Goal: Information Seeking & Learning: Learn about a topic

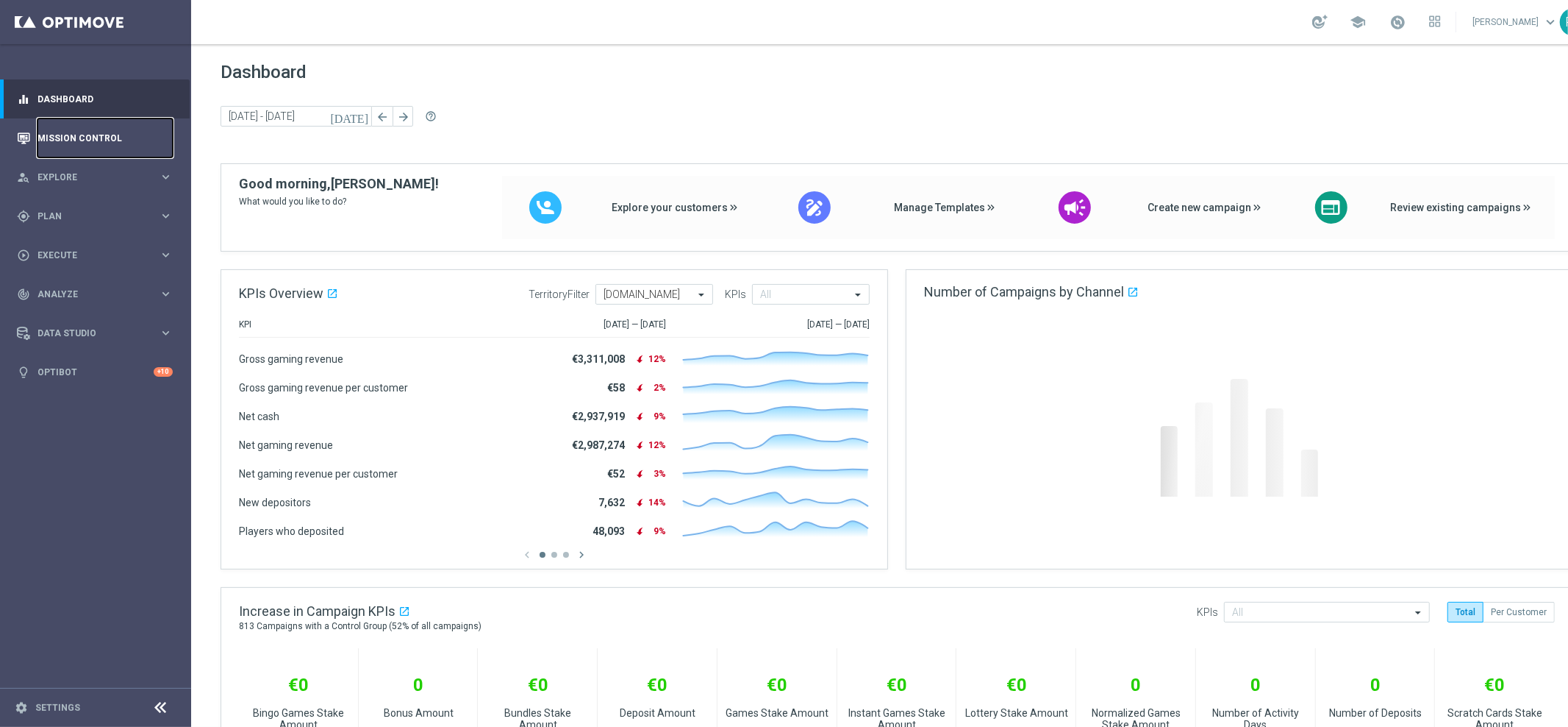
click at [116, 126] on link "Mission Control" at bounding box center [105, 137] width 136 height 39
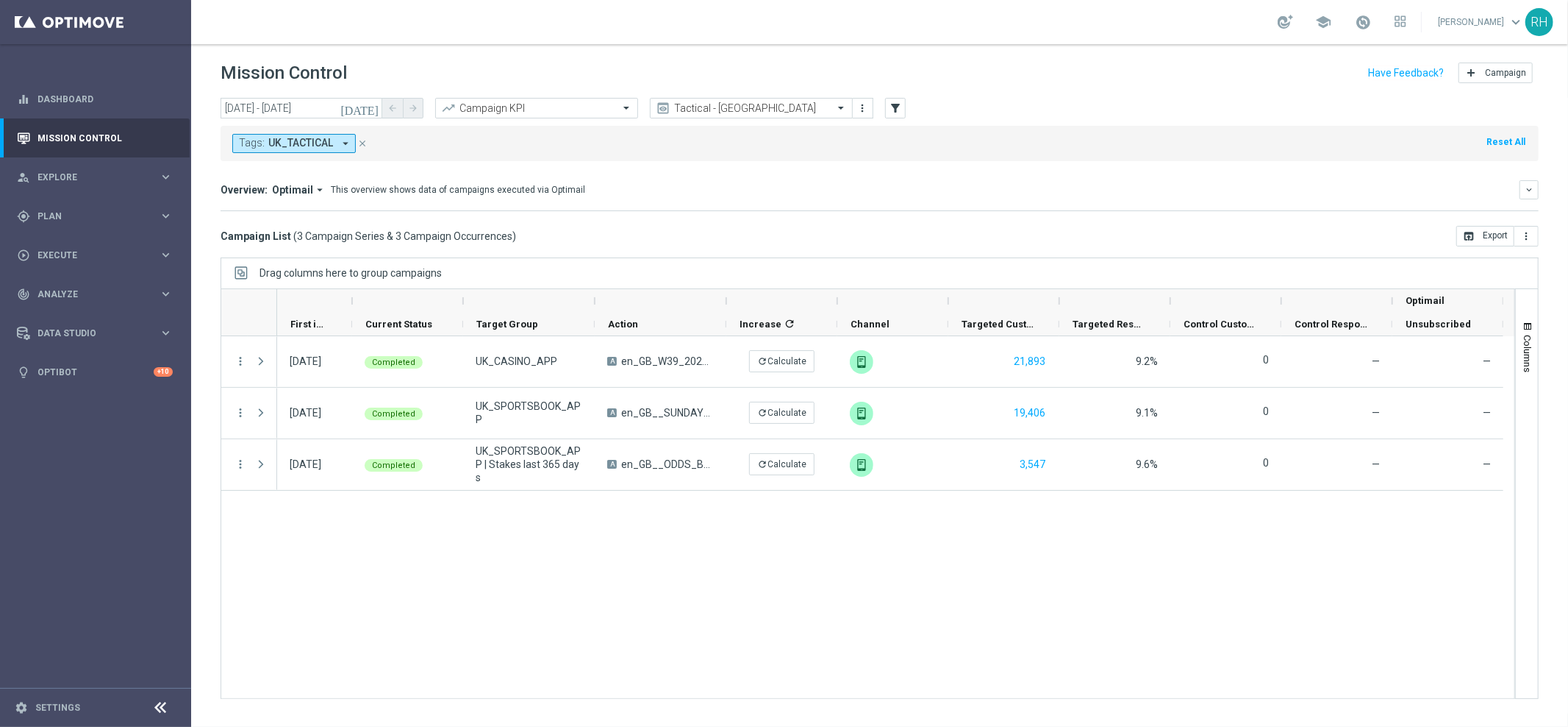
drag, startPoint x: 1096, startPoint y: 565, endPoint x: 1097, endPoint y: 379, distance: 186.0
click at [1096, 566] on div "28 Sep 2025, Sunday Completed UK_CASINO_APP A en_GB_W39_2025_RELAX_SOCIAL_COMPE…" at bounding box center [896, 517] width 1237 height 362
click at [1097, 156] on div "Tags: UK_TACTICAL arrow_drop_down close Reset All" at bounding box center [879, 143] width 1318 height 35
drag, startPoint x: 1085, startPoint y: 151, endPoint x: 1083, endPoint y: 5, distance: 146.0
click at [1086, 151] on div "Tags: UK_TACTICAL arrow_drop_down close Reset All" at bounding box center [879, 143] width 1318 height 35
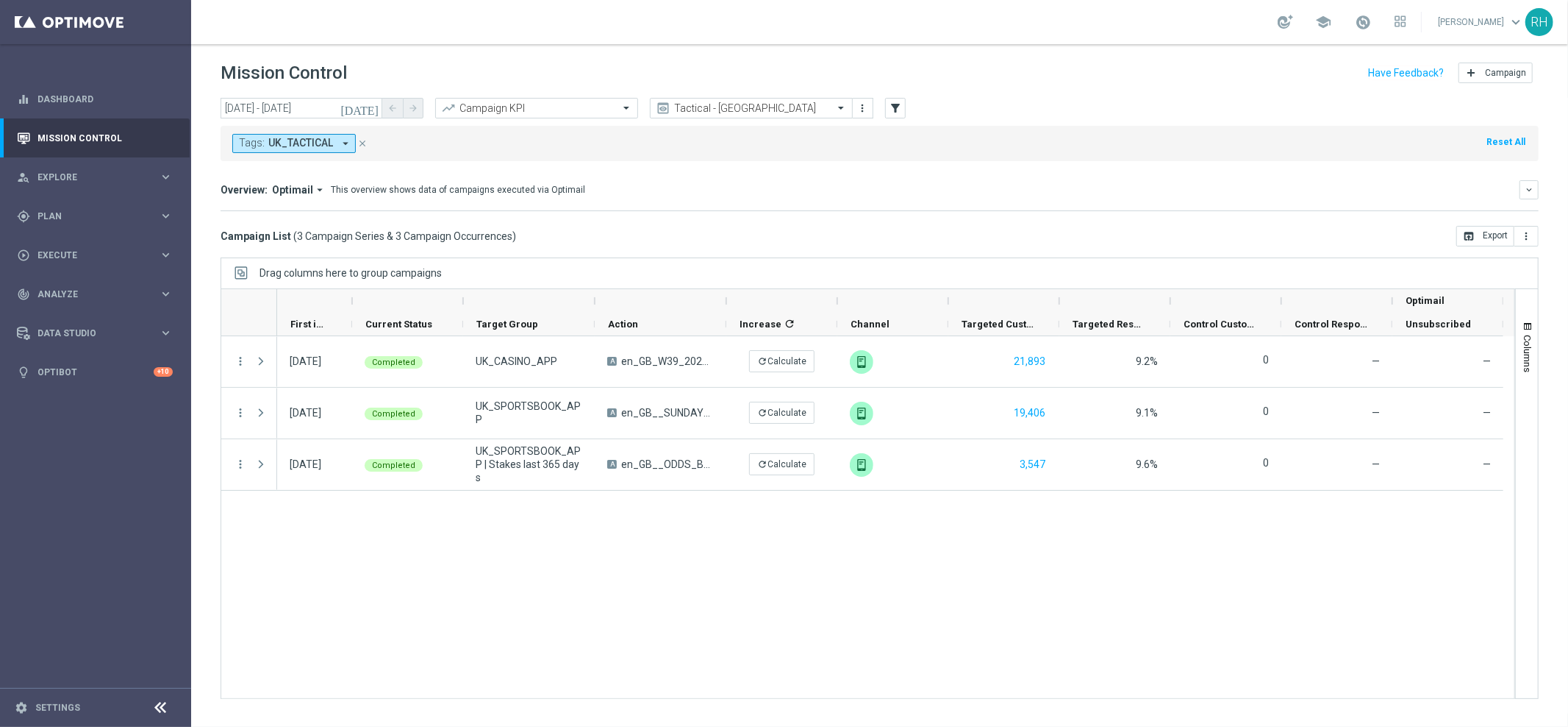
click at [814, 535] on div "28 Sep 2025, Sunday Completed UK_CASINO_APP A en_GB_W39_2025_RELAX_SOCIAL_COMPE…" at bounding box center [896, 517] width 1237 height 362
click at [376, 116] on button "[DATE]" at bounding box center [360, 108] width 44 height 22
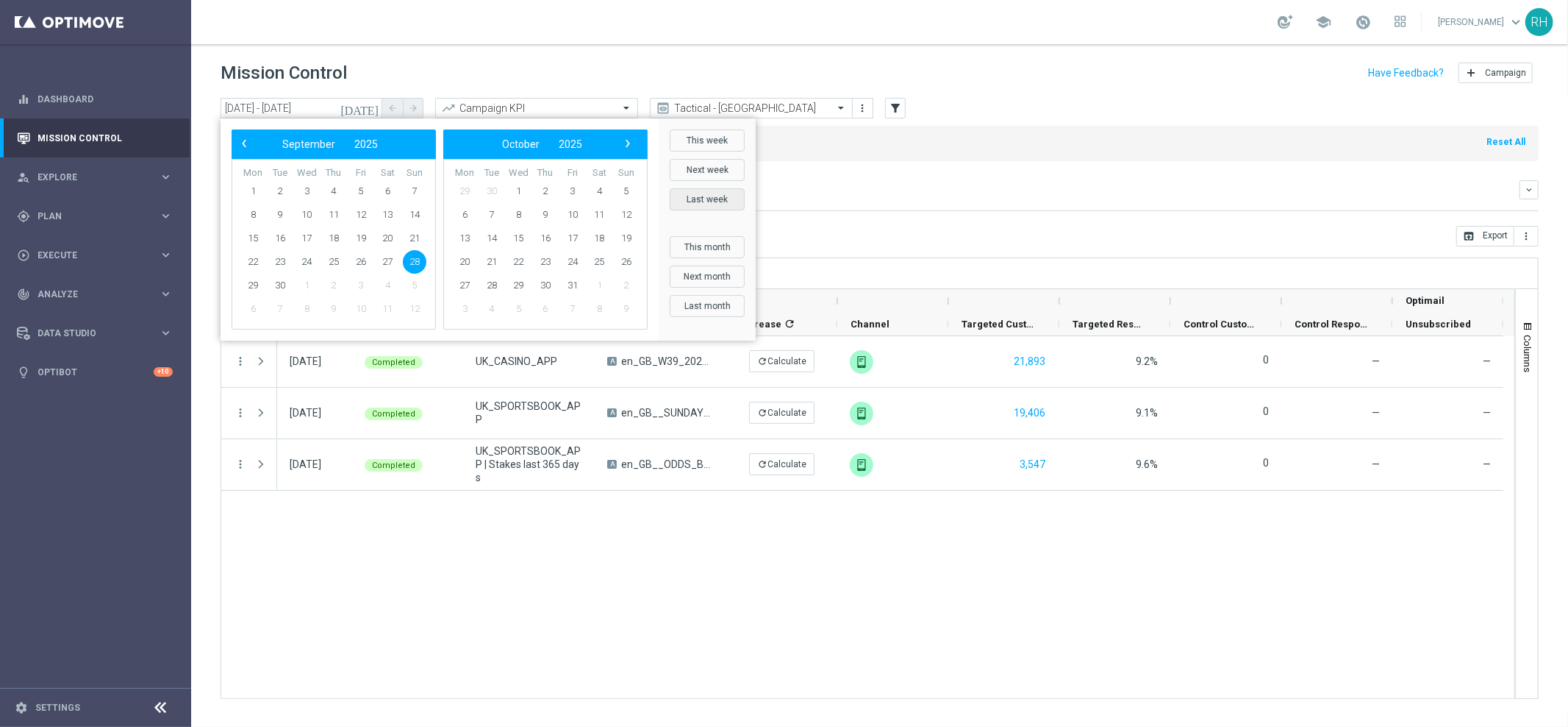
click at [719, 207] on button "Last week" at bounding box center [707, 199] width 75 height 22
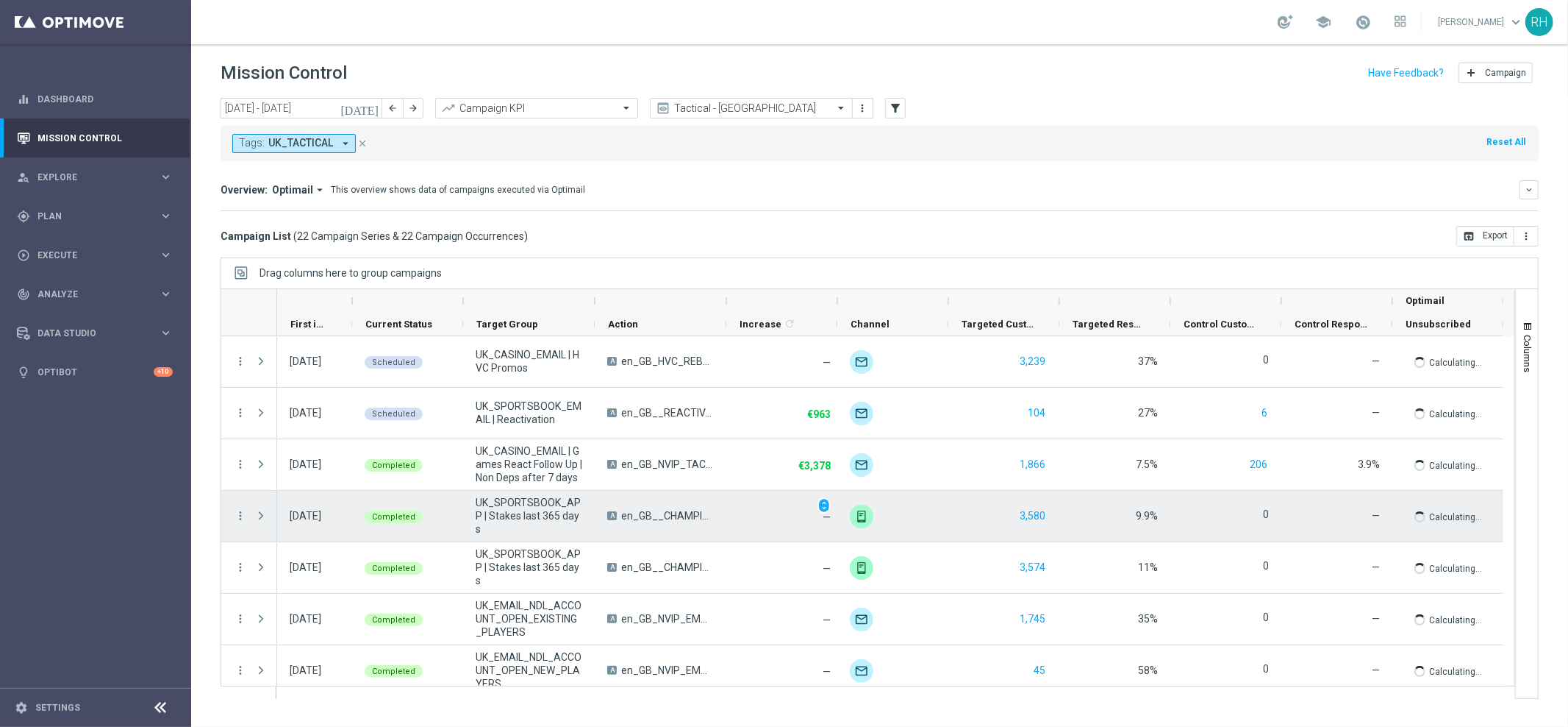
scroll to position [31, 0]
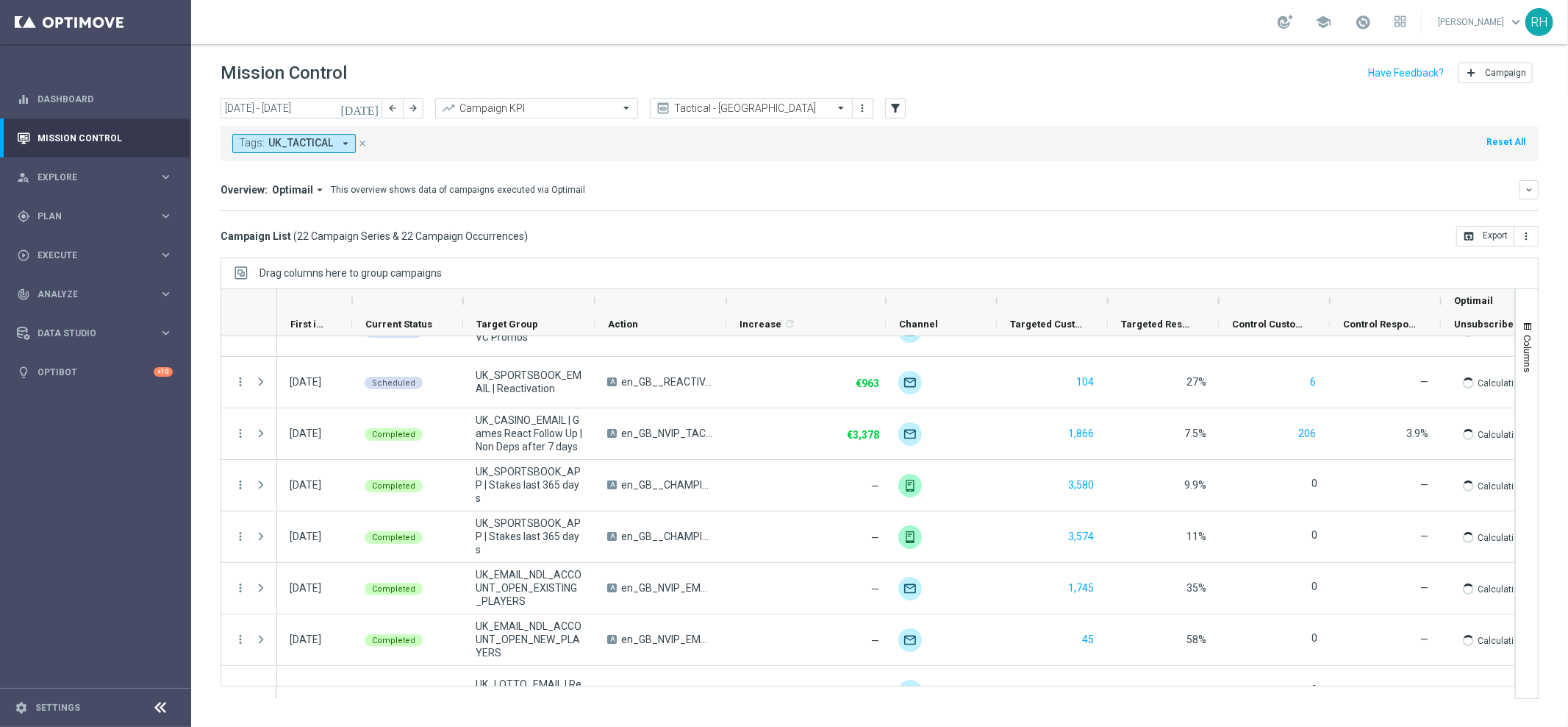
drag, startPoint x: 837, startPoint y: 299, endPoint x: 873, endPoint y: 305, distance: 36.5
click at [883, 305] on div at bounding box center [886, 301] width 5 height 24
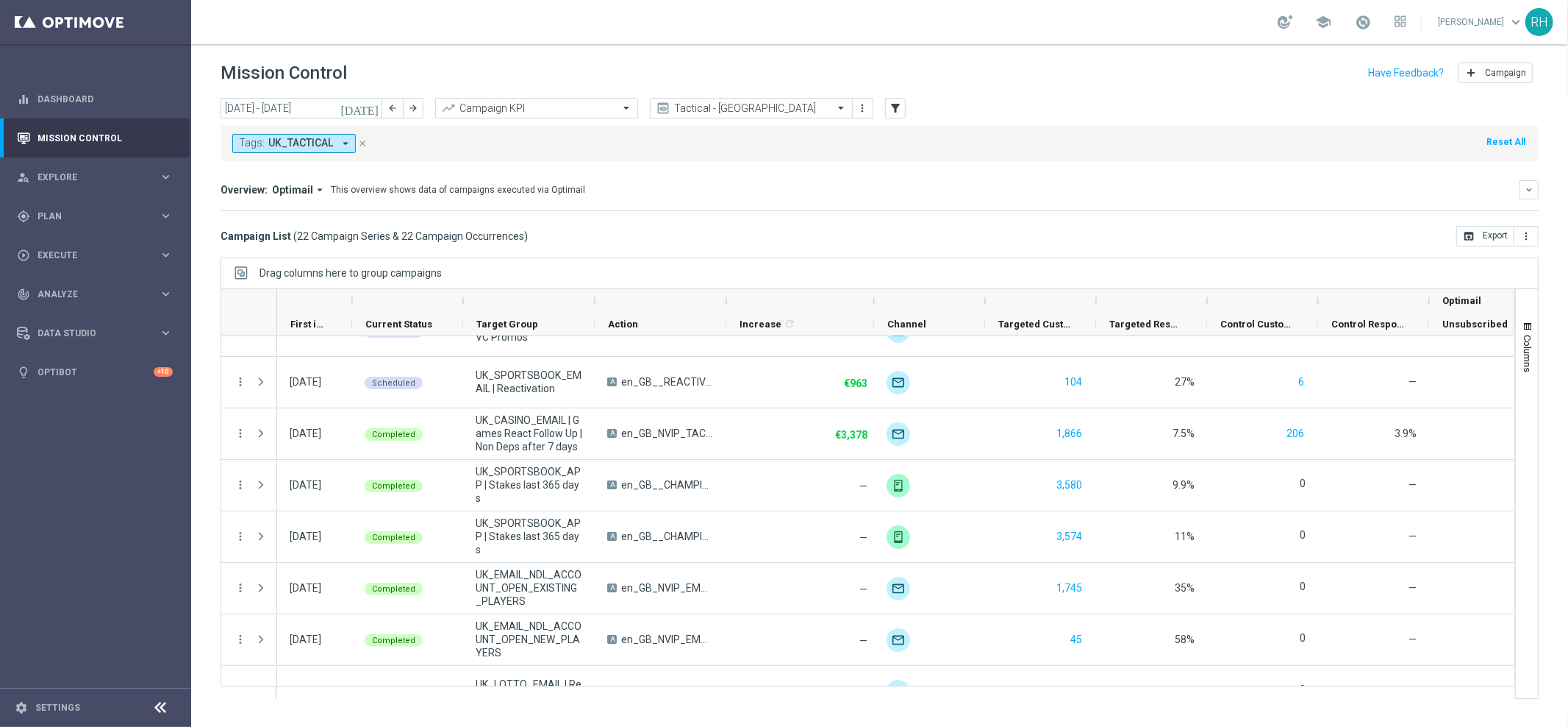
drag, startPoint x: 727, startPoint y: 305, endPoint x: 779, endPoint y: 308, distance: 52.1
click at [729, 308] on div at bounding box center [726, 301] width 5 height 24
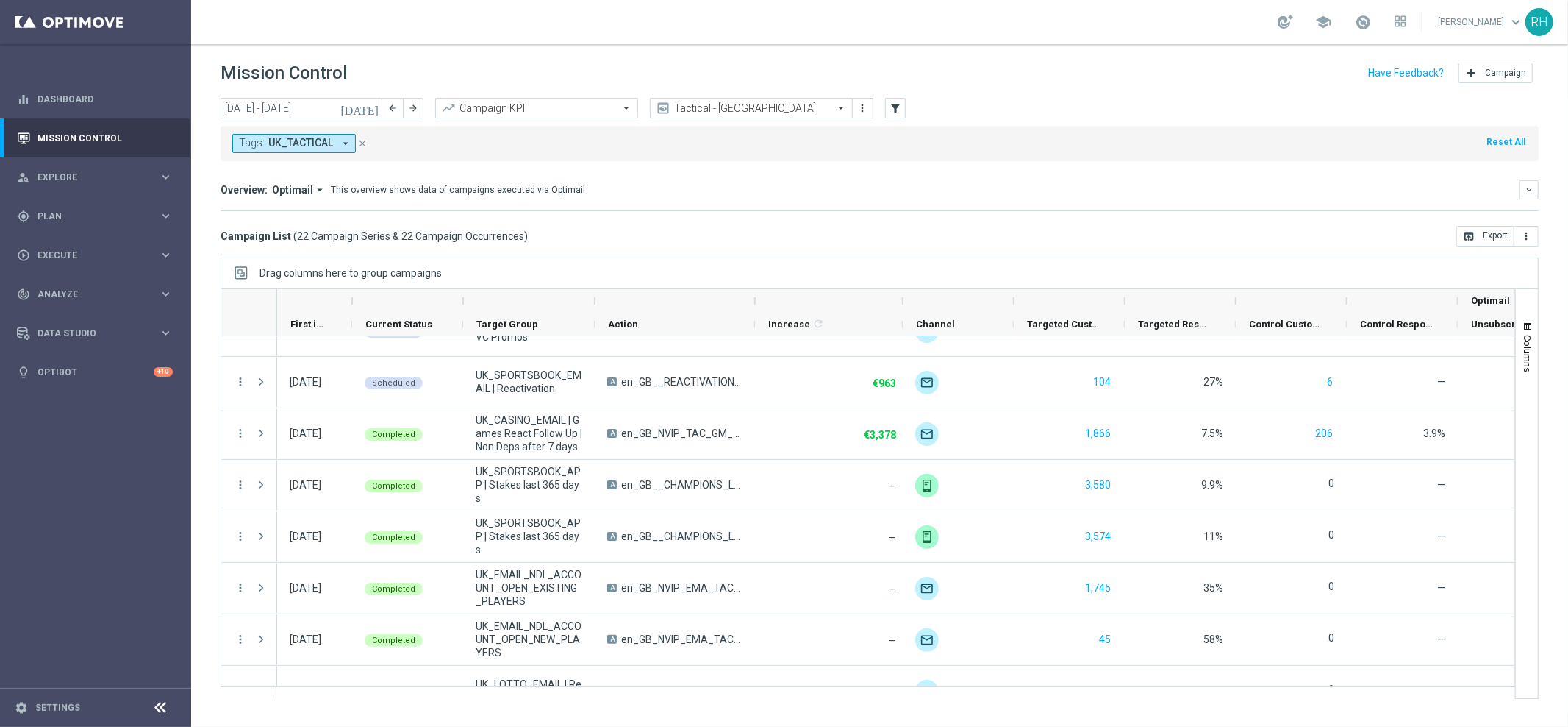
click at [1253, 197] on div "Overview: Optimail arrow_drop_down This overview shows data of campaigns execut…" at bounding box center [879, 189] width 1318 height 19
click at [1249, 266] on div "Drag columns here to group campaigns" at bounding box center [879, 273] width 1318 height 31
click at [1213, 163] on mini-dashboard "Overview: Optimail arrow_drop_down This overview shows data of campaigns execut…" at bounding box center [879, 193] width 1318 height 65
click at [1169, 180] on div "Overview: Optimail arrow_drop_down This overview shows data of campaigns execut…" at bounding box center [879, 189] width 1318 height 19
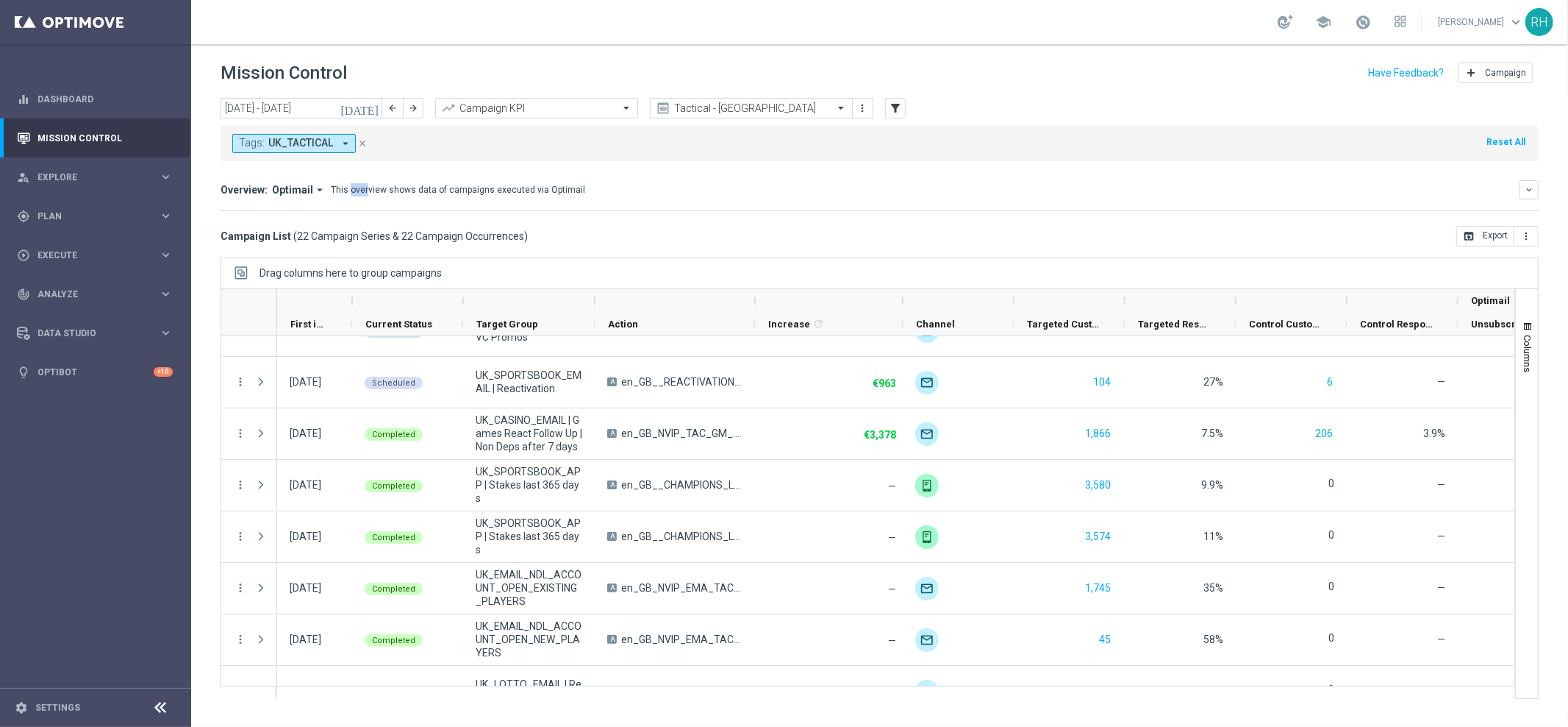
click at [1169, 180] on div "Overview: Optimail arrow_drop_down This overview shows data of campaigns execut…" at bounding box center [879, 189] width 1318 height 19
click at [374, 108] on icon "[DATE]" at bounding box center [360, 108] width 40 height 14
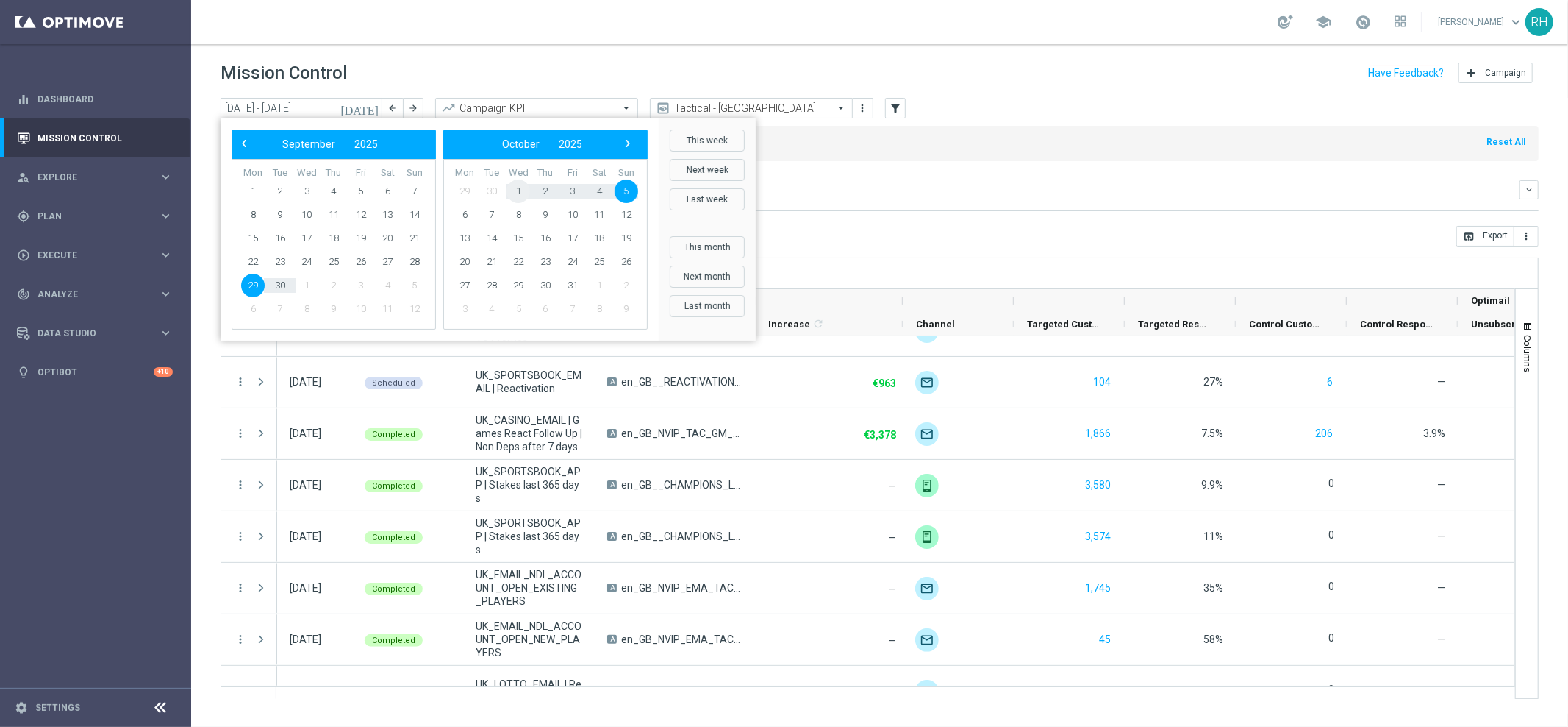
click at [517, 190] on span "1" at bounding box center [518, 191] width 24 height 24
click at [299, 194] on span "1" at bounding box center [307, 191] width 24 height 24
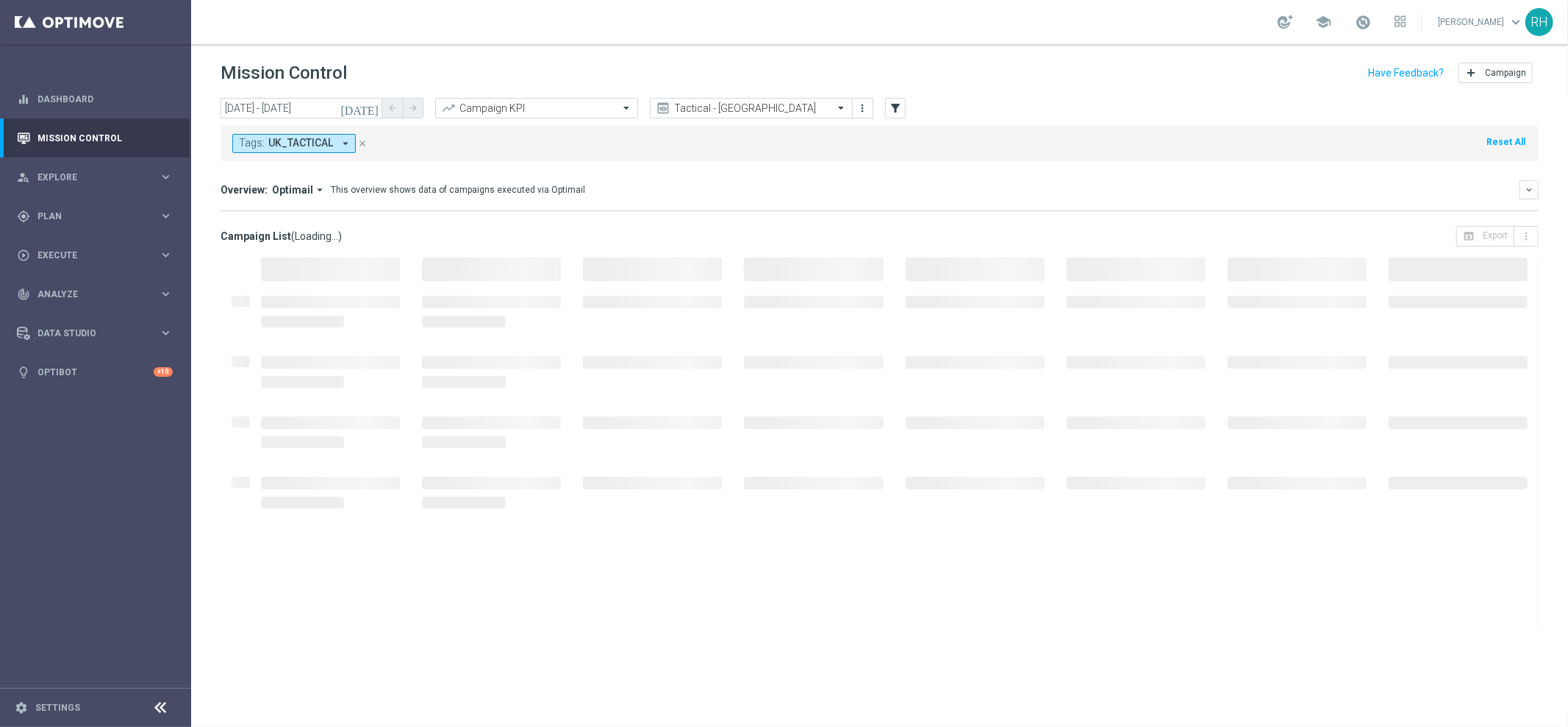
click at [1021, 126] on div "Tags: UK_TACTICAL arrow_drop_down close Reset All" at bounding box center [879, 143] width 1318 height 35
click at [1034, 144] on div "Tags: UK_TACTICAL arrow_drop_down close Reset All" at bounding box center [879, 143] width 1318 height 35
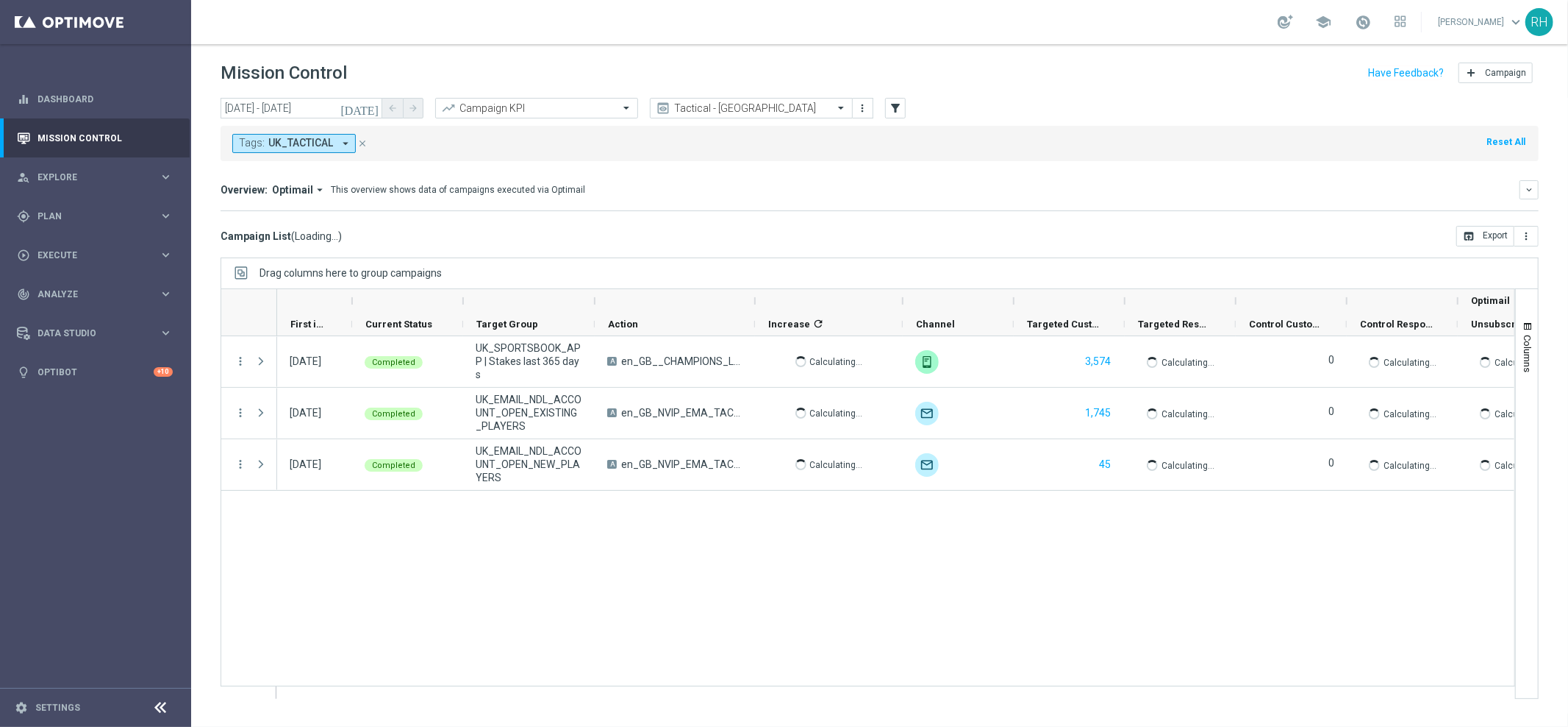
scroll to position [0, 0]
click at [1201, 117] on div "today 01 Oct 2025 - 01 Oct 2025 arrow_back arrow_forward Campaign KPI trending_…" at bounding box center [879, 108] width 1318 height 22
click at [1092, 204] on div "Overview: Optimail arrow_drop_down This overview shows data of campaigns execut…" at bounding box center [879, 196] width 1318 height 31
click at [1092, 200] on div "Overview: Optimail arrow_drop_down This overview shows data of campaigns execut…" at bounding box center [879, 196] width 1318 height 31
click at [1072, 266] on div "Drag columns here to group campaigns" at bounding box center [879, 273] width 1318 height 31
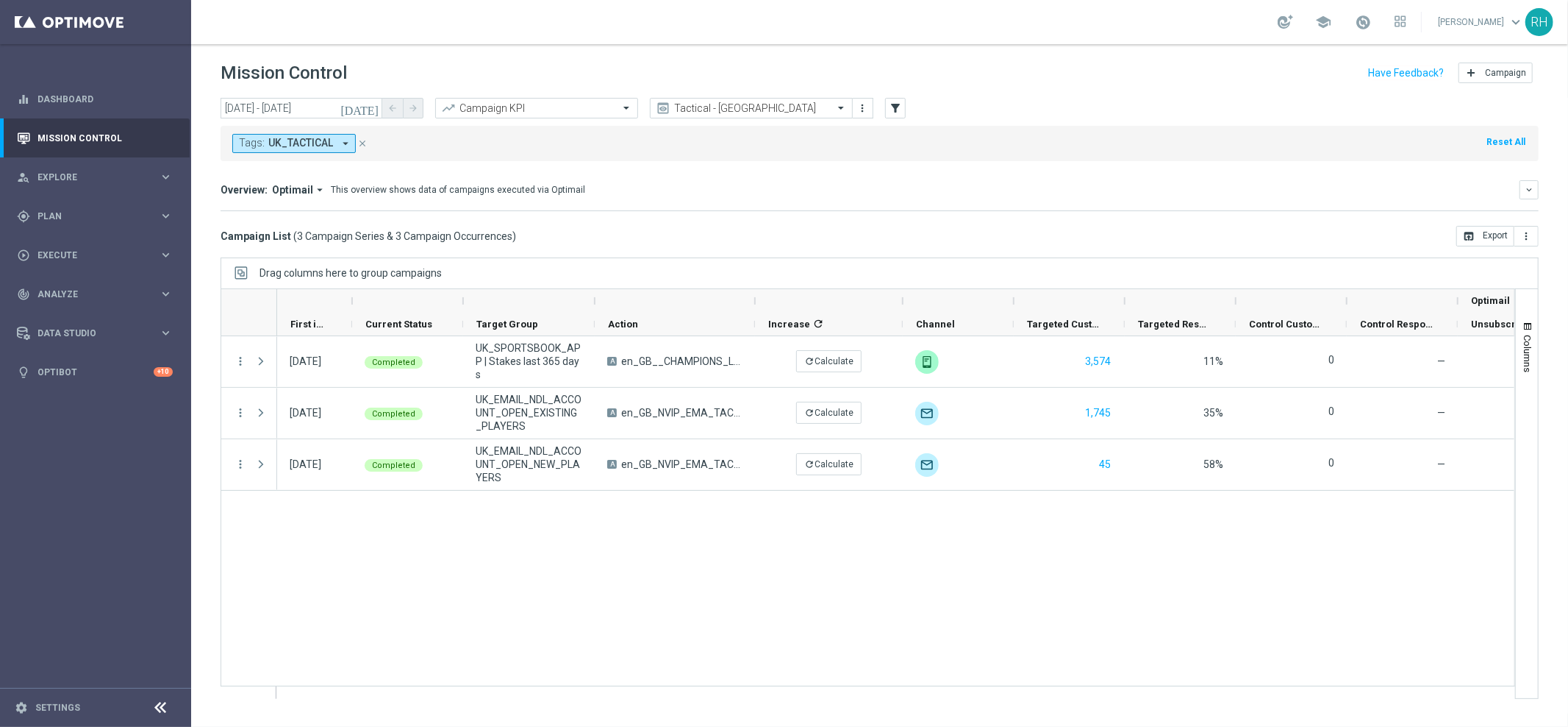
click at [1072, 267] on div "Drag columns here to group campaigns" at bounding box center [879, 273] width 1318 height 31
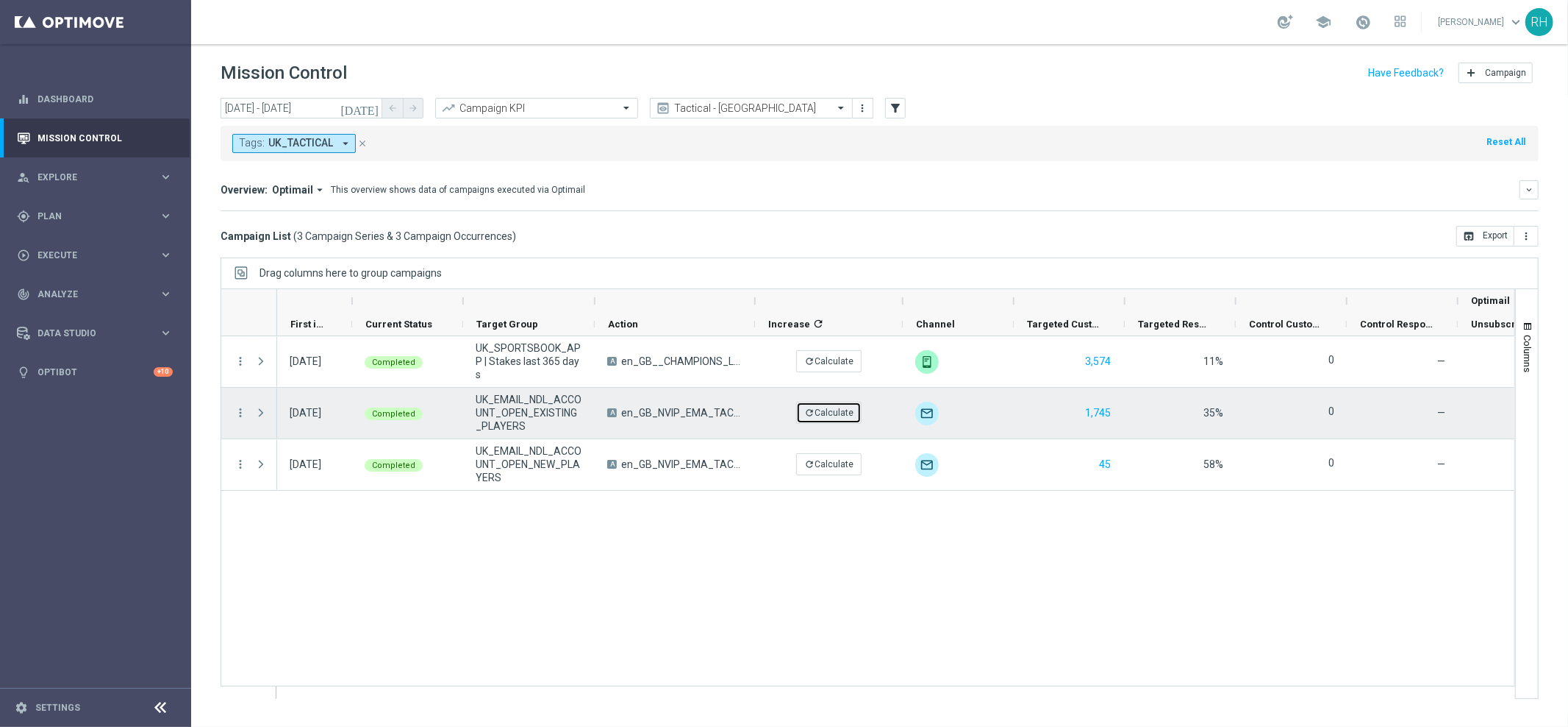
click at [822, 416] on button "refresh Calculate" at bounding box center [829, 412] width 65 height 22
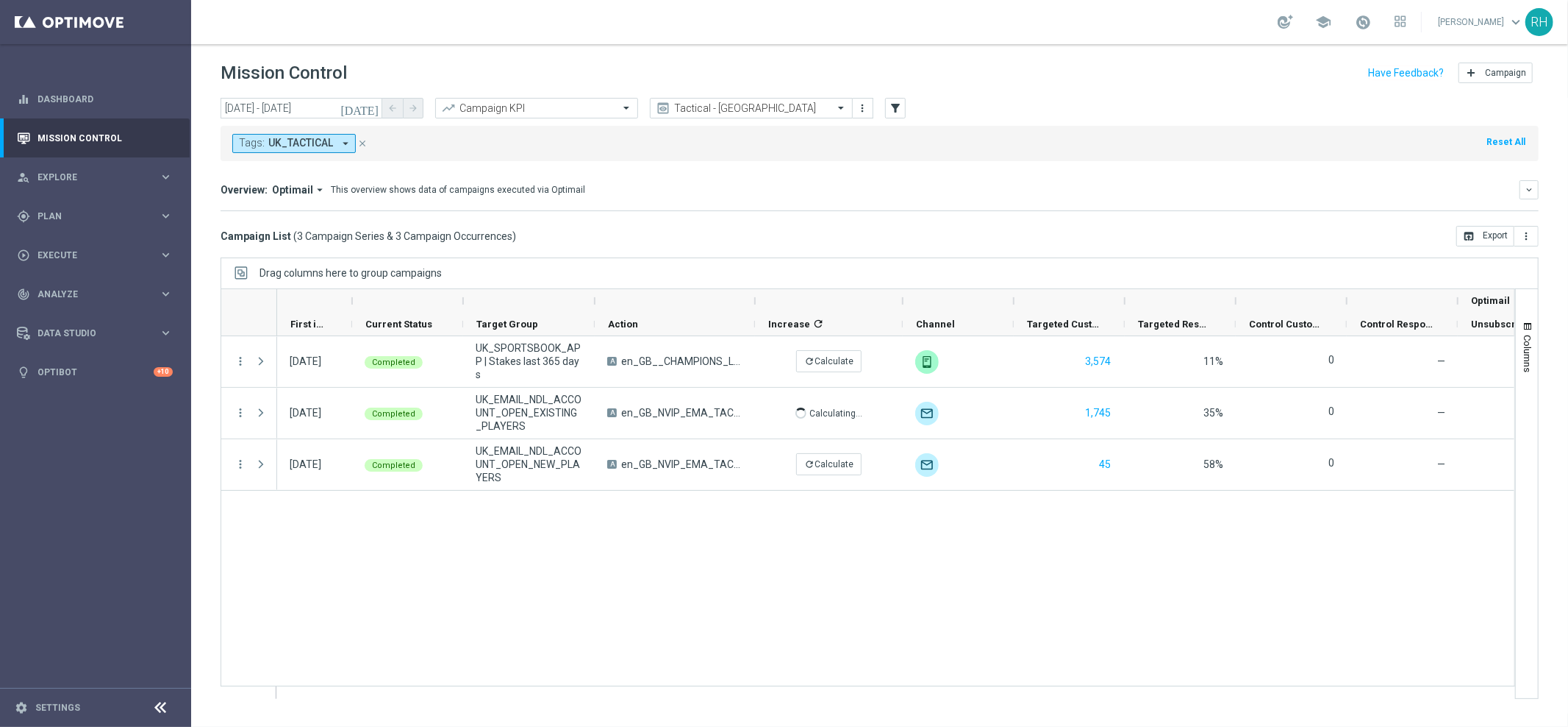
click at [934, 573] on div "01 Oct 2025, Wednesday Completed UK_SPORTSBOOK_APP | Stakes last 365 days A en_…" at bounding box center [896, 517] width 1237 height 362
click at [1063, 515] on div "01 Oct 2025, Wednesday Completed UK_SPORTSBOOK_APP | Stakes last 365 days A en_…" at bounding box center [896, 517] width 1237 height 362
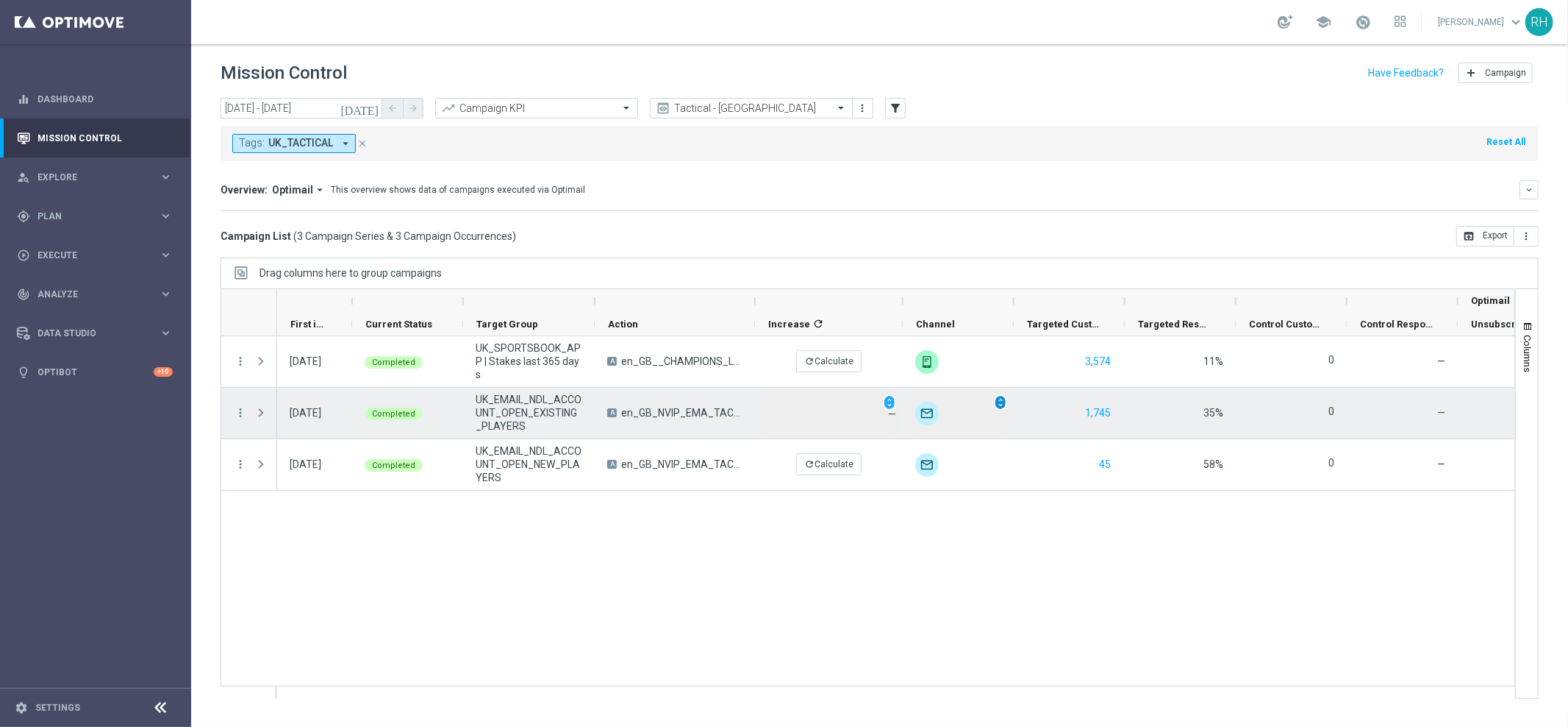
click at [1001, 405] on span "unfold_more" at bounding box center [1000, 401] width 10 height 10
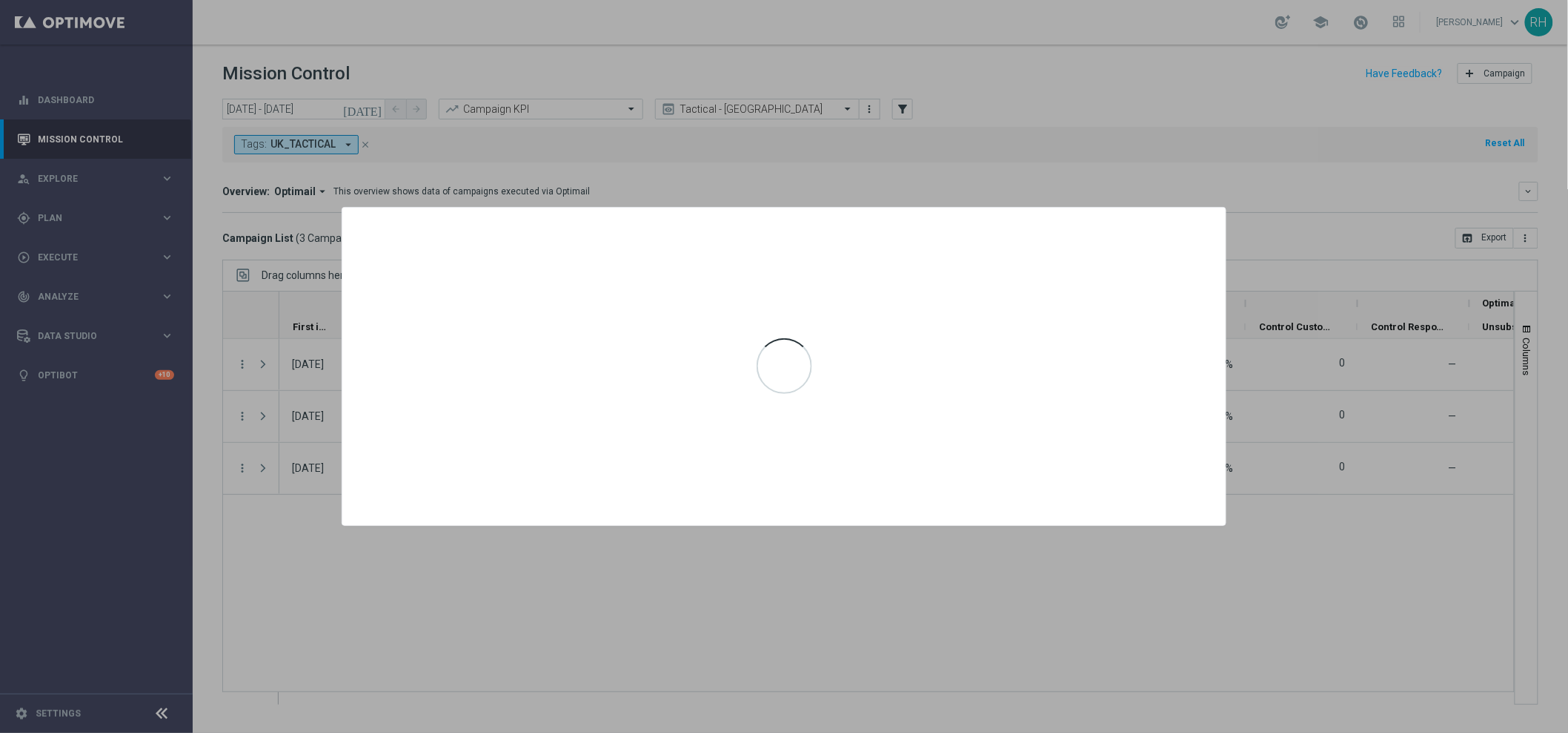
click at [1218, 121] on div at bounding box center [784, 366] width 1568 height 733
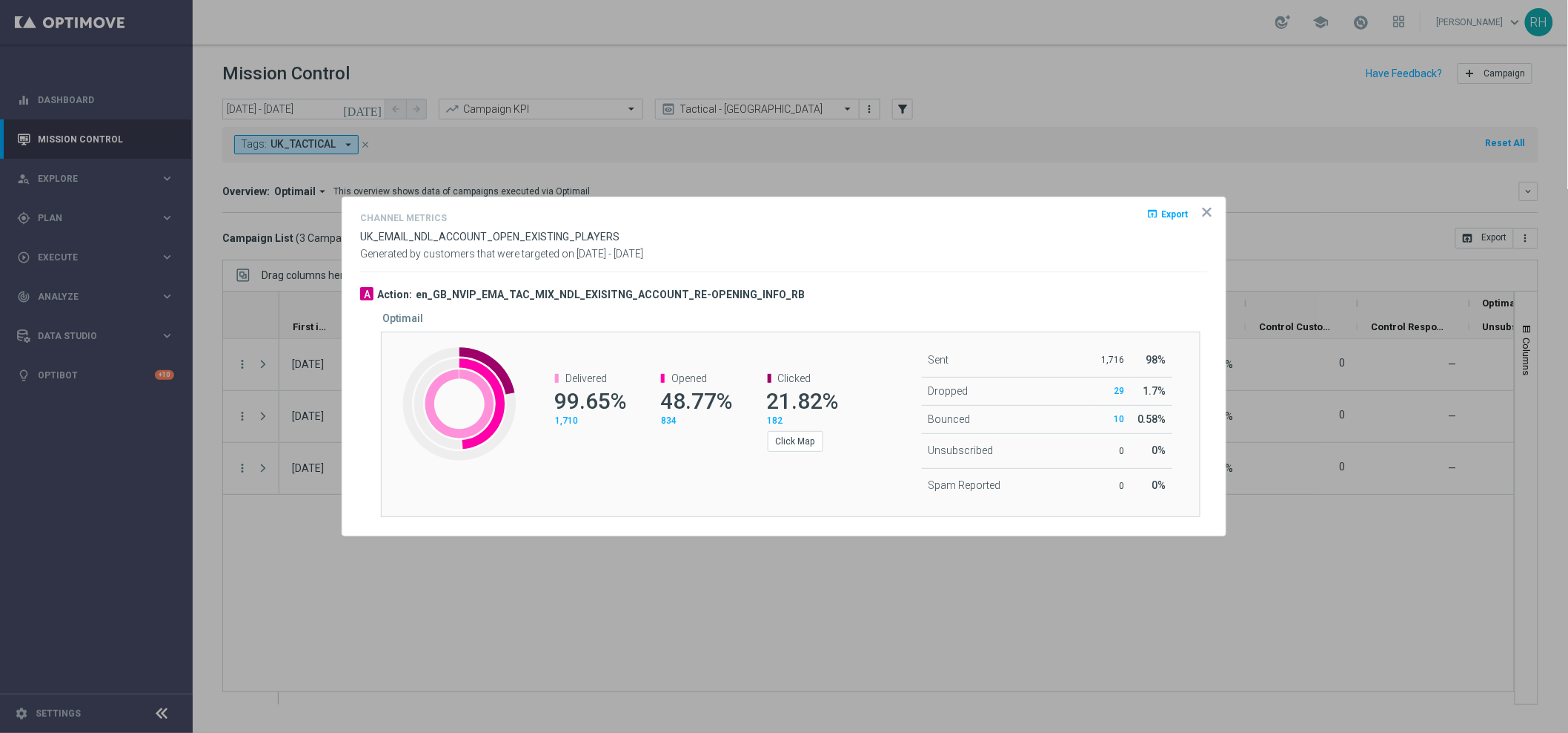
click at [1210, 216] on icon "icon" at bounding box center [1208, 212] width 7 height 7
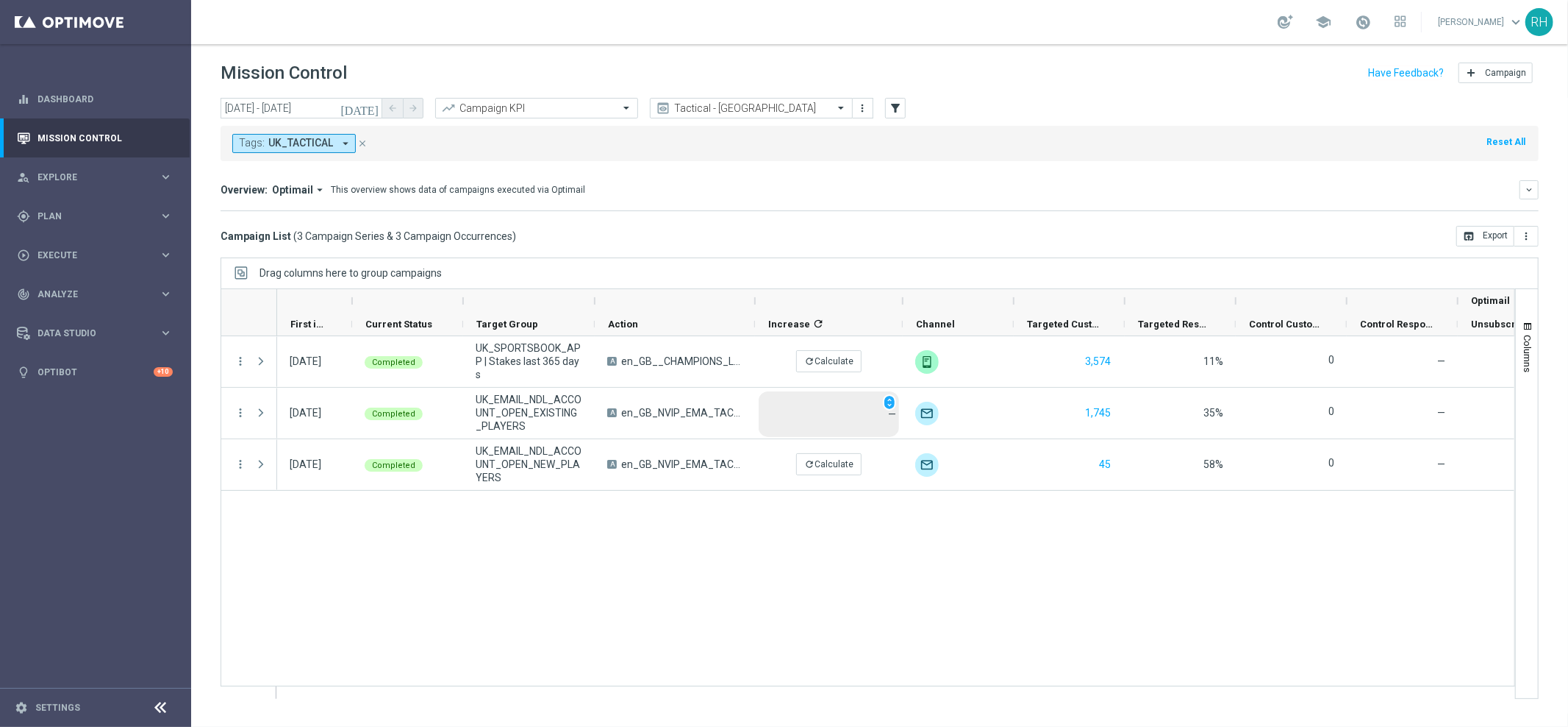
click at [1200, 214] on mini-dashboard "Overview: Optimail arrow_drop_down This overview shows data of campaigns execut…" at bounding box center [879, 193] width 1318 height 65
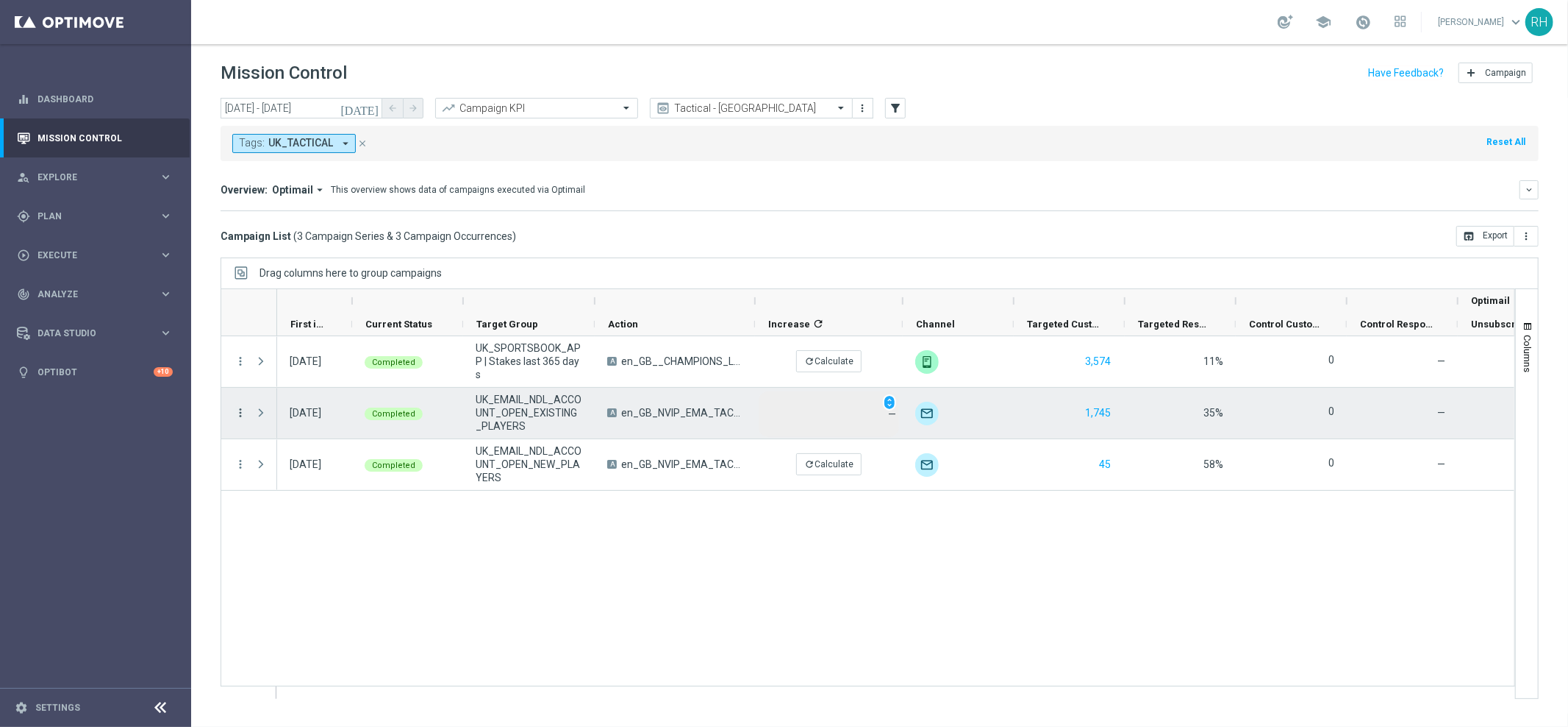
click at [235, 415] on icon "more_vert" at bounding box center [240, 412] width 14 height 14
click at [318, 418] on span "Campaign Details" at bounding box center [307, 421] width 75 height 10
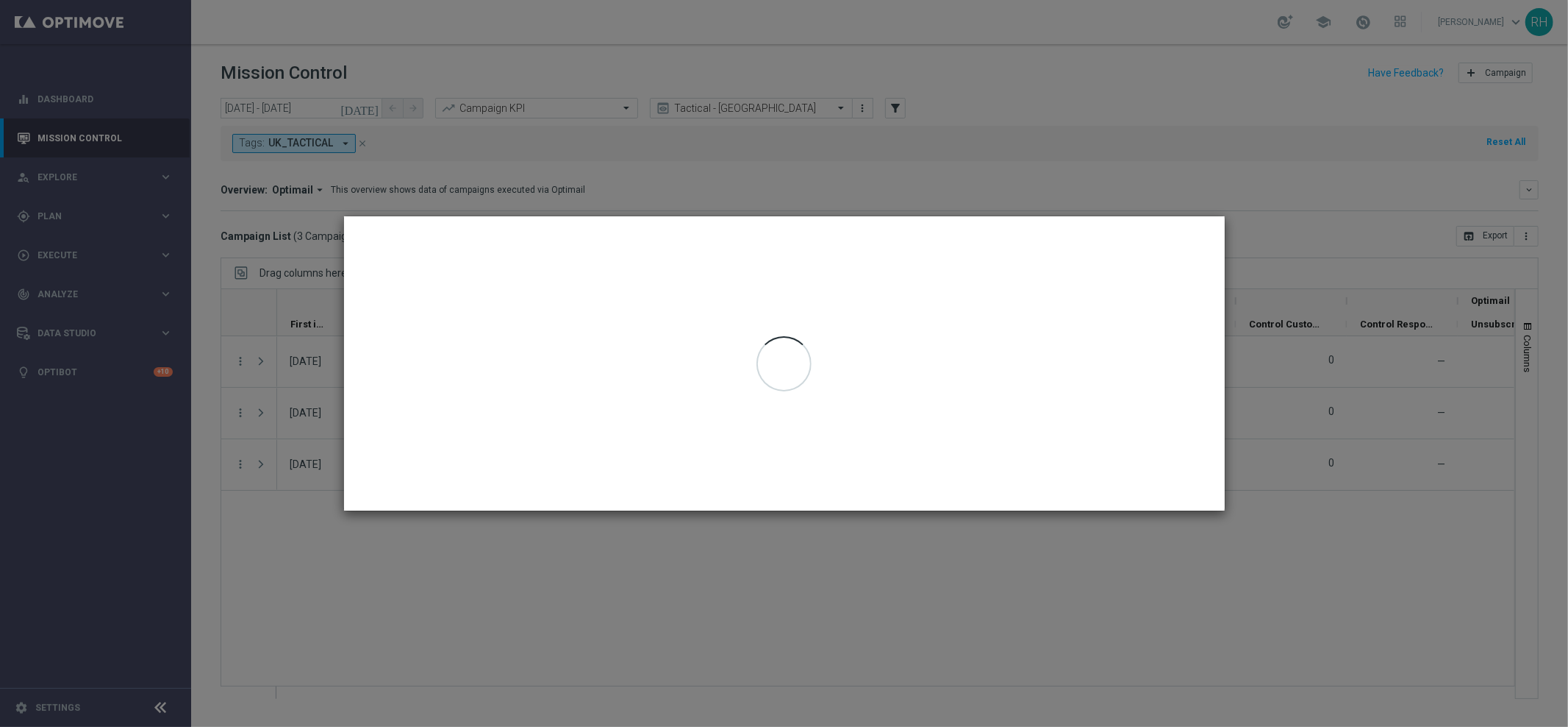
click at [1101, 352] on div at bounding box center [784, 363] width 880 height 294
click at [1201, 115] on modal-container at bounding box center [784, 363] width 1568 height 727
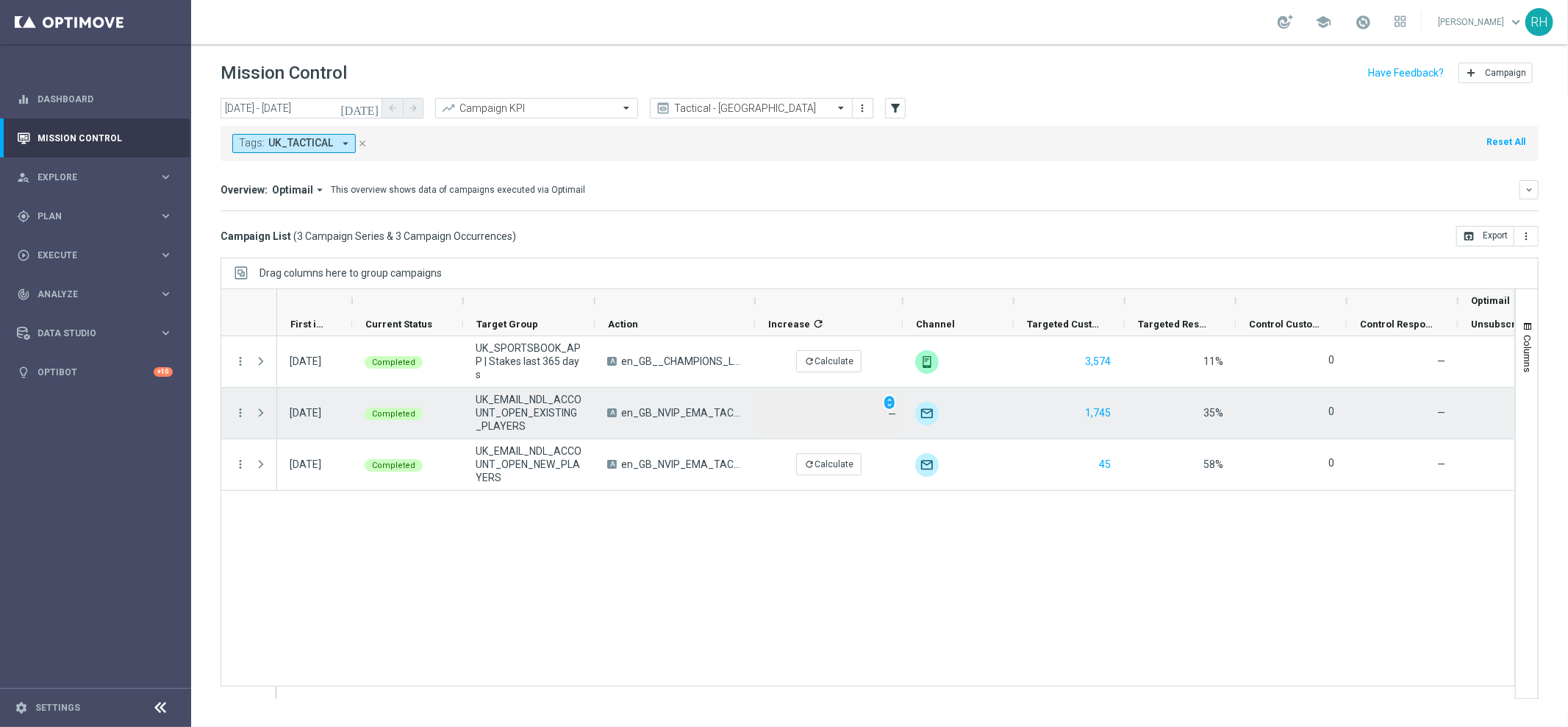
click at [247, 412] on div "Press SPACE to select this row." at bounding box center [262, 413] width 29 height 51
click at [242, 412] on icon "more_vert" at bounding box center [240, 412] width 14 height 14
click at [255, 412] on div "list Campaign Details" at bounding box center [330, 422] width 166 height 21
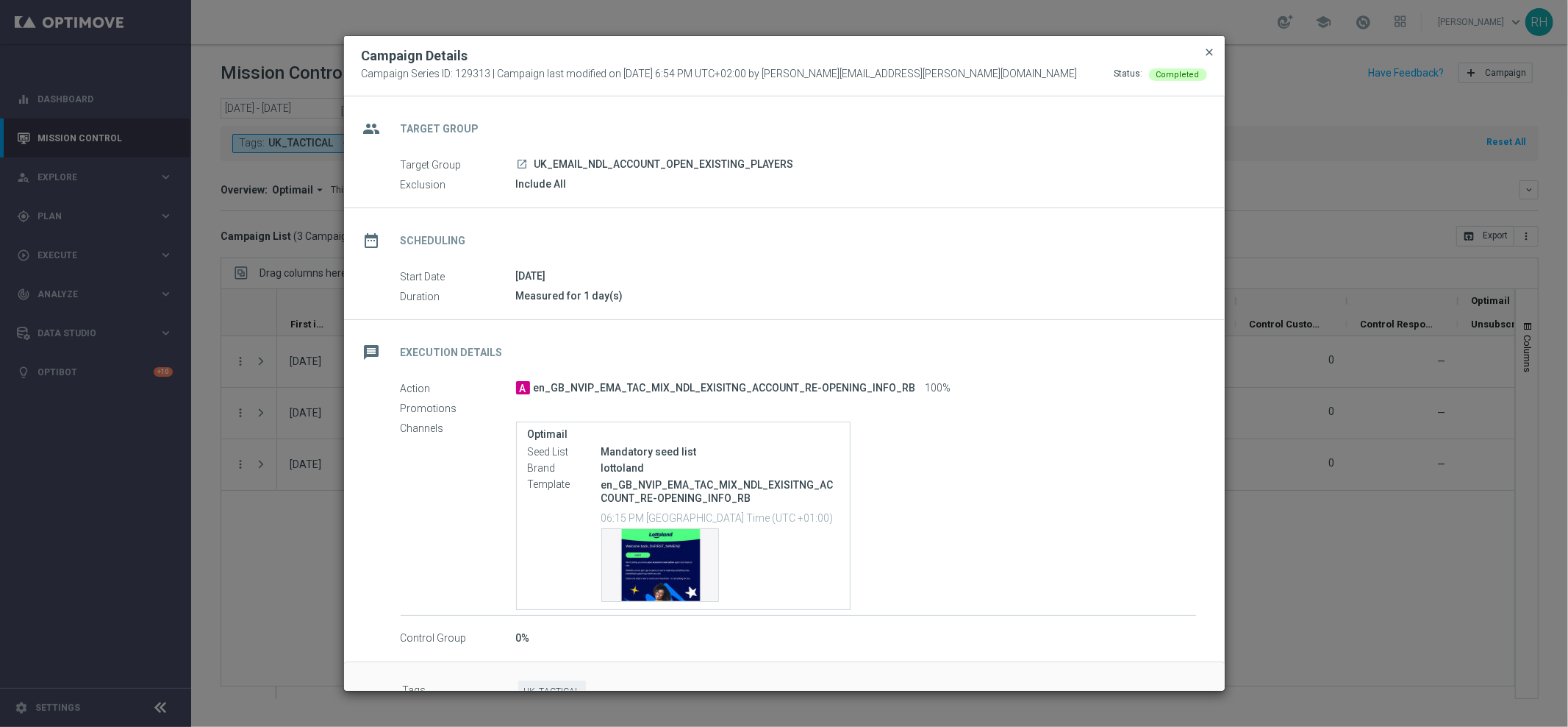
click at [1211, 51] on span "close" at bounding box center [1210, 52] width 12 height 12
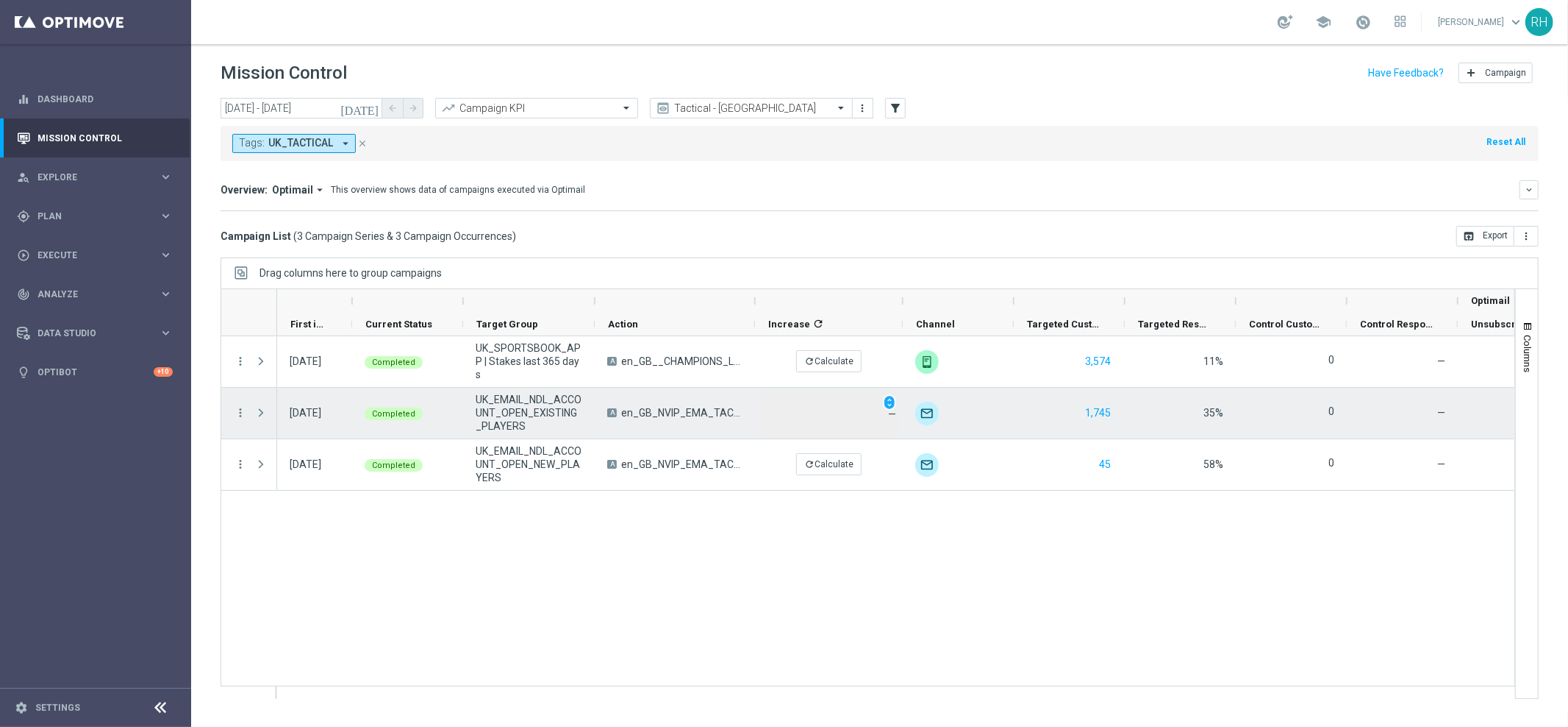
click at [819, 533] on div "01 Oct 2025, Wednesday Completed UK_SPORTSBOOK_APP | Stakes last 365 days A en_…" at bounding box center [896, 517] width 1237 height 362
click at [240, 410] on icon "more_vert" at bounding box center [240, 412] width 14 height 14
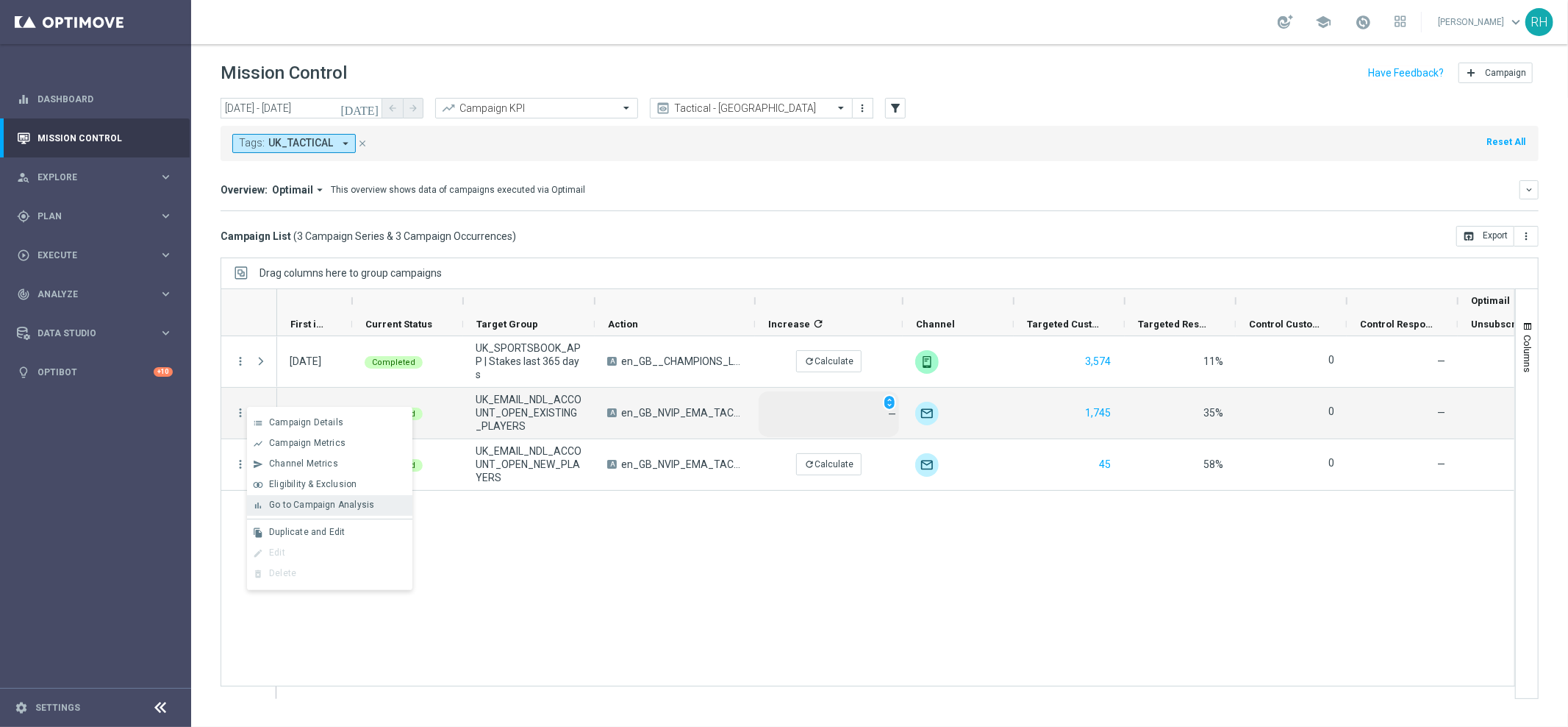
click at [297, 497] on div "bar_chart Go to Campaign Analysis" at bounding box center [330, 505] width 166 height 21
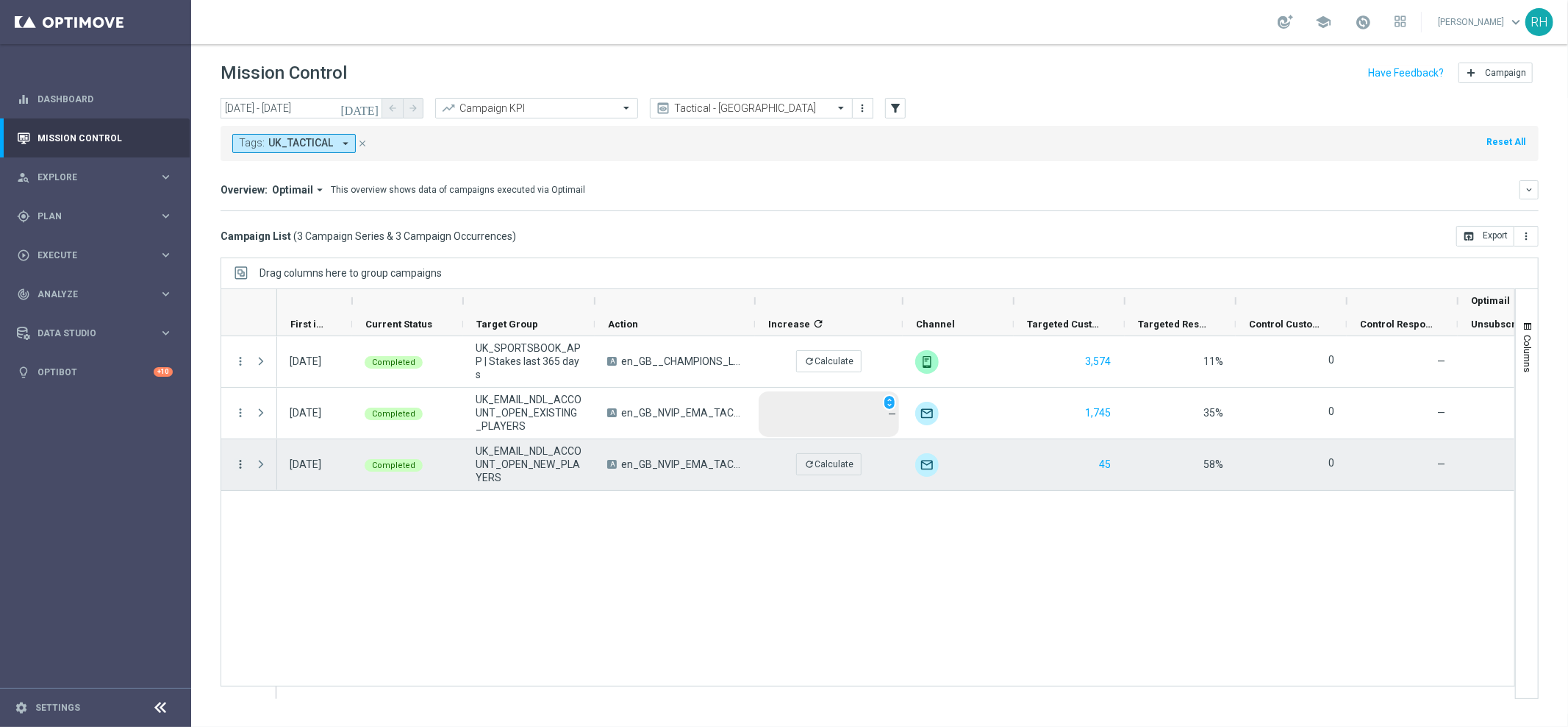
click at [236, 468] on icon "more_vert" at bounding box center [240, 464] width 14 height 14
click at [254, 466] on div "list Campaign Details" at bounding box center [330, 474] width 166 height 21
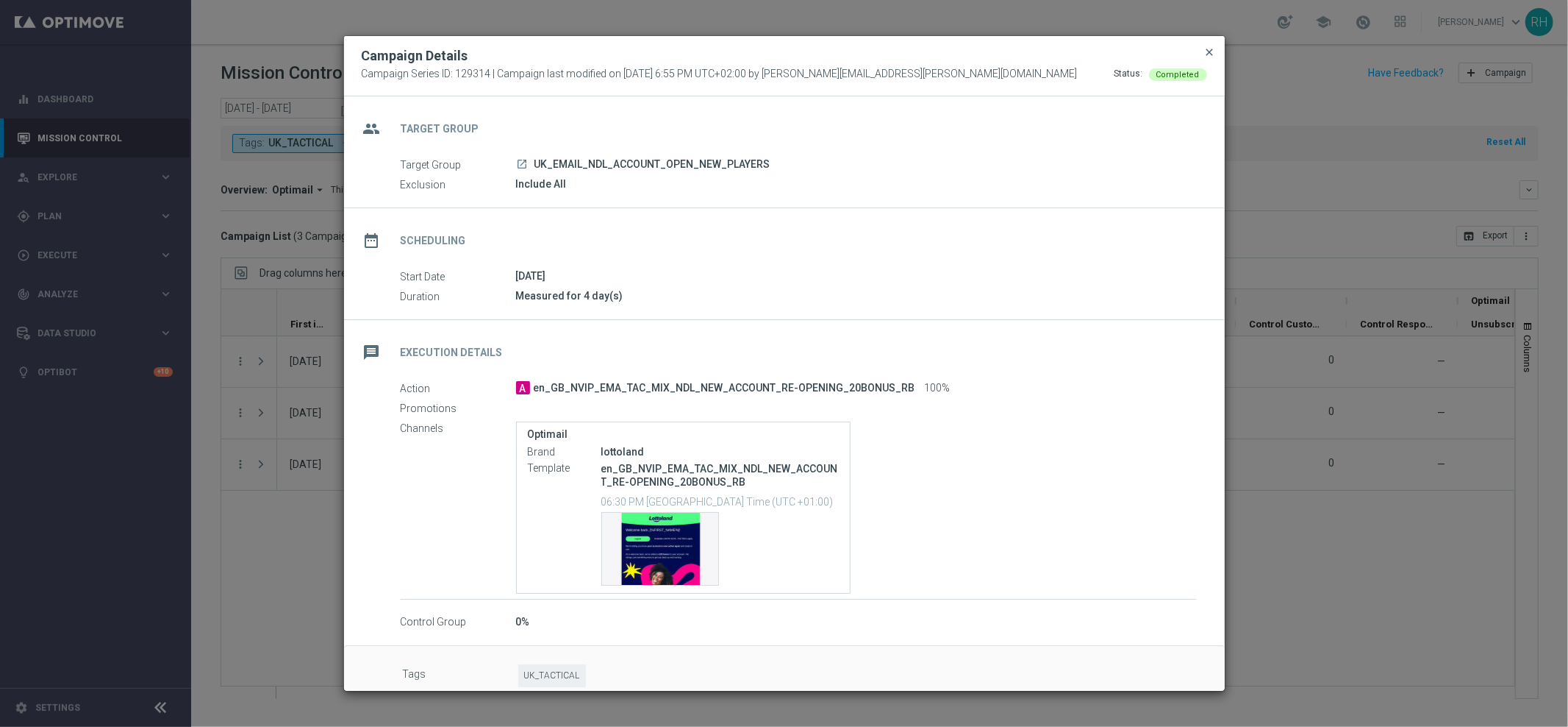
click at [1210, 48] on span "close" at bounding box center [1210, 52] width 12 height 12
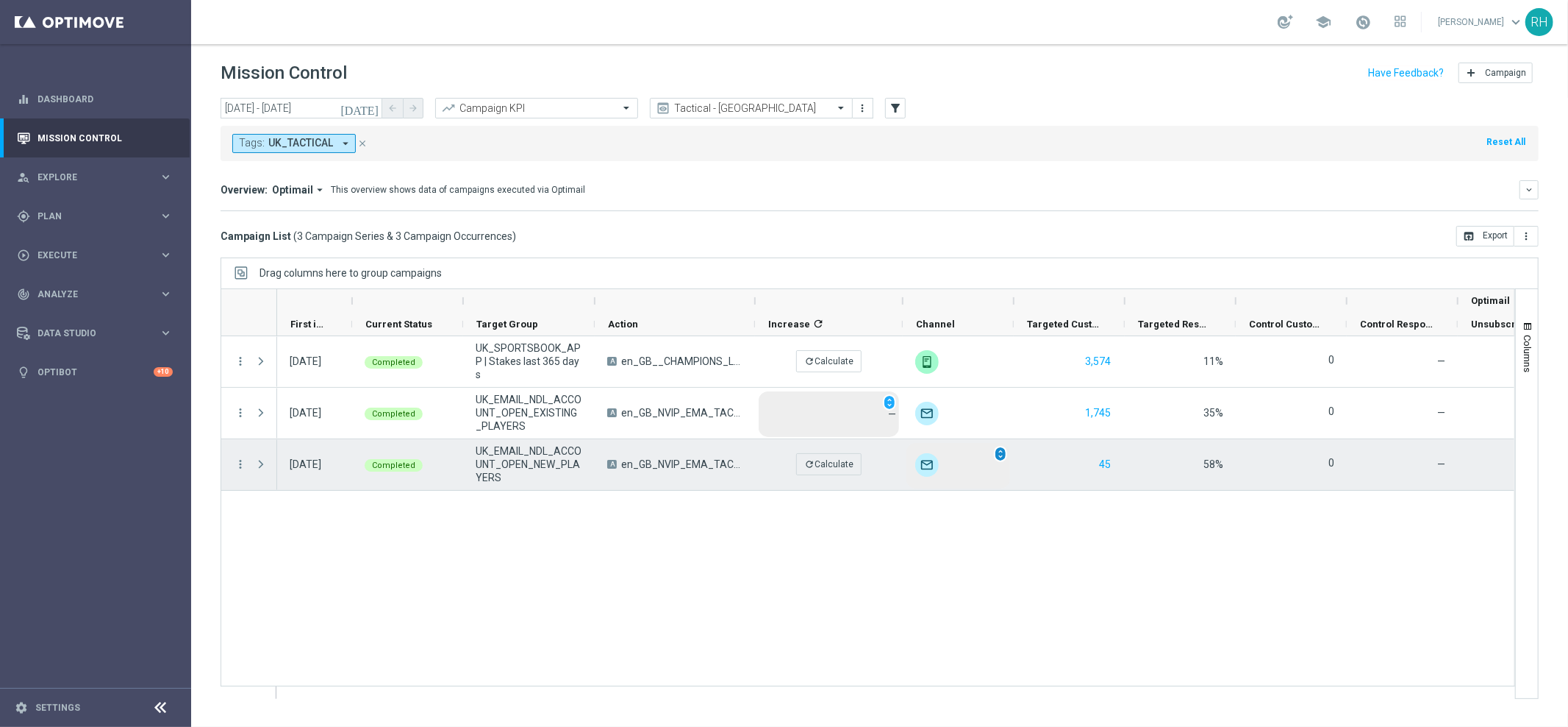
click at [1002, 458] on span "unfold_more" at bounding box center [1000, 453] width 10 height 10
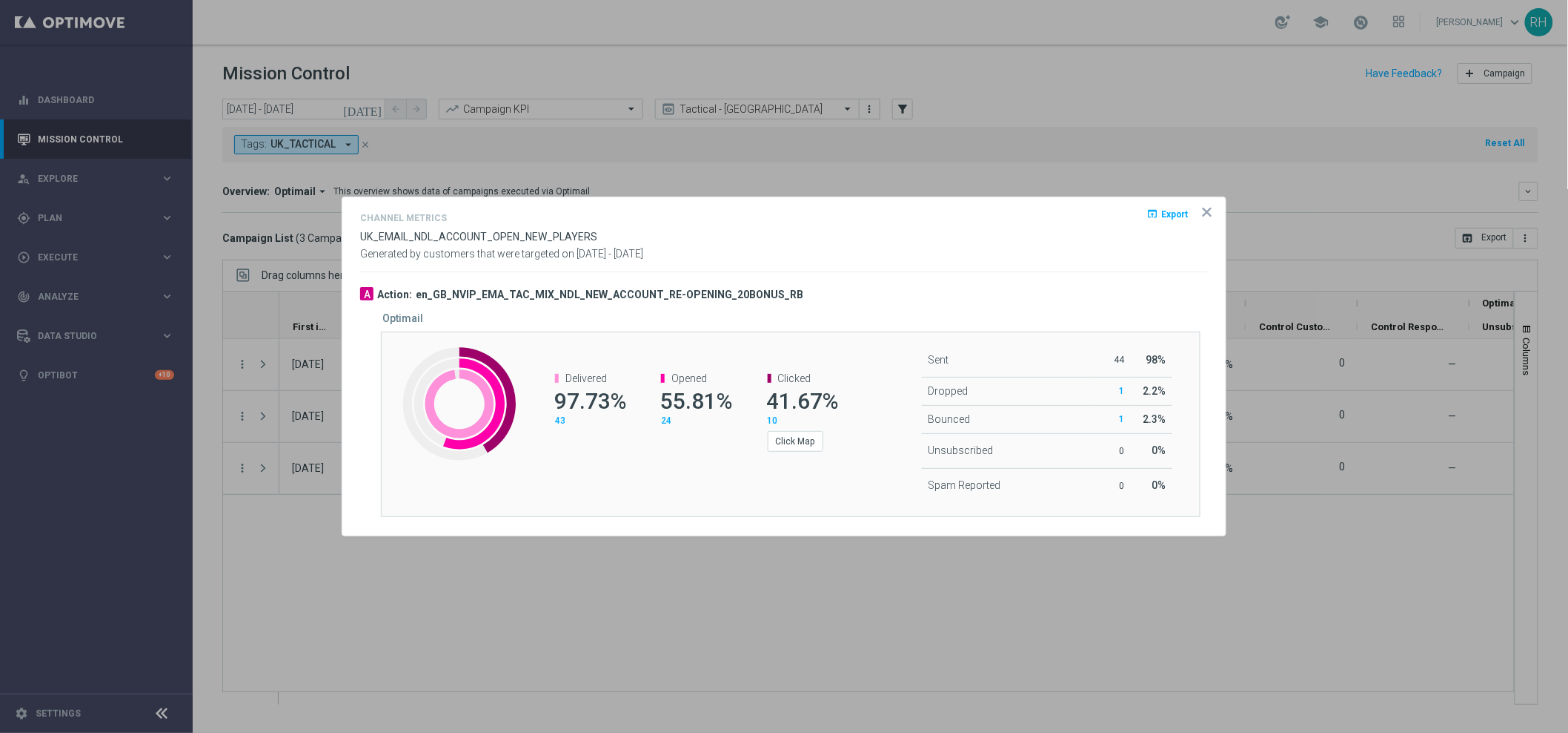
click at [1200, 211] on icon "icon" at bounding box center [1208, 212] width 15 height 15
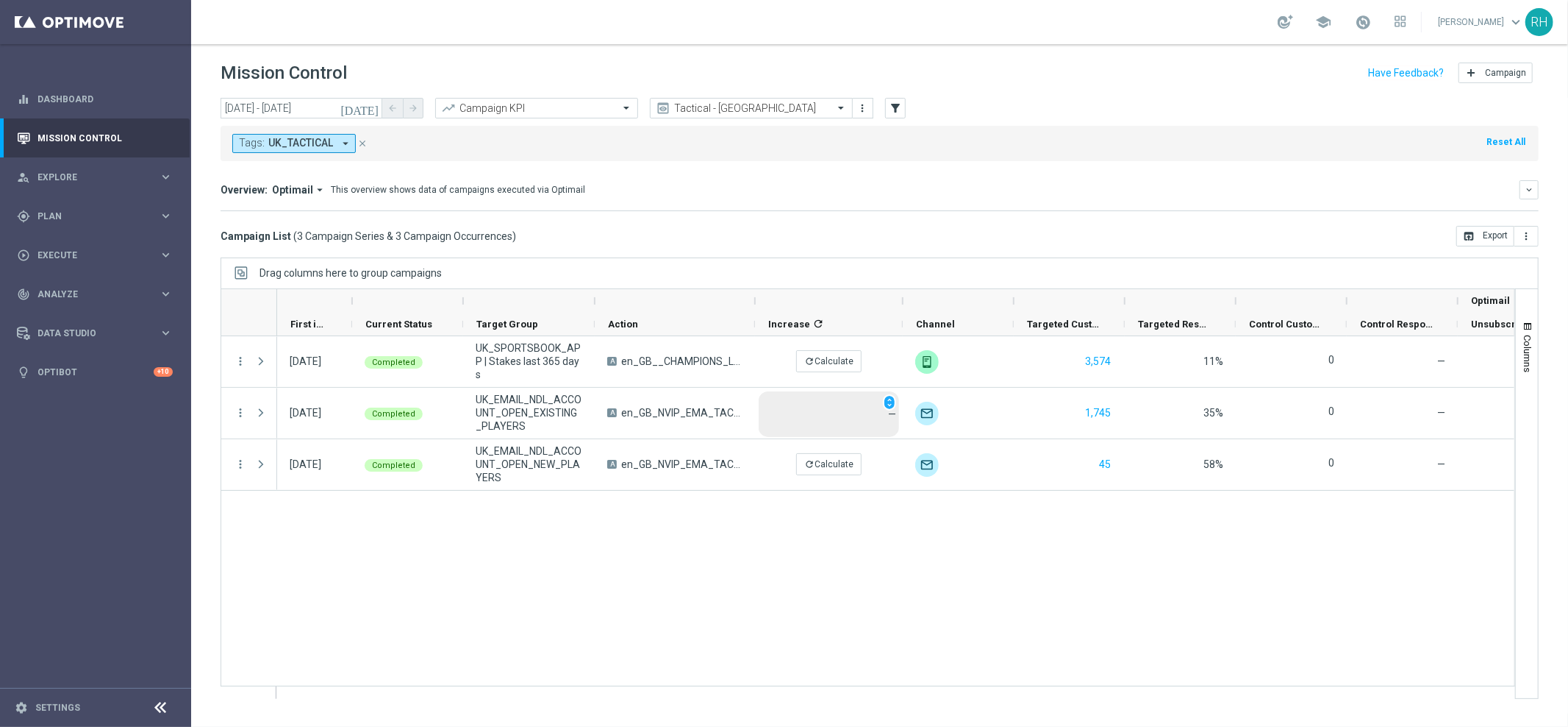
click at [910, 535] on div "01 Oct 2025, Wednesday Completed UK_SPORTSBOOK_APP | Stakes last 365 days A en_…" at bounding box center [896, 517] width 1237 height 362
click at [639, 541] on div "01 Oct 2025, Wednesday Completed UK_SPORTSBOOK_APP | Stakes last 365 days A en_…" at bounding box center [896, 517] width 1237 height 362
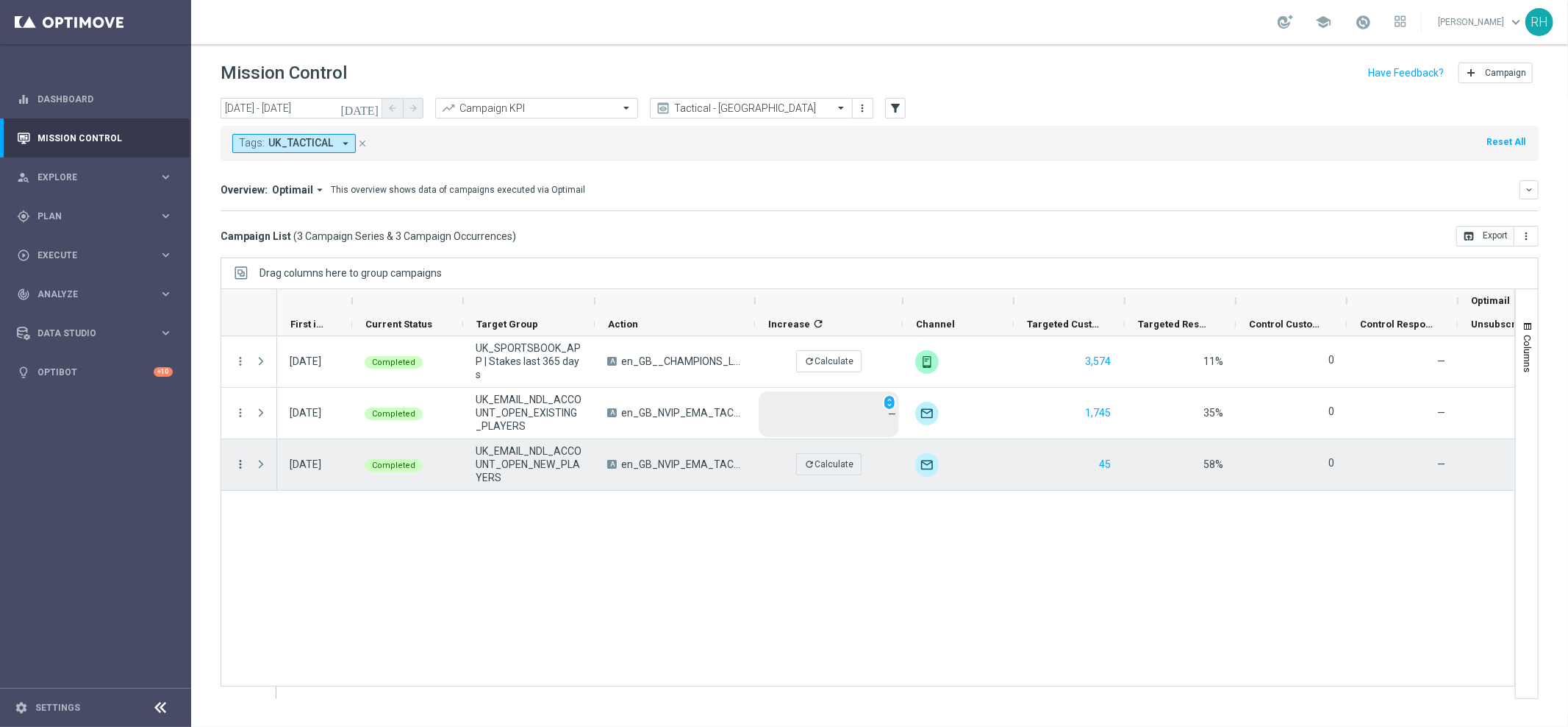
click at [239, 465] on icon "more_vert" at bounding box center [240, 464] width 14 height 14
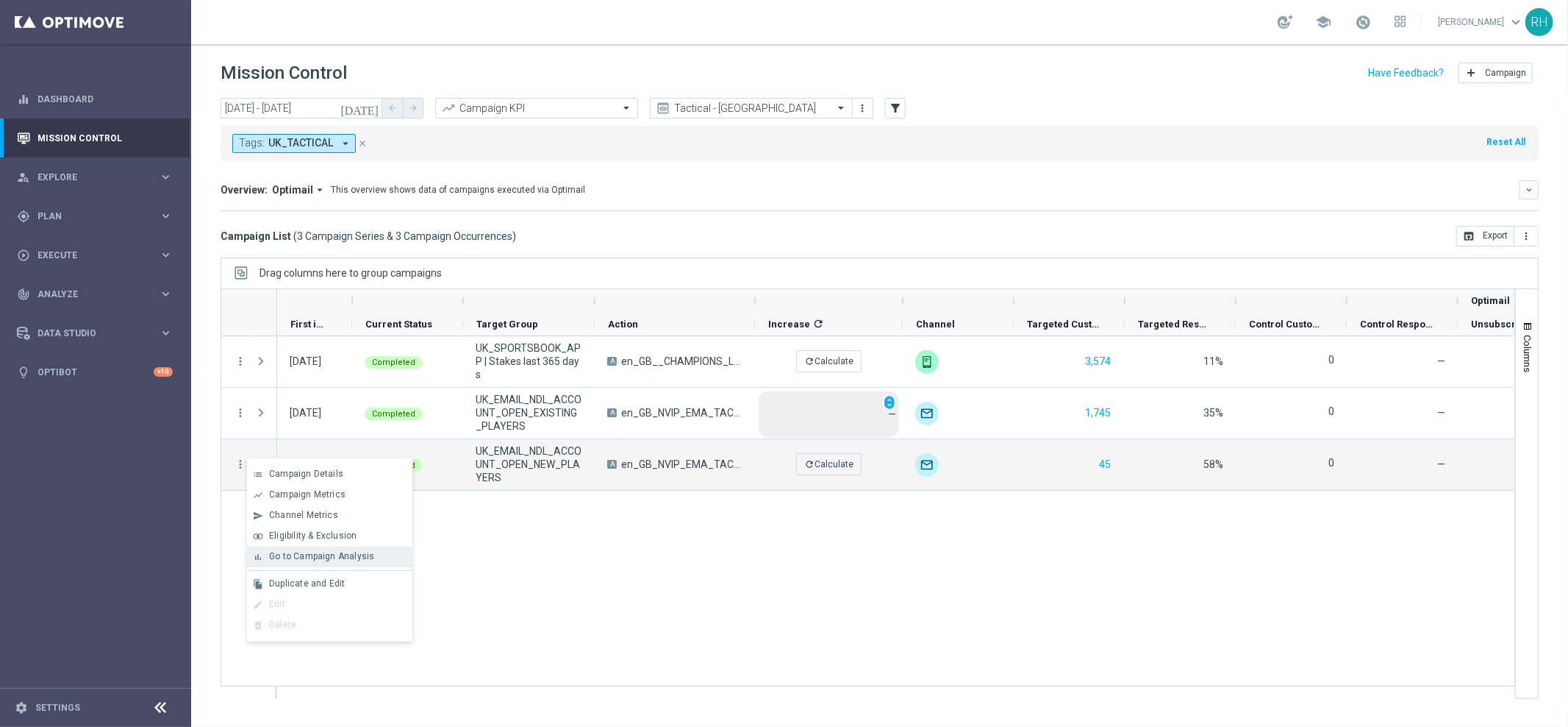
click at [305, 553] on span "Go to Campaign Analysis" at bounding box center [322, 555] width 106 height 10
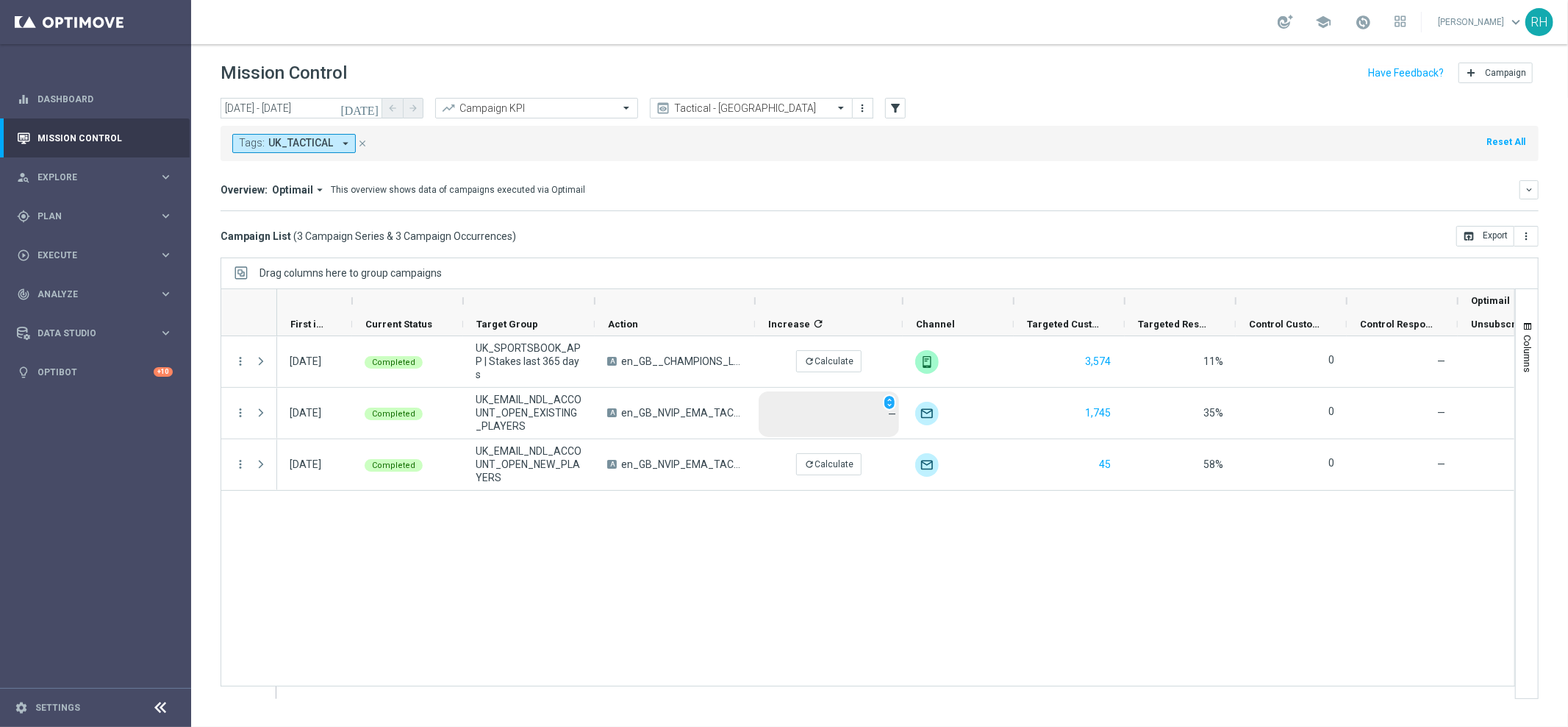
click at [370, 102] on icon "[DATE]" at bounding box center [360, 108] width 40 height 14
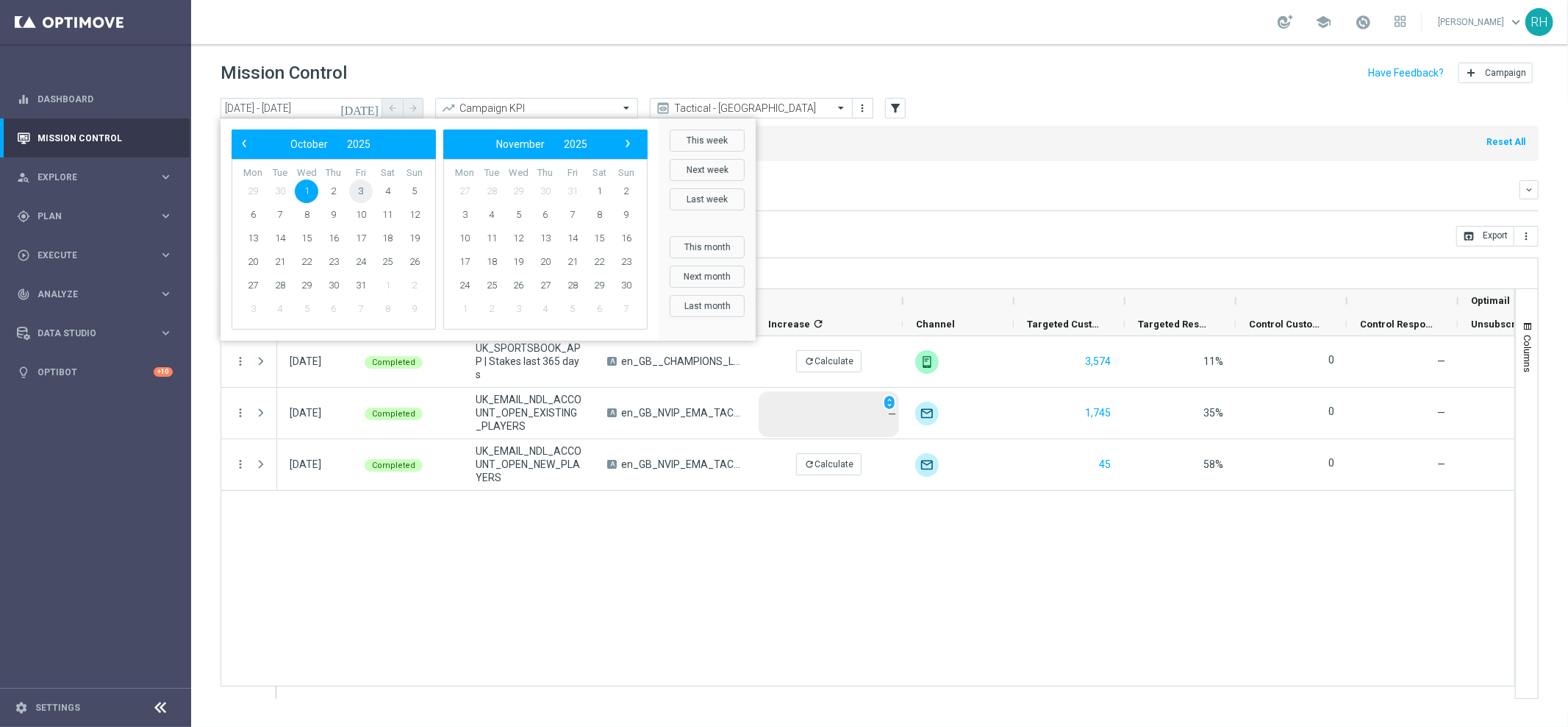
click at [367, 191] on span "3" at bounding box center [361, 191] width 24 height 24
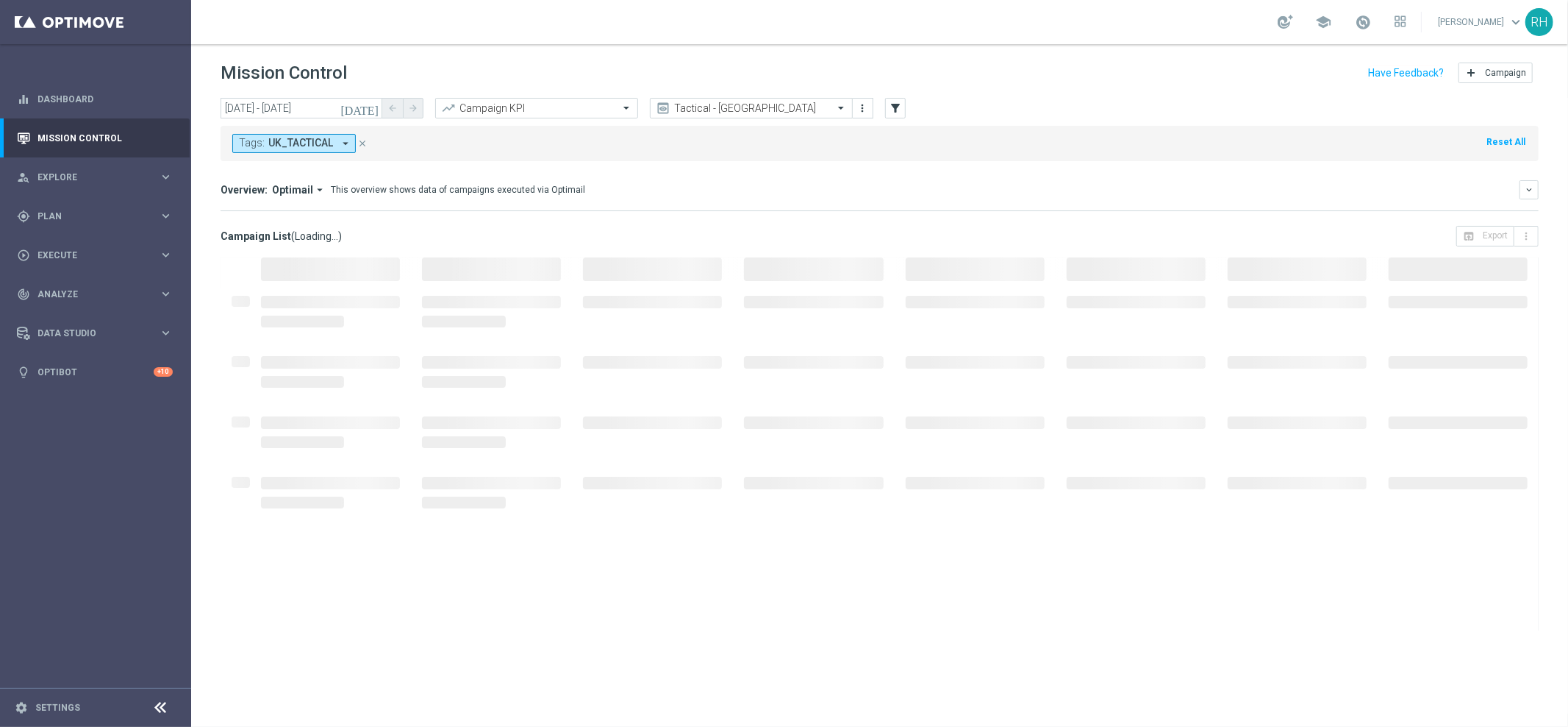
click at [372, 108] on icon "[DATE]" at bounding box center [360, 108] width 40 height 14
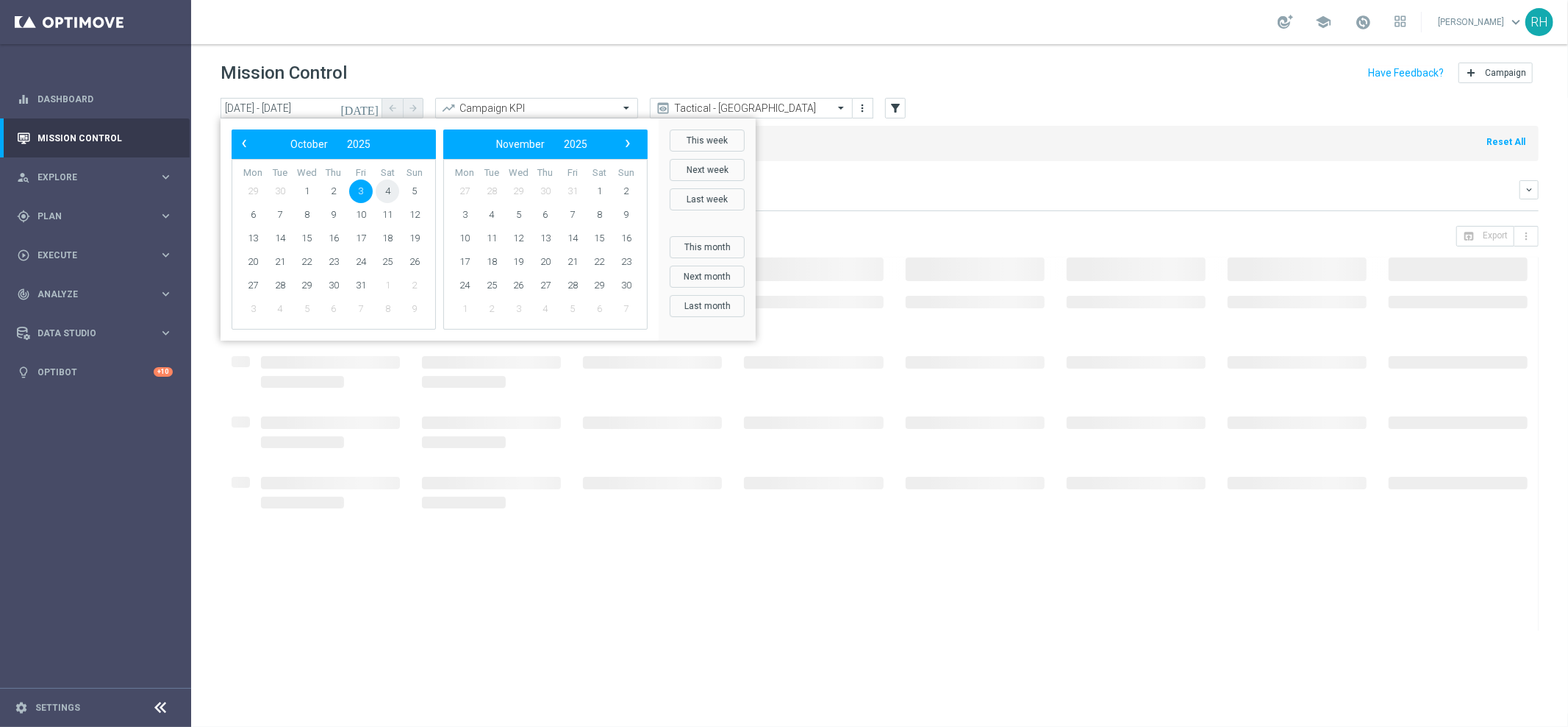
click at [389, 190] on span "4" at bounding box center [387, 191] width 24 height 24
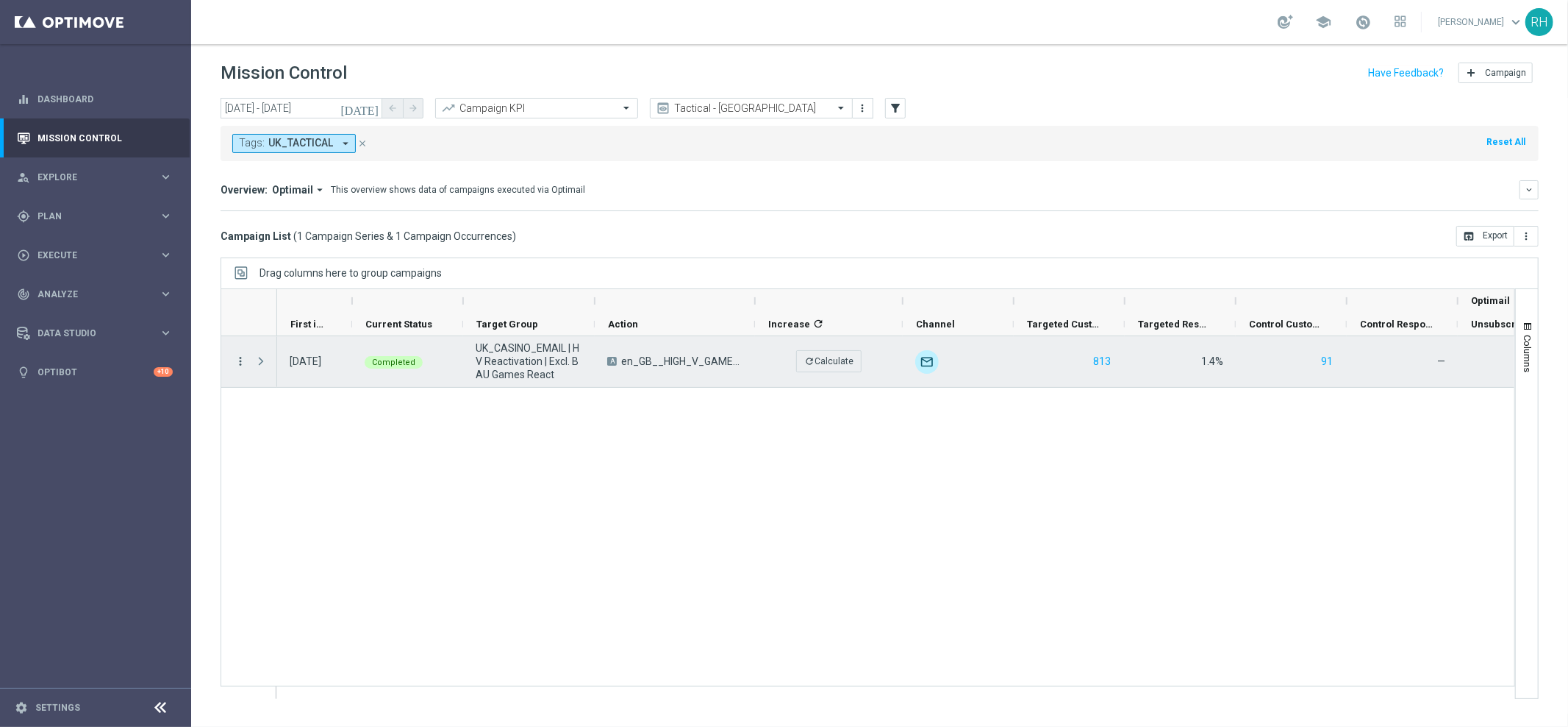
click at [240, 361] on icon "more_vert" at bounding box center [240, 361] width 14 height 14
click at [254, 369] on icon "list" at bounding box center [257, 370] width 10 height 10
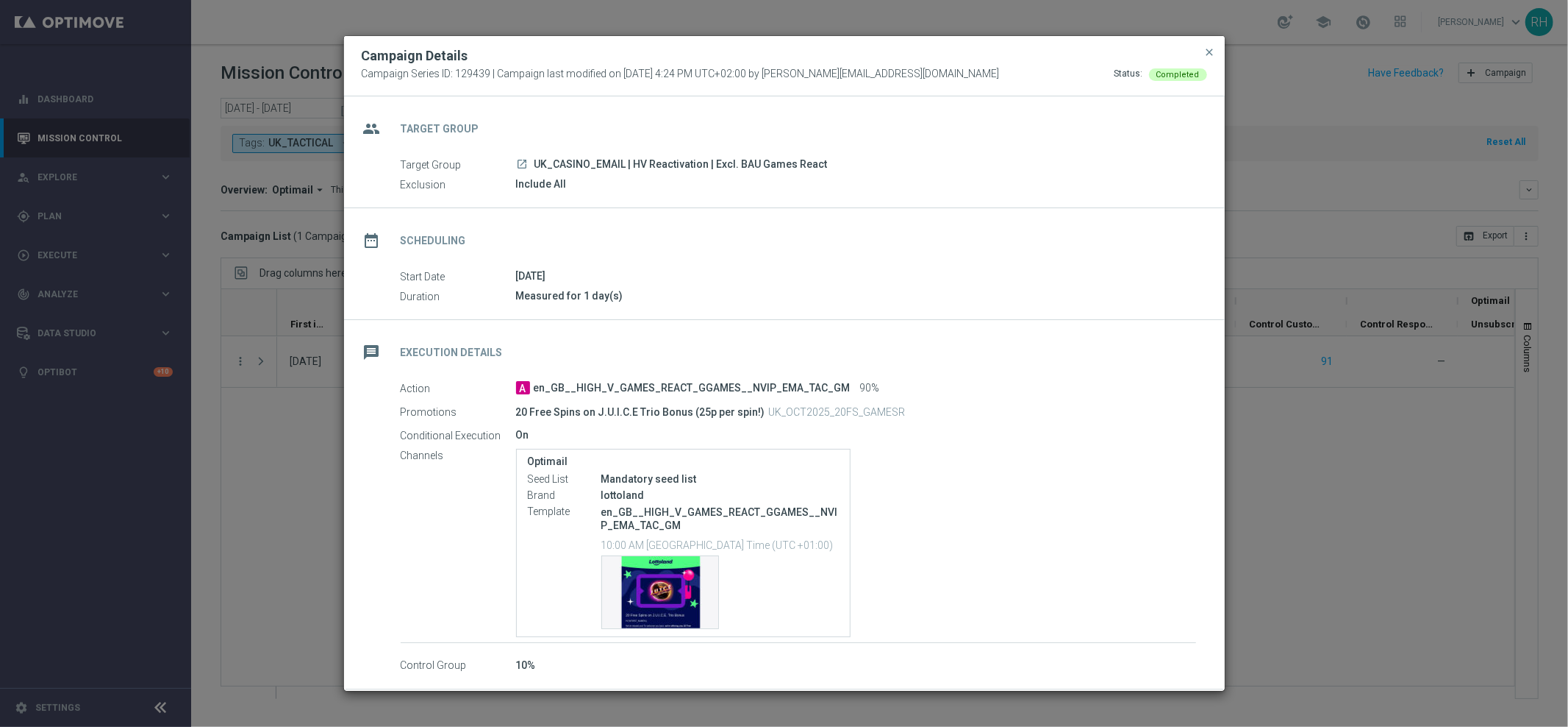
click at [1054, 381] on div "A en_GB__HIGH_V_GAMES_REACT_GGAMES__NVIP_EMA_TAC_GM 90%" at bounding box center [856, 388] width 680 height 15
click at [1207, 56] on span "close" at bounding box center [1210, 52] width 12 height 12
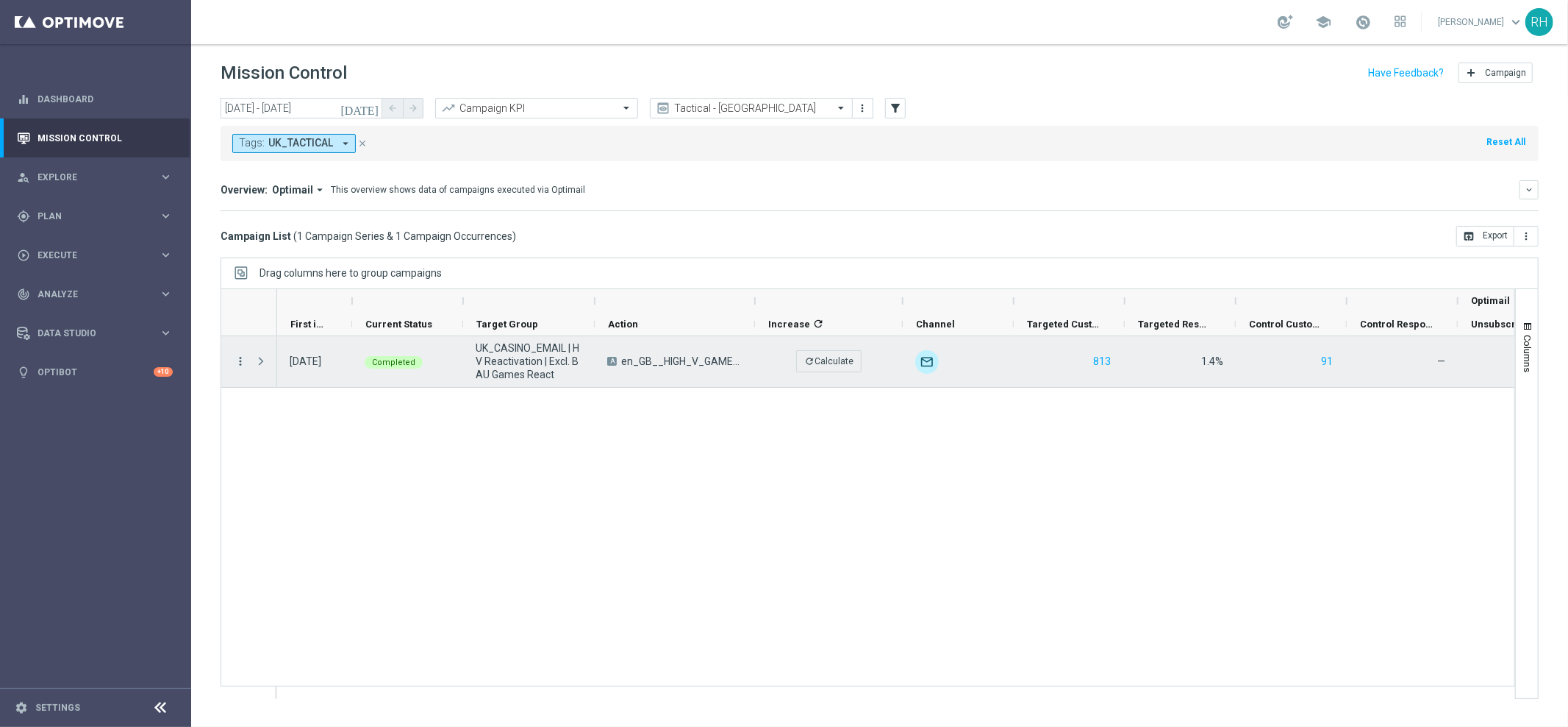
click at [239, 366] on icon "more_vert" at bounding box center [240, 361] width 14 height 14
click at [881, 473] on div "04 Oct 2025, Saturday Completed UK_CASINO_EMAIL | HV Reactivation | Excl. BAU G…" at bounding box center [896, 517] width 1237 height 362
click at [1000, 351] on span "unfold_more" at bounding box center [1000, 350] width 10 height 10
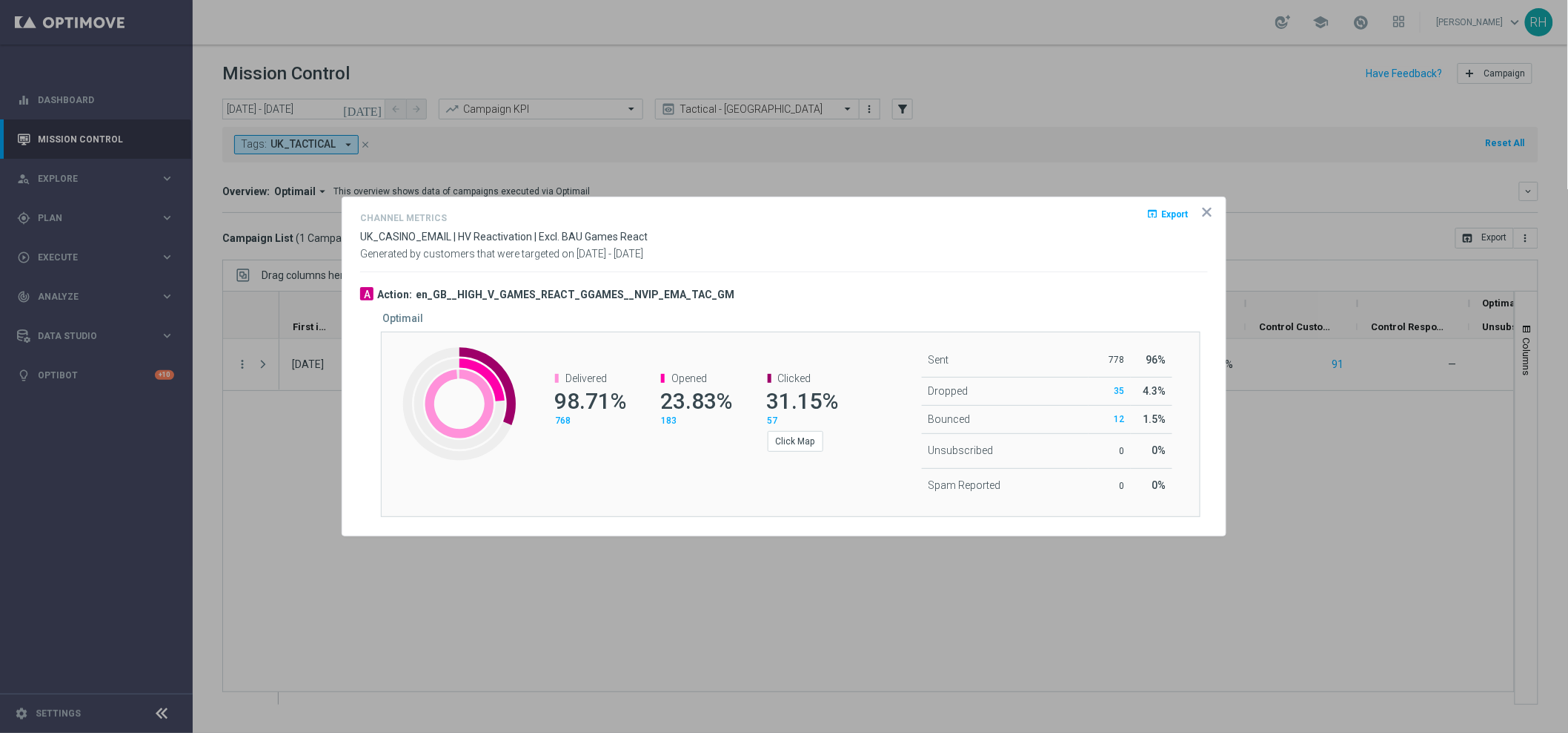
click at [1208, 209] on icon "icon" at bounding box center [1208, 212] width 15 height 15
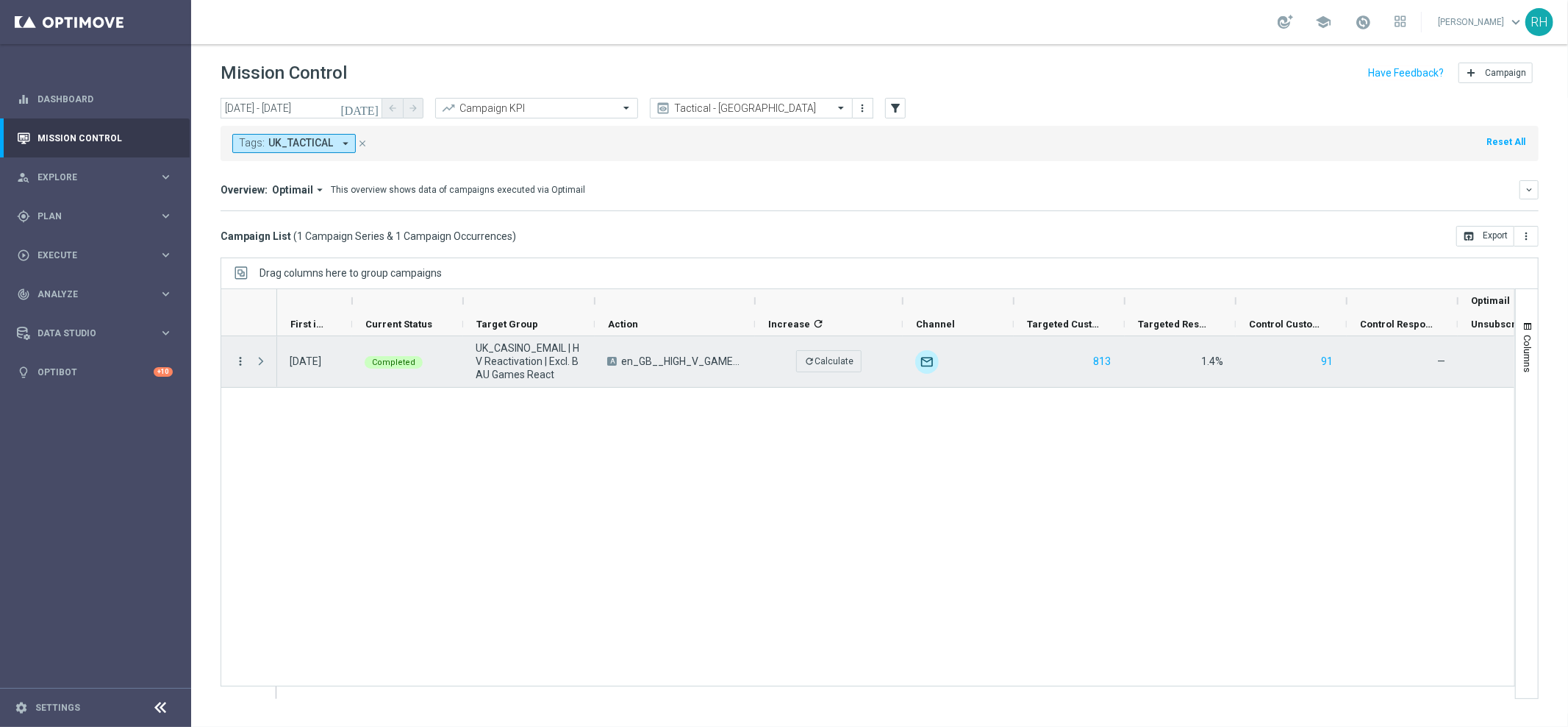
click at [243, 363] on icon "more_vert" at bounding box center [240, 361] width 14 height 14
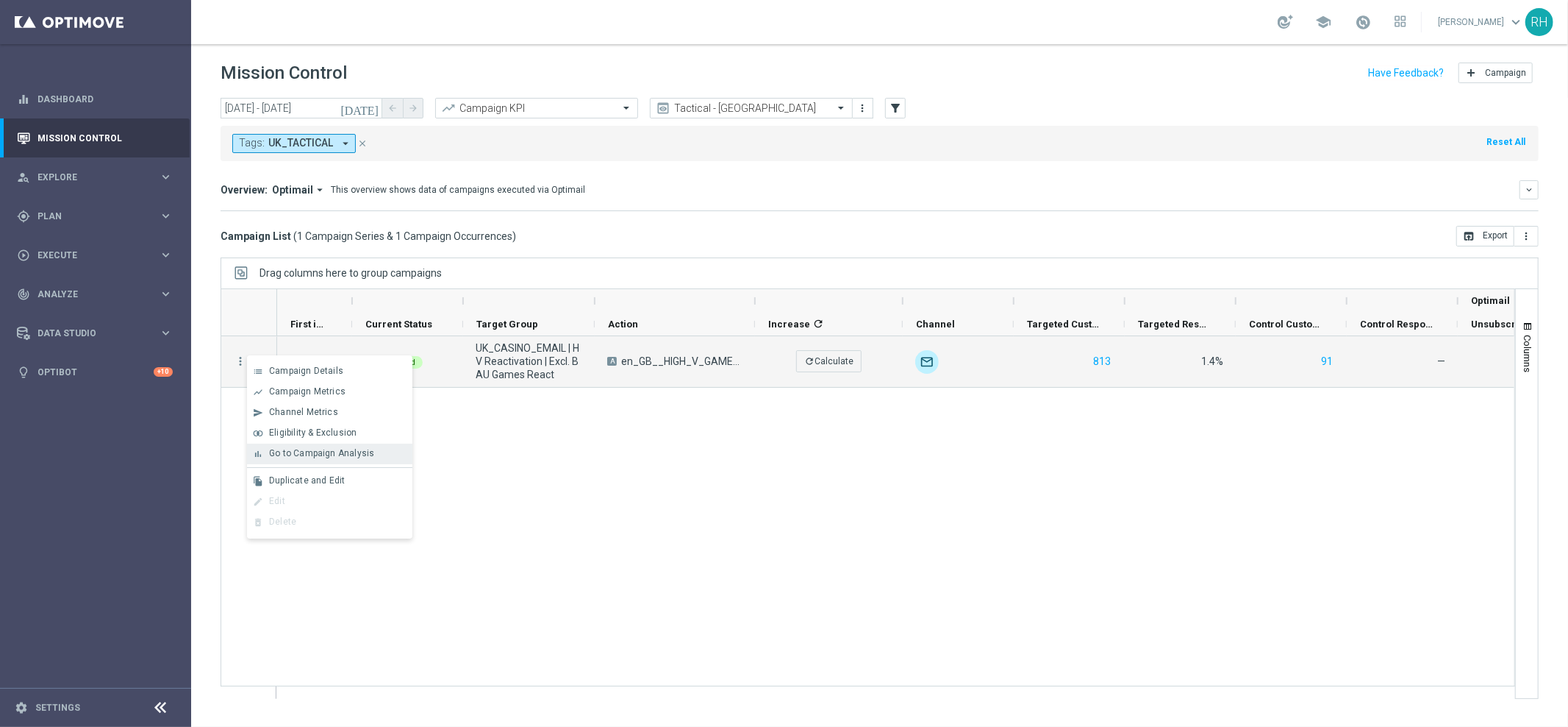
click at [293, 450] on span "Go to Campaign Analysis" at bounding box center [322, 452] width 106 height 10
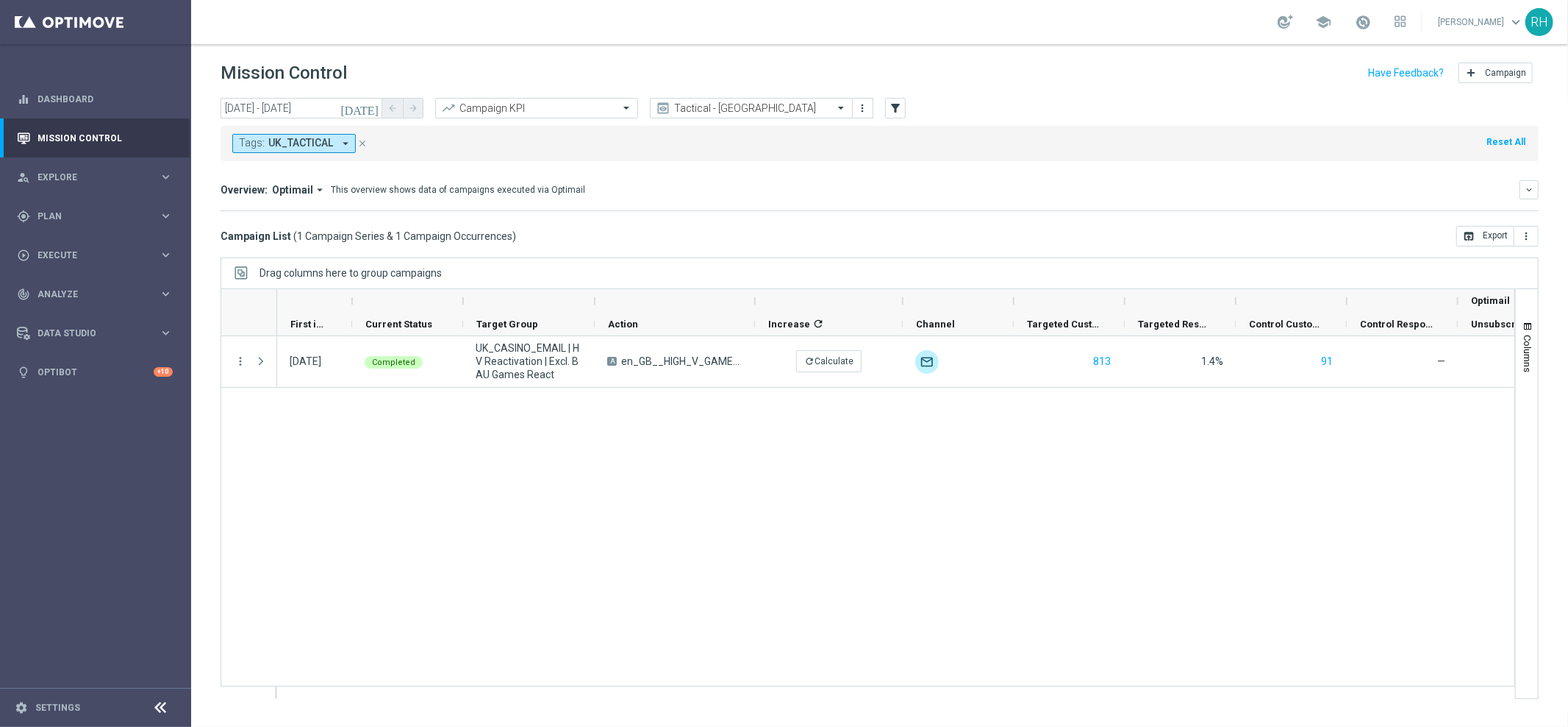
click at [367, 113] on icon "[DATE]" at bounding box center [360, 108] width 40 height 14
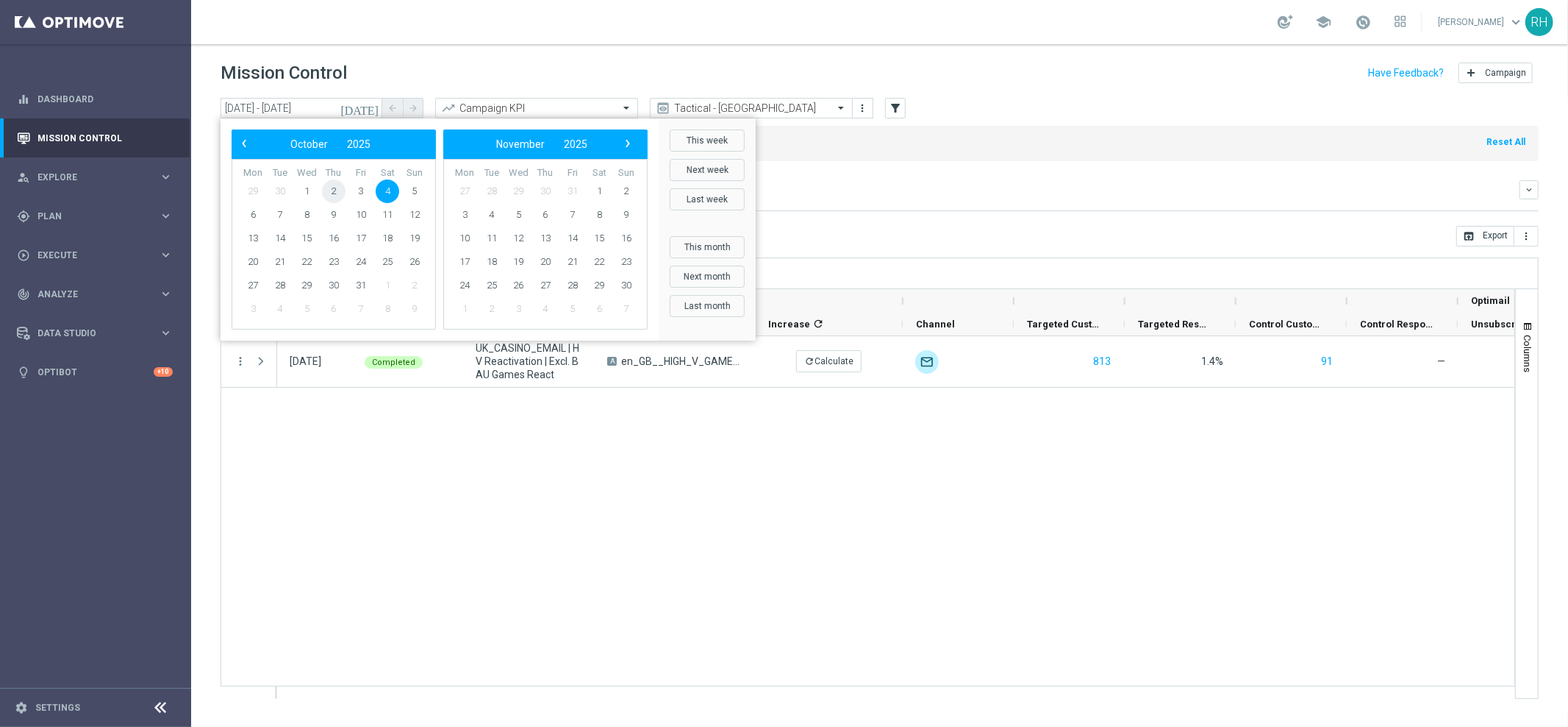
click at [339, 197] on span "2" at bounding box center [334, 191] width 24 height 24
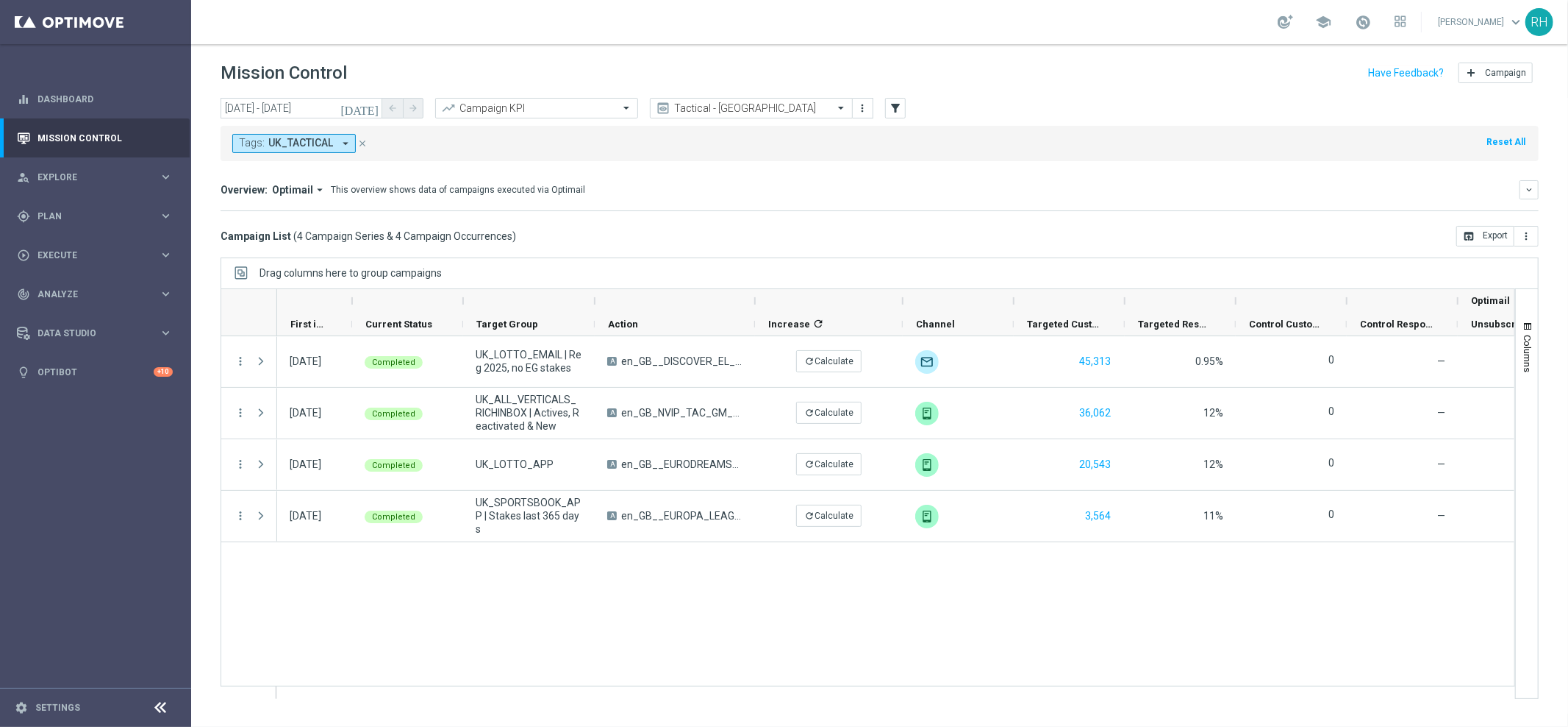
click at [370, 107] on icon "[DATE]" at bounding box center [360, 108] width 40 height 14
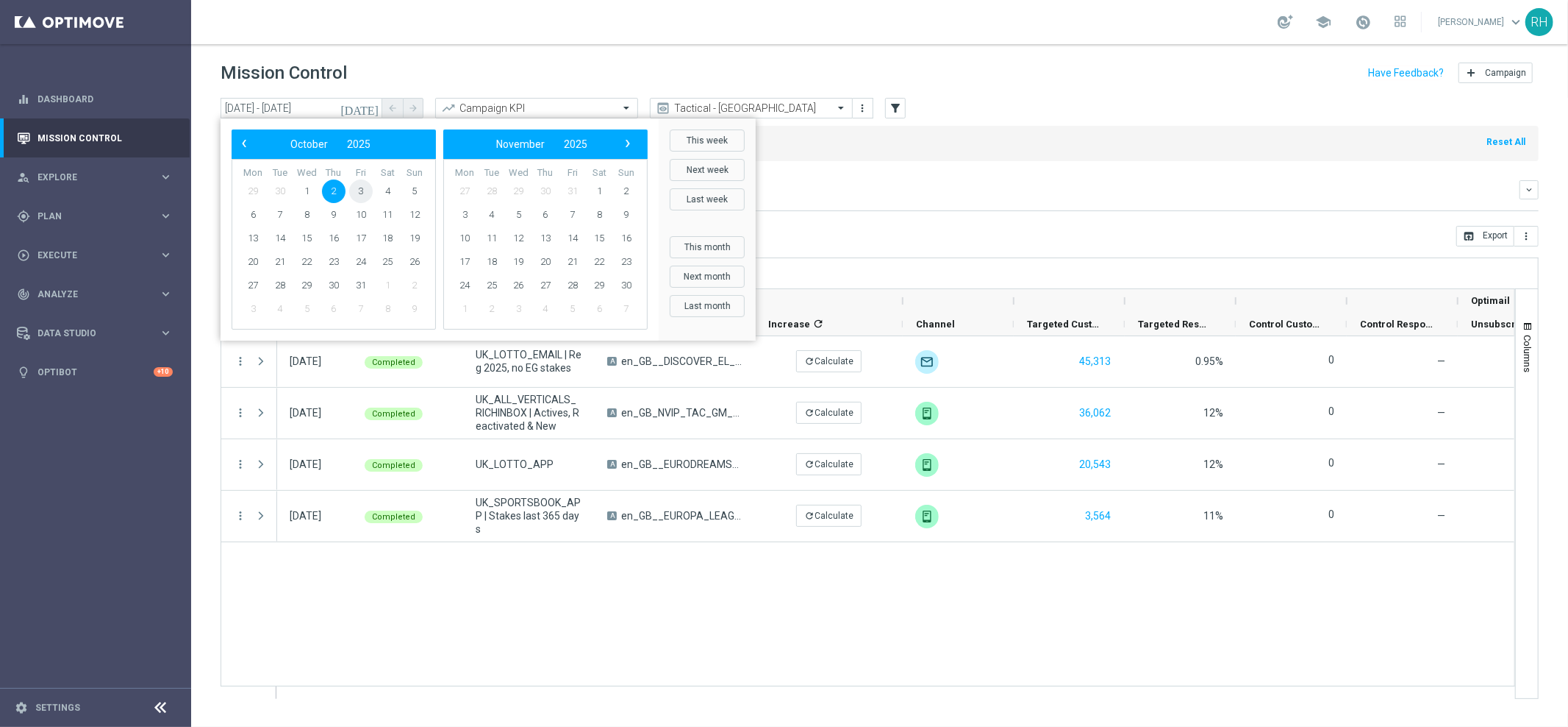
click at [355, 188] on span "3" at bounding box center [361, 191] width 24 height 24
type input "03 Oct 2025 - 03 Oct 2025"
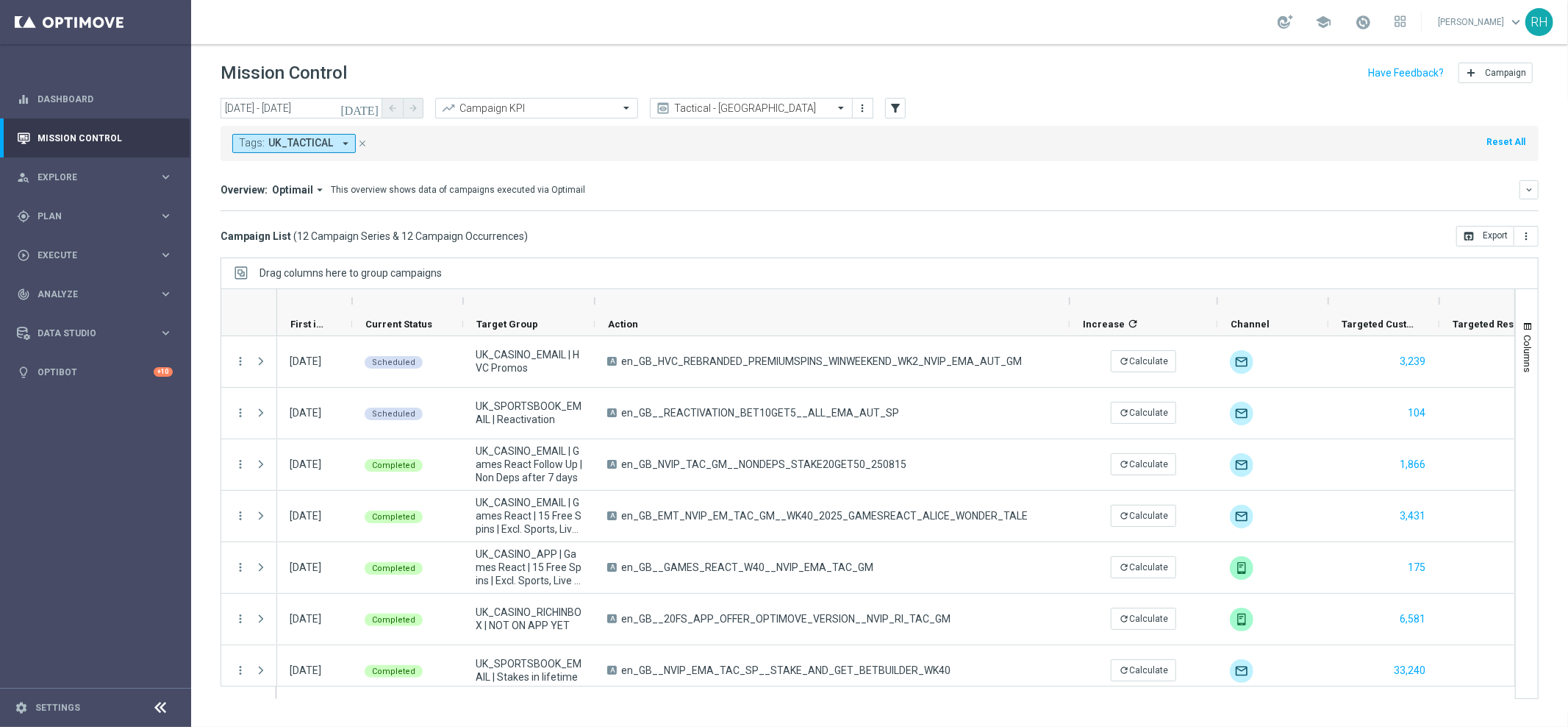
drag, startPoint x: 753, startPoint y: 293, endPoint x: 1068, endPoint y: 306, distance: 315.3
click at [1068, 306] on div at bounding box center [1070, 301] width 5 height 24
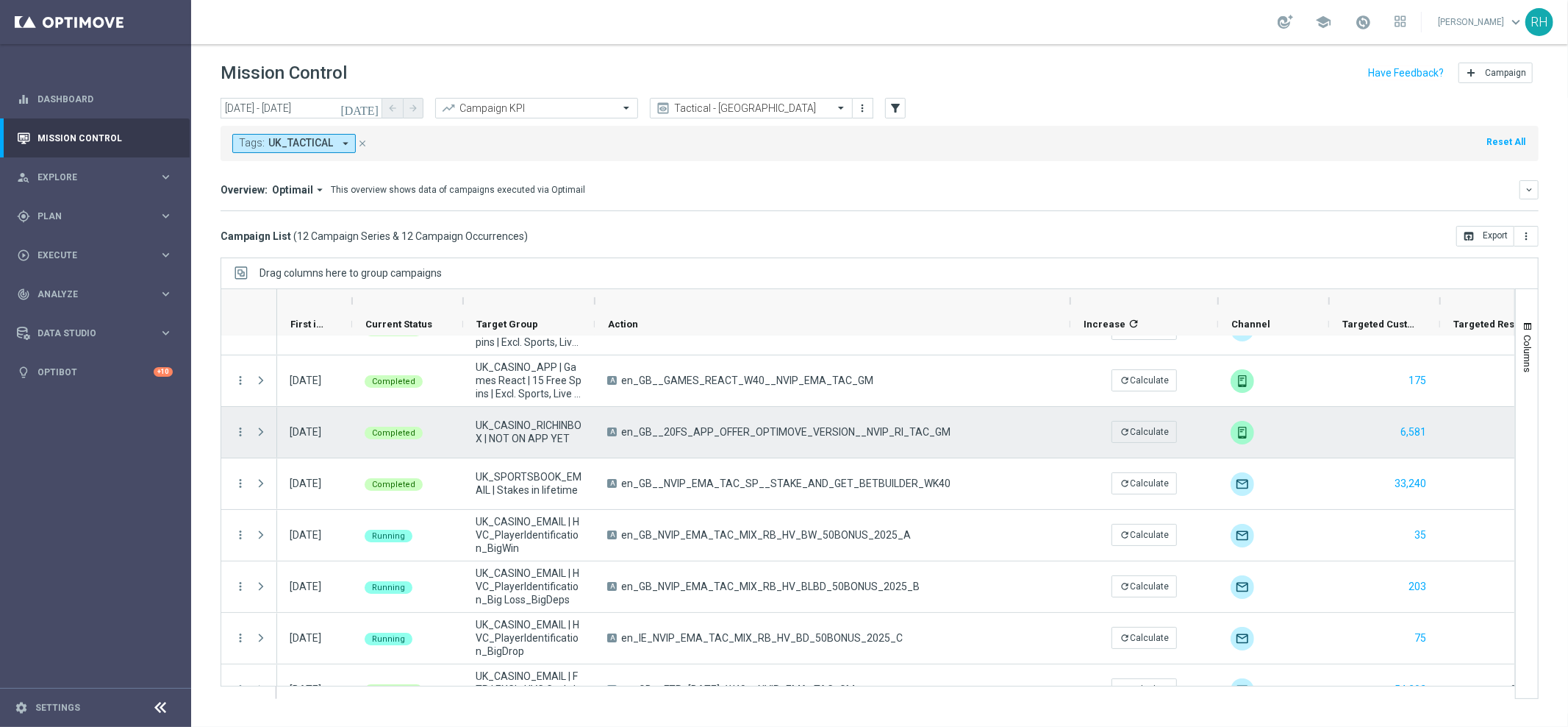
scroll to position [244, 0]
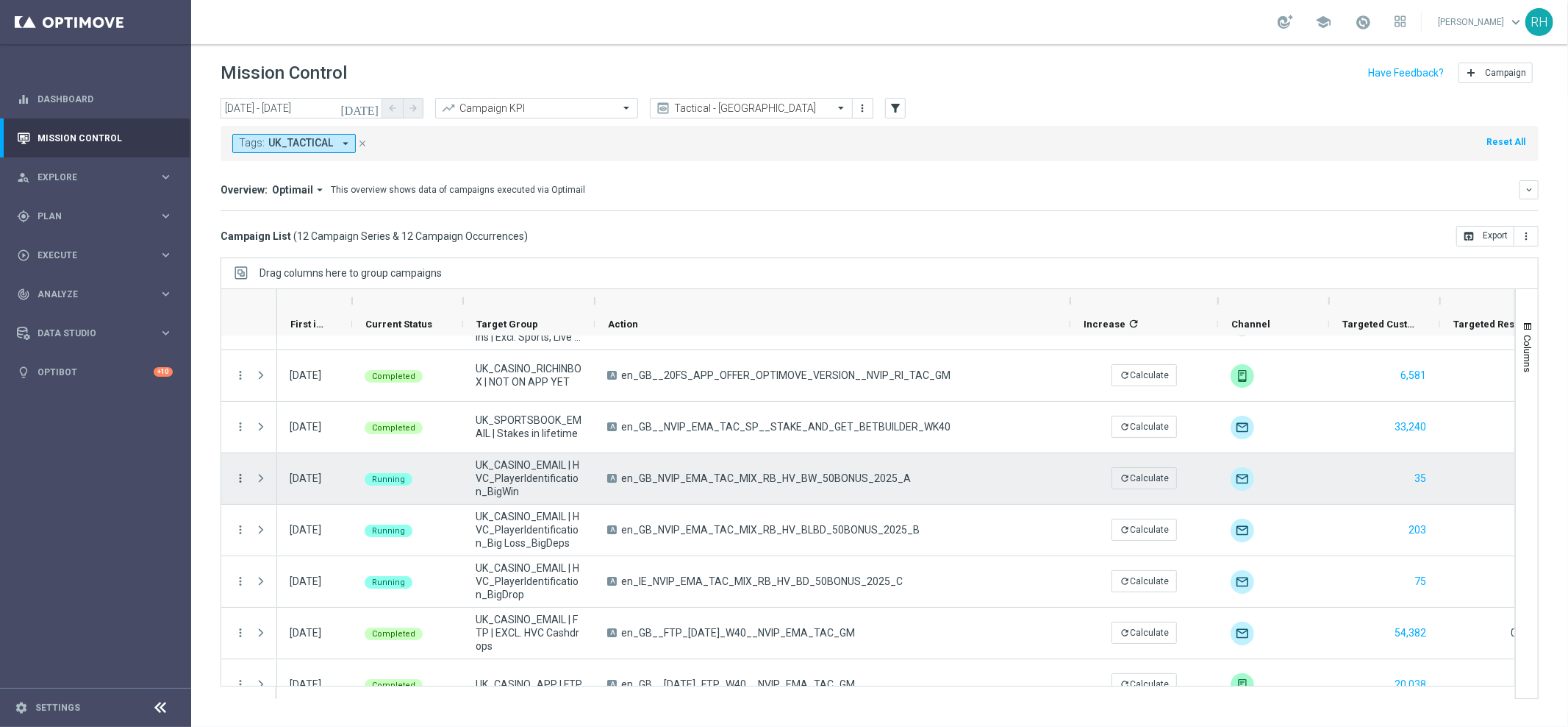
click at [239, 473] on icon "more_vert" at bounding box center [240, 478] width 14 height 14
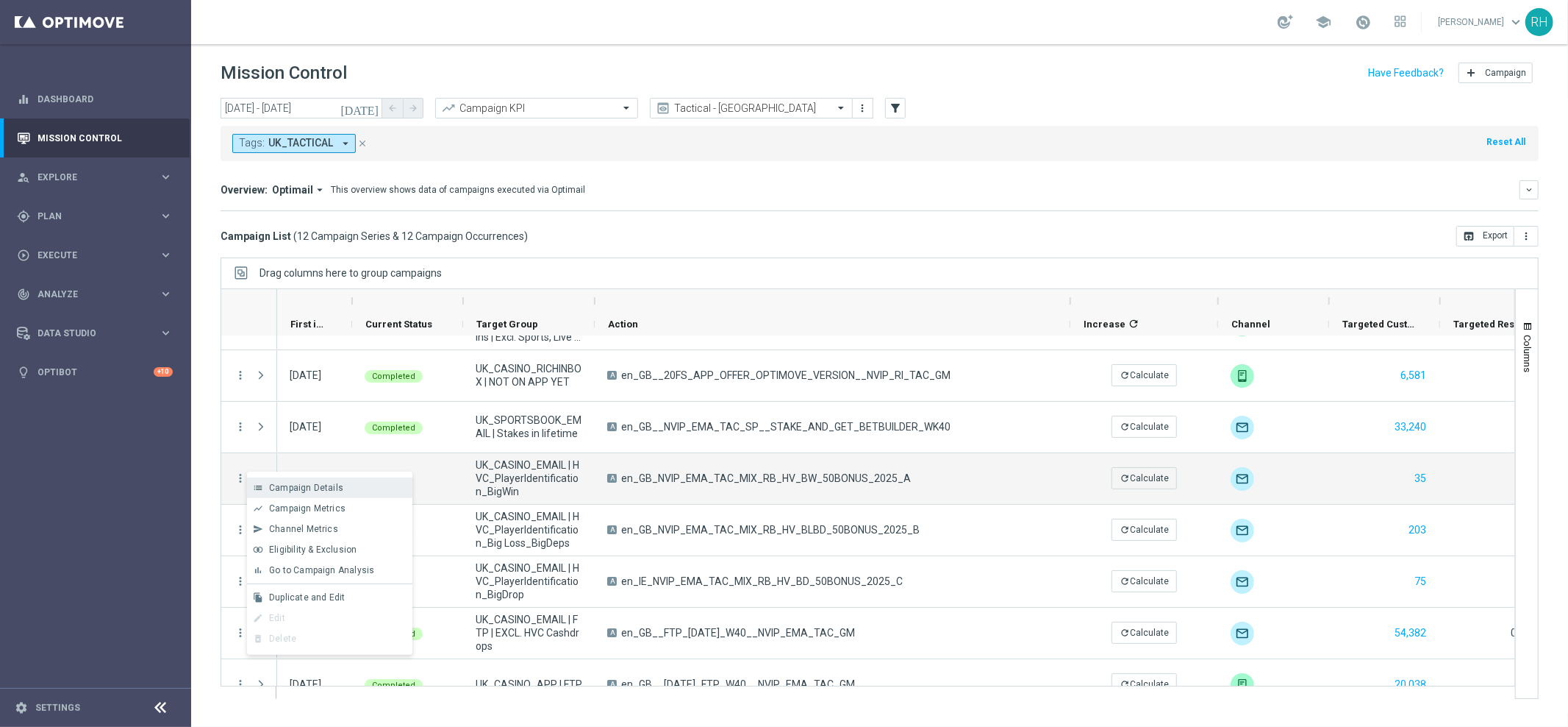
click at [262, 483] on icon "list" at bounding box center [257, 487] width 10 height 10
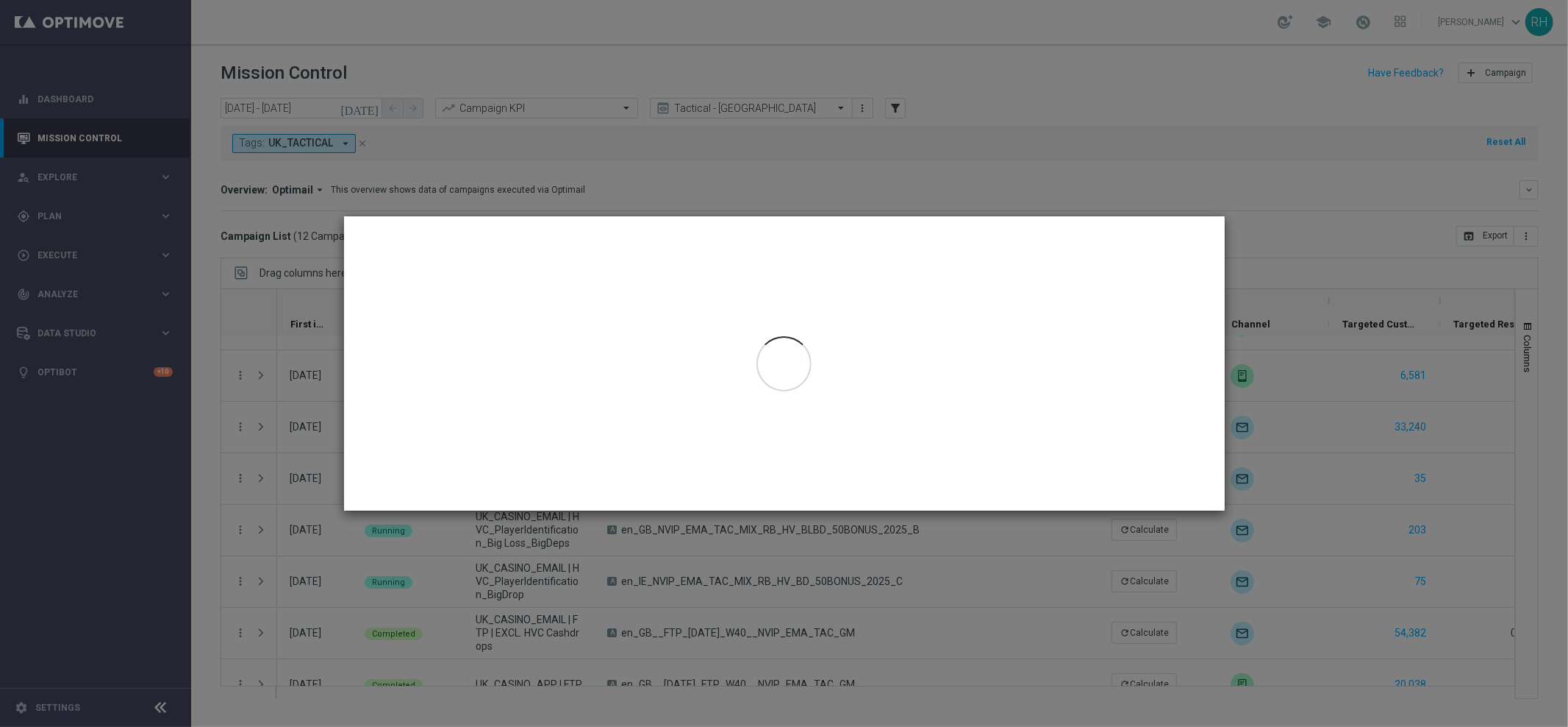
click at [1198, 135] on modal-container at bounding box center [784, 363] width 1568 height 727
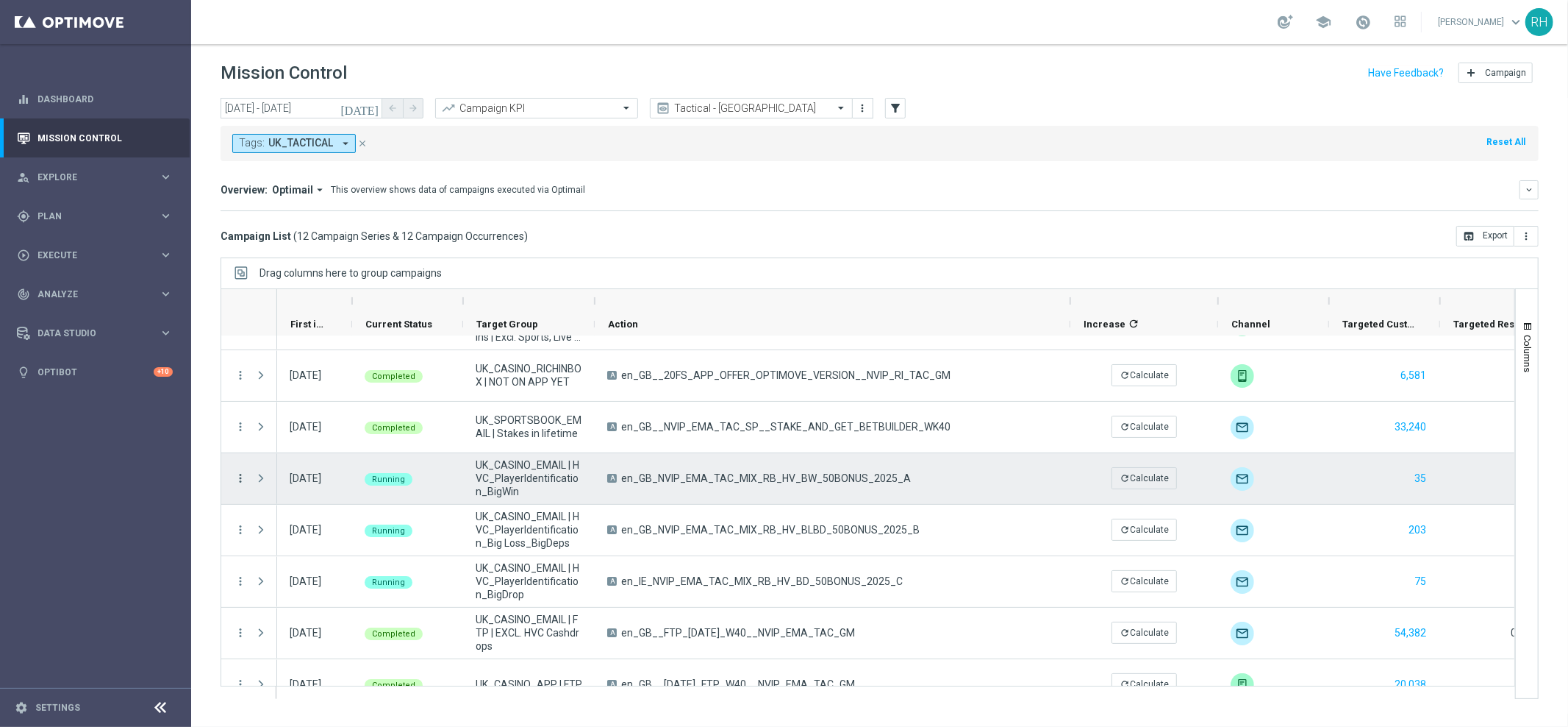
click at [243, 483] on icon "more_vert" at bounding box center [240, 478] width 14 height 14
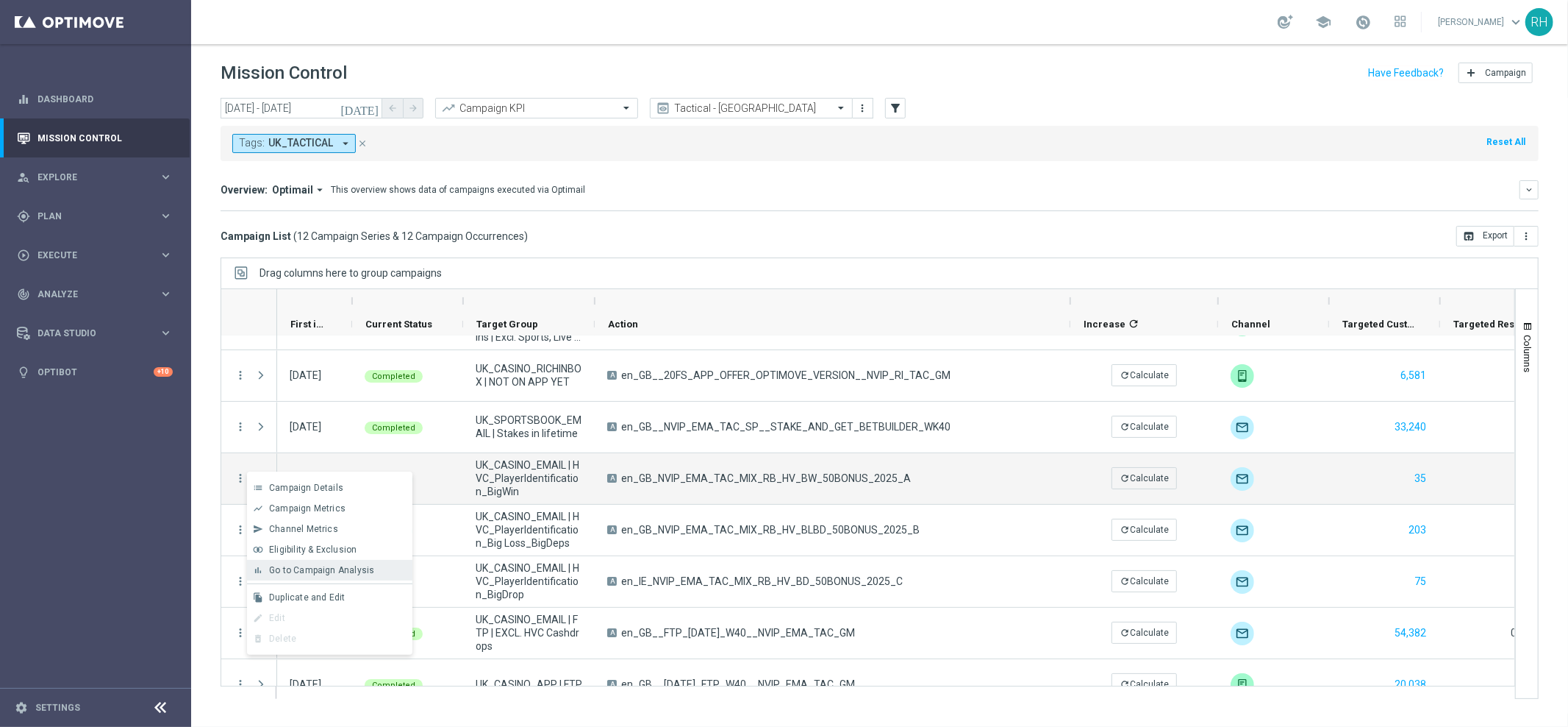
click at [316, 567] on span "Go to Campaign Analysis" at bounding box center [322, 570] width 106 height 10
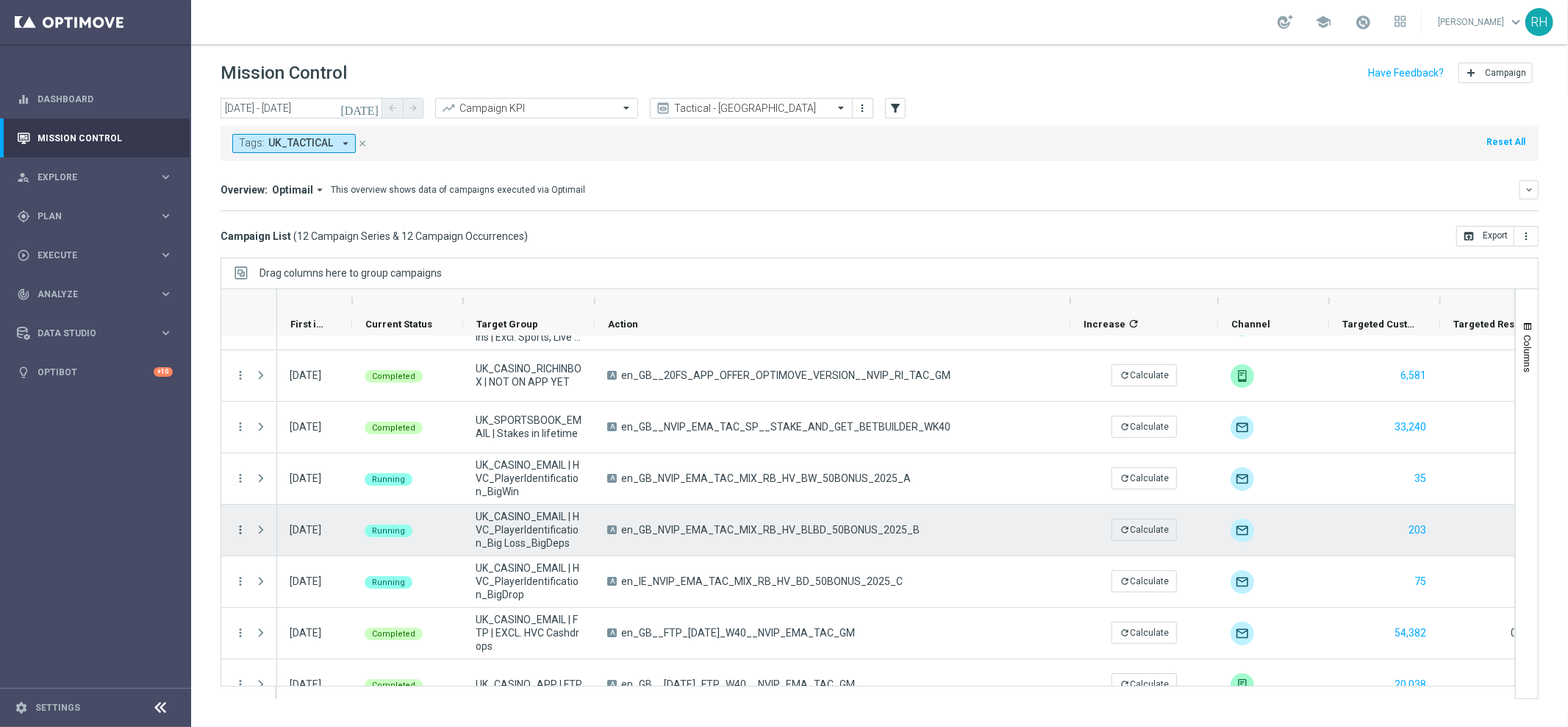
click at [241, 523] on icon "more_vert" at bounding box center [240, 530] width 14 height 14
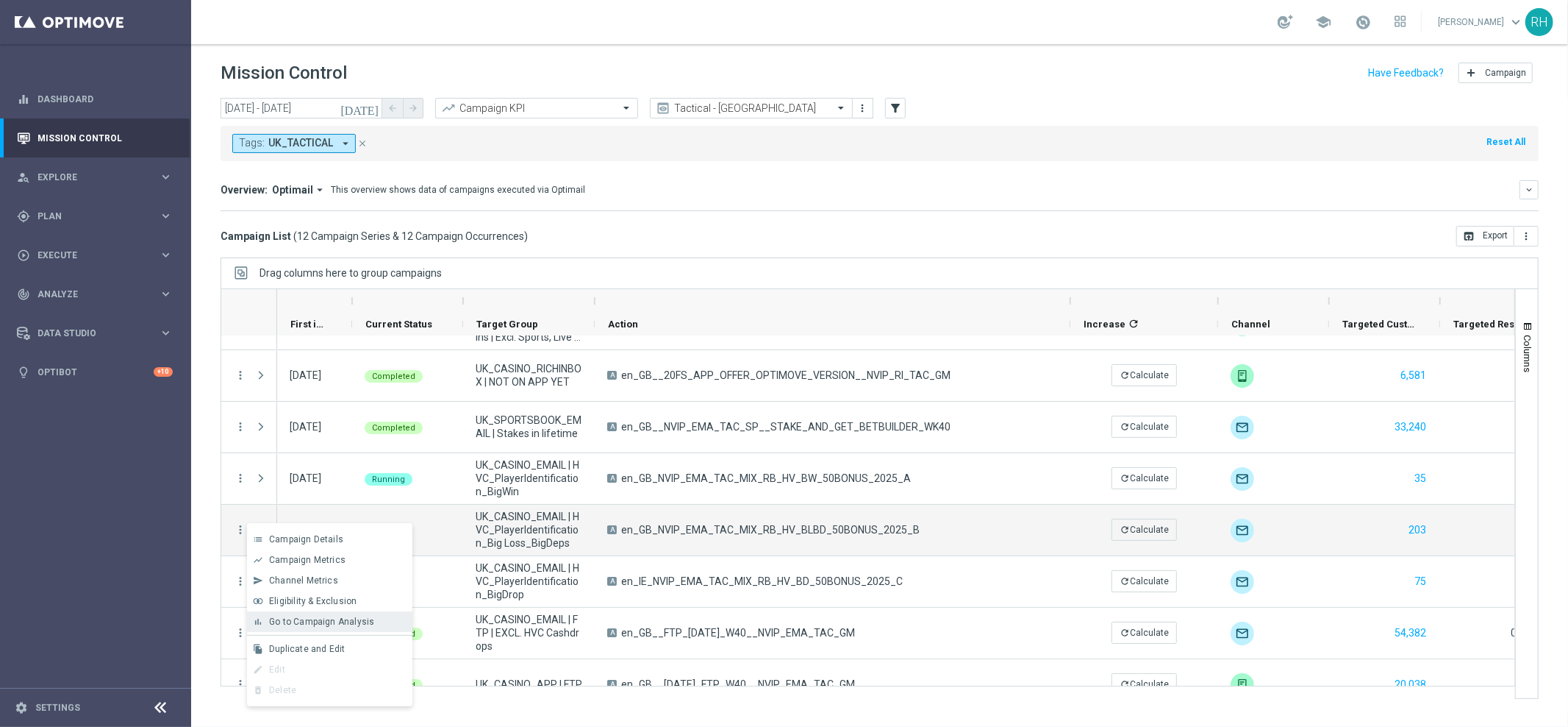
click at [325, 619] on span "Go to Campaign Analysis" at bounding box center [322, 621] width 106 height 10
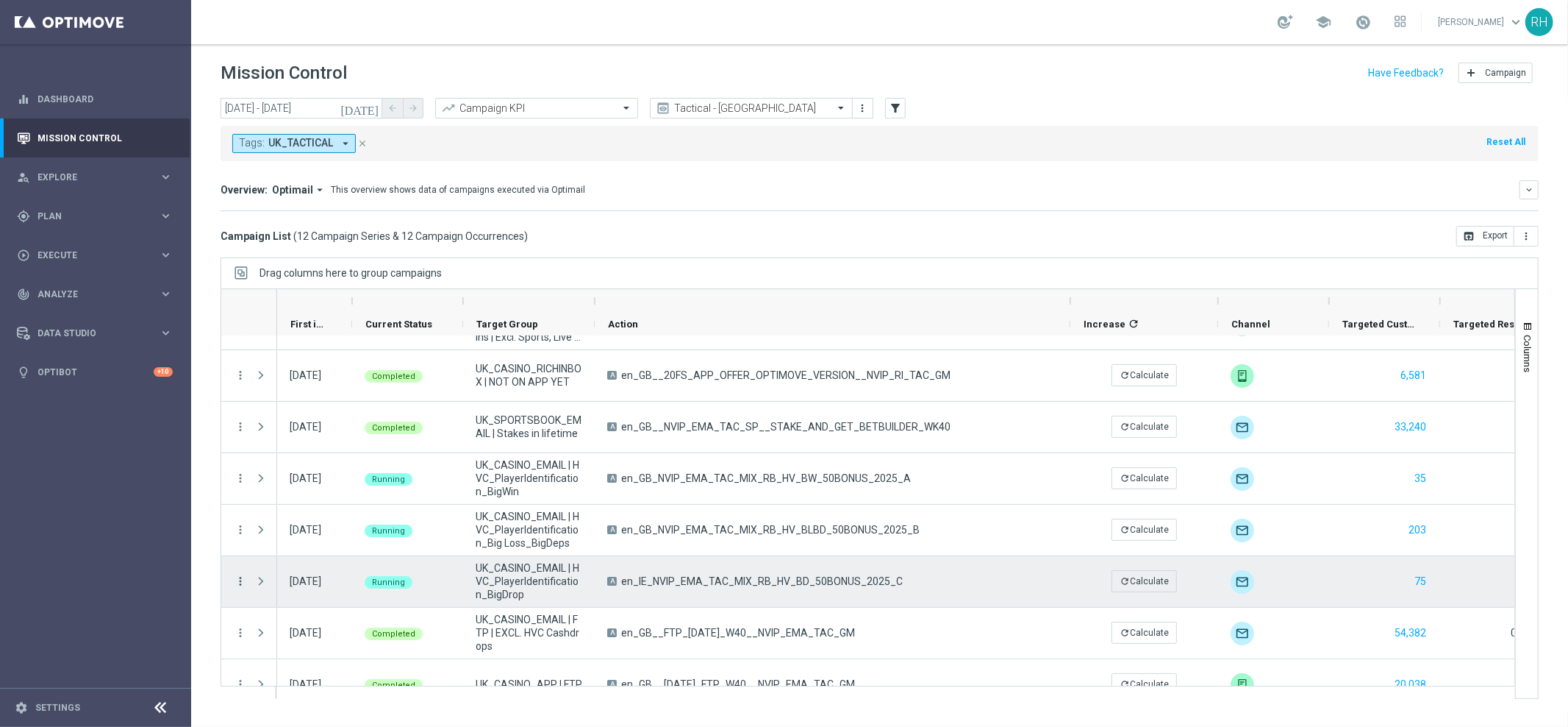
click at [239, 577] on icon "more_vert" at bounding box center [240, 581] width 14 height 14
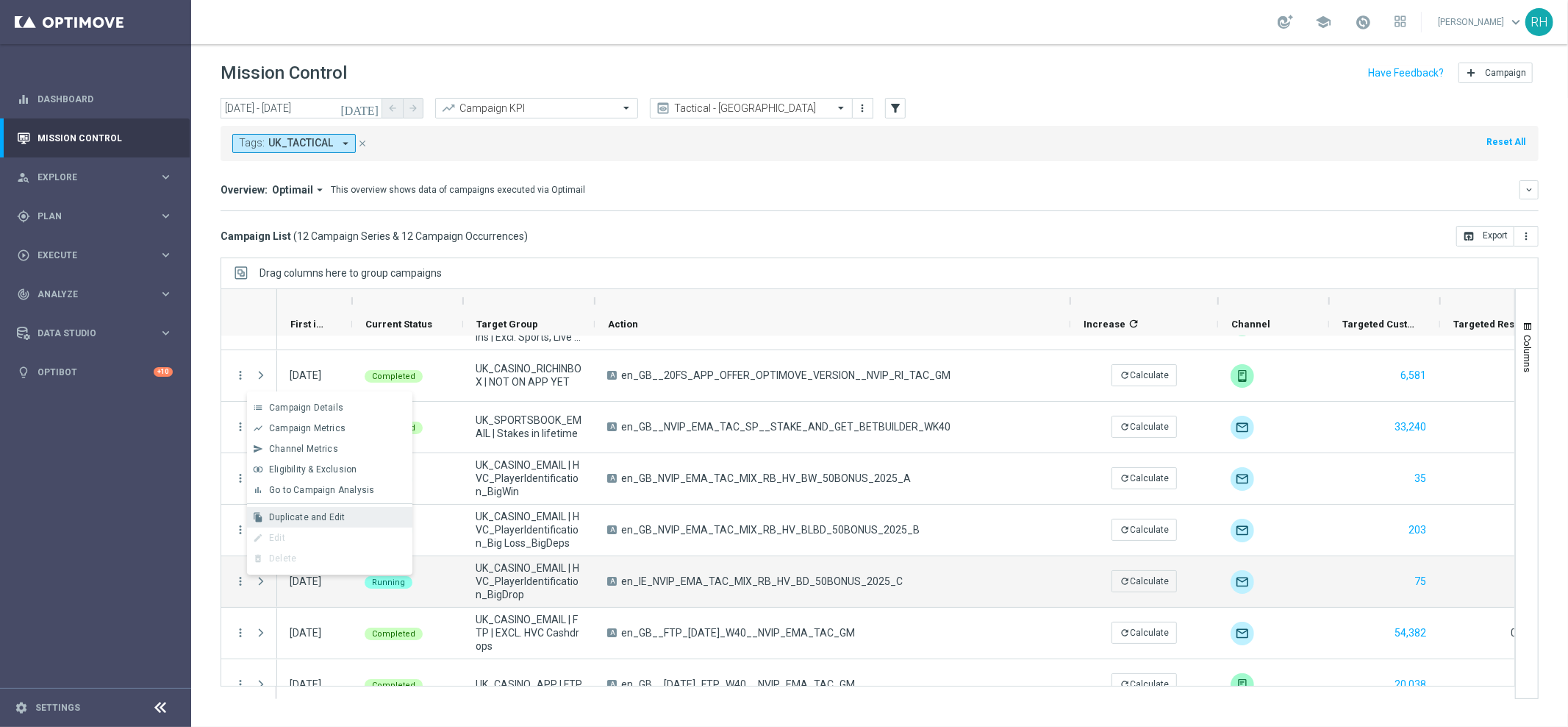
click at [324, 520] on span "Duplicate and Edit" at bounding box center [307, 517] width 75 height 10
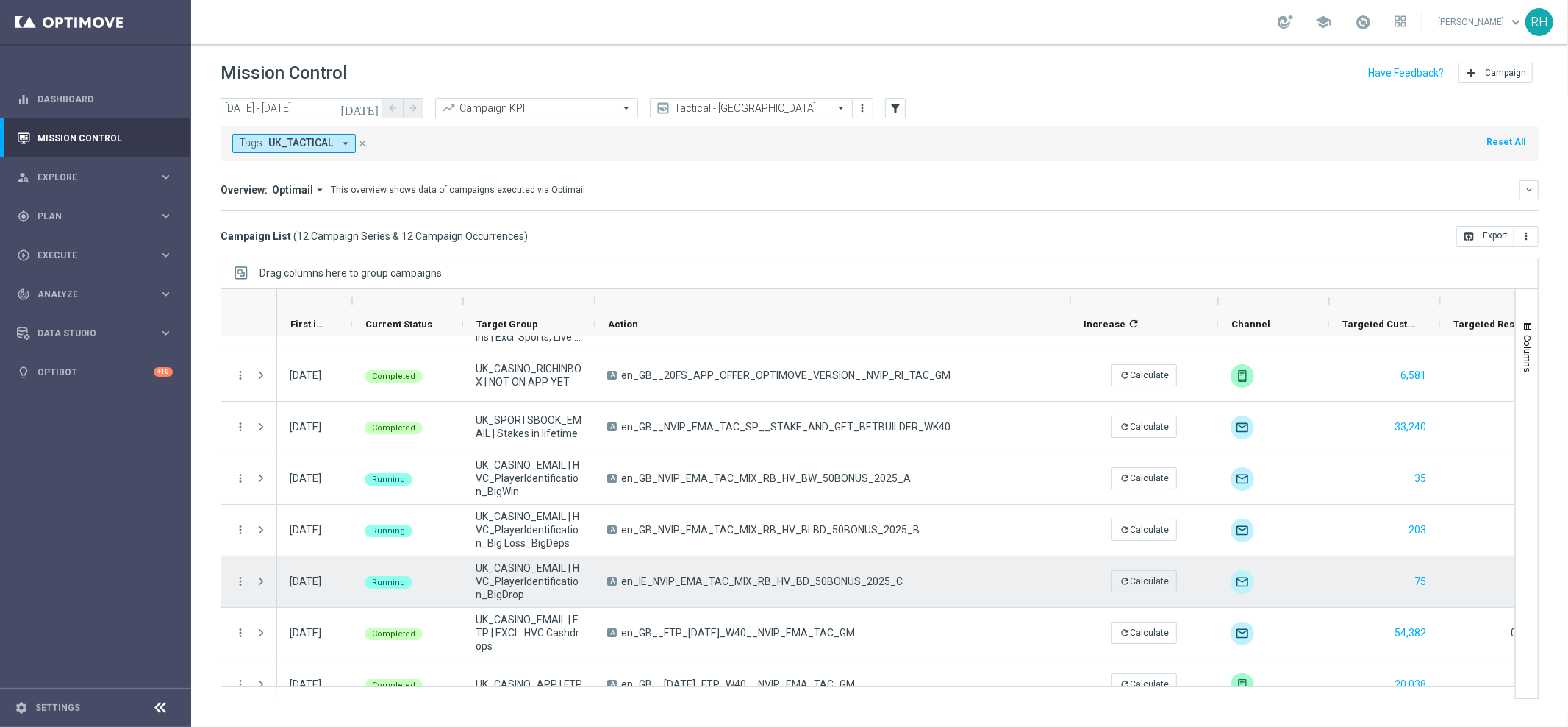
click at [229, 589] on div "more_vert" at bounding box center [234, 581] width 26 height 51
click at [234, 584] on icon "more_vert" at bounding box center [240, 581] width 14 height 14
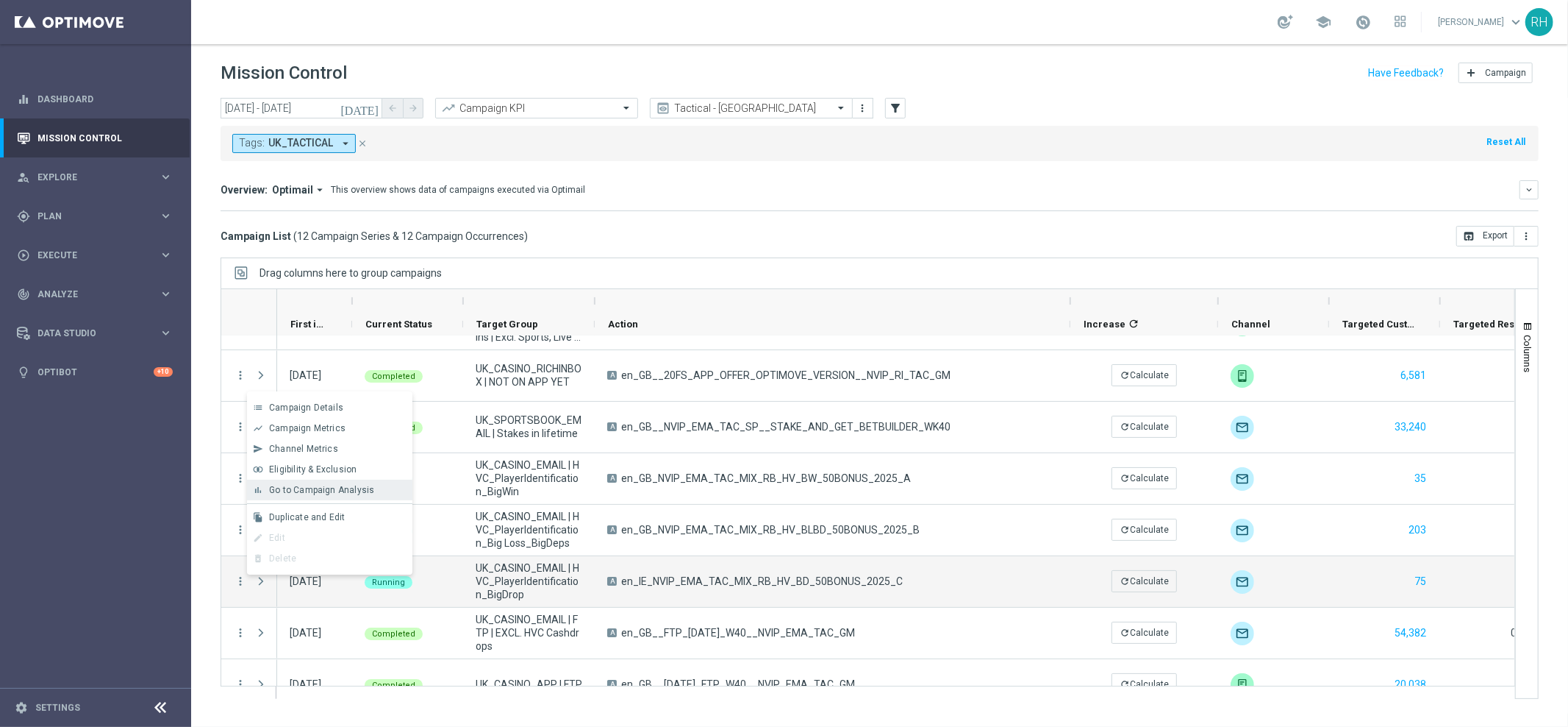
click at [279, 485] on span "Go to Campaign Analysis" at bounding box center [322, 490] width 106 height 10
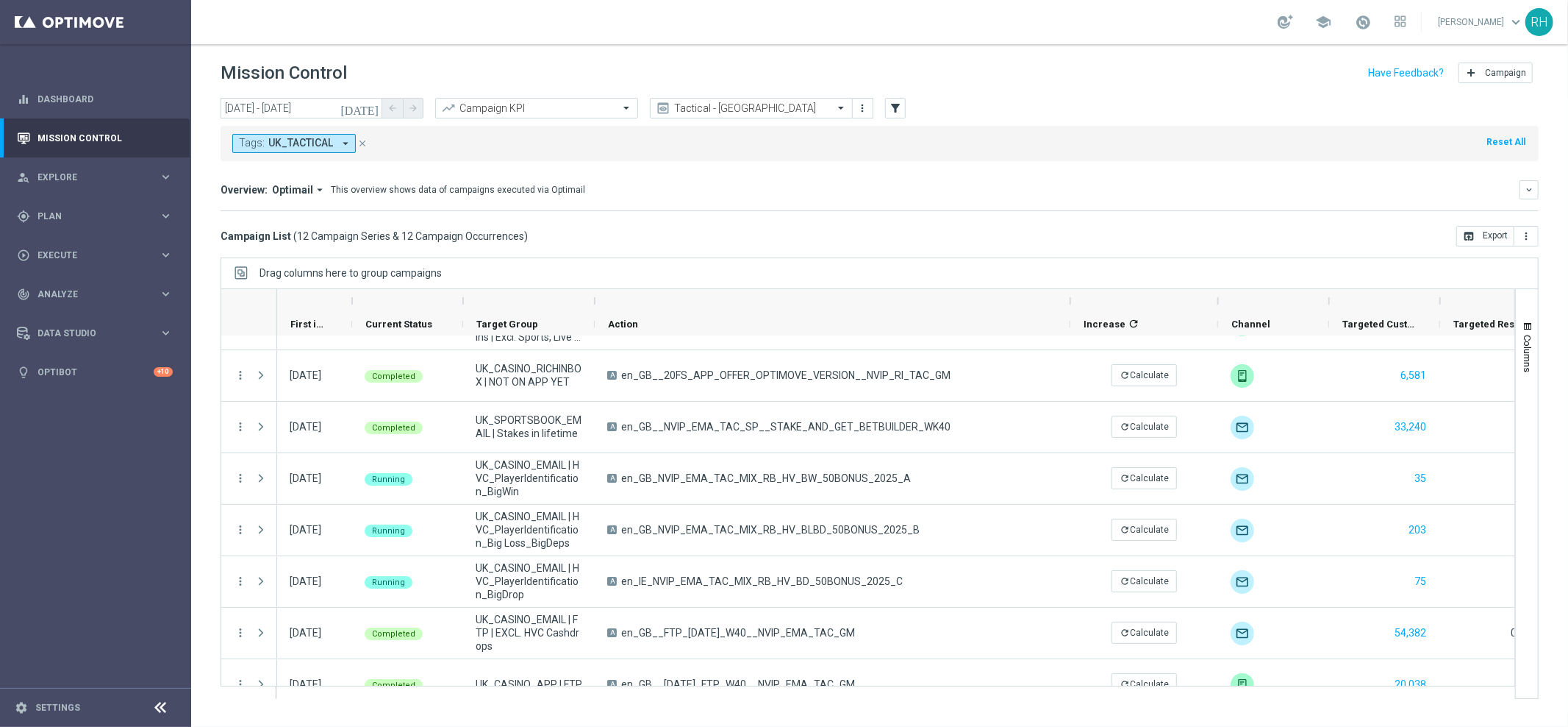
click at [1087, 244] on div "Campaign List ( 12 Campaign Series & 12 Campaign Occurrences ) open_in_browser …" at bounding box center [879, 236] width 1318 height 21
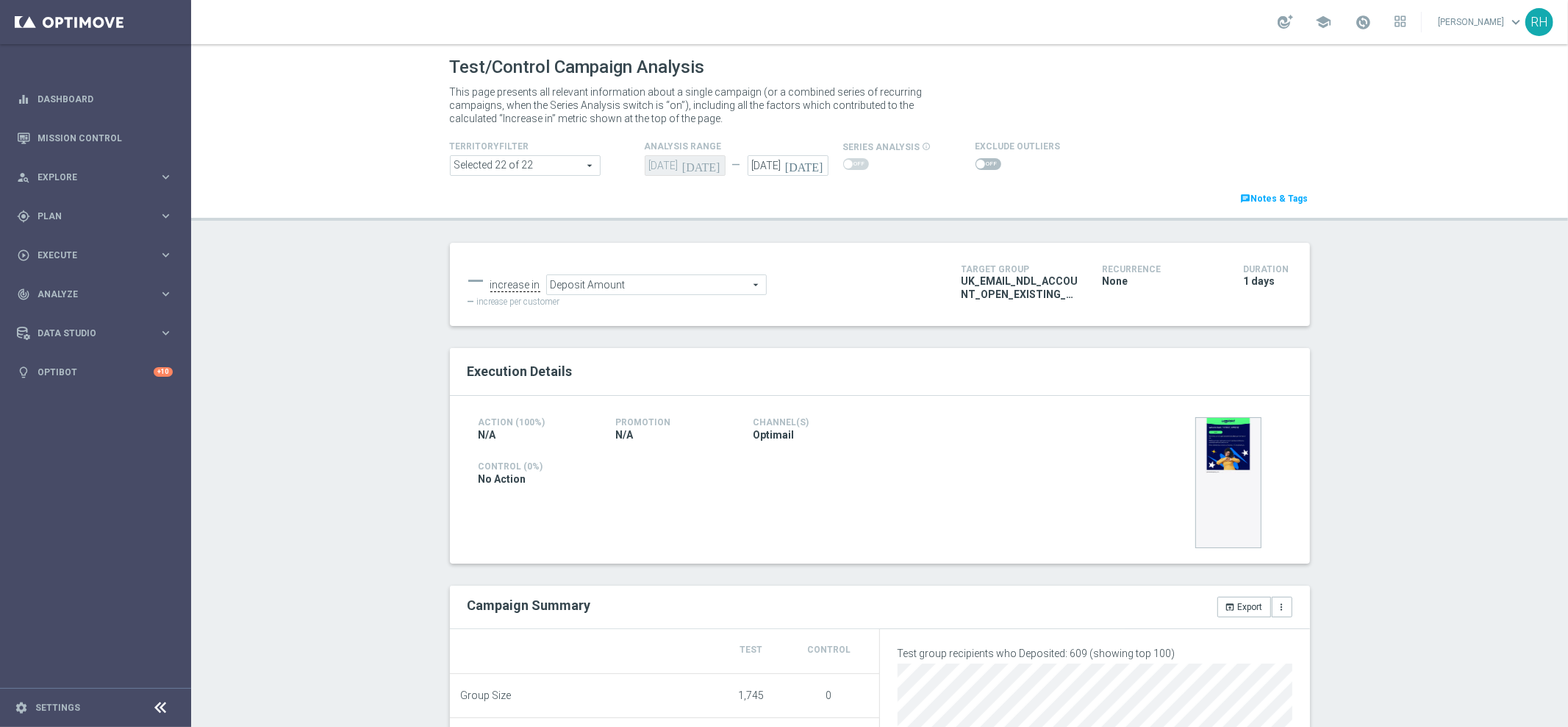
click at [1415, 279] on div "Test/Control Campaign Analysis This page presents all relevant information abou…" at bounding box center [879, 385] width 1377 height 682
click at [1397, 347] on div "Test/Control Campaign Analysis This page presents all relevant information abou…" at bounding box center [879, 385] width 1377 height 682
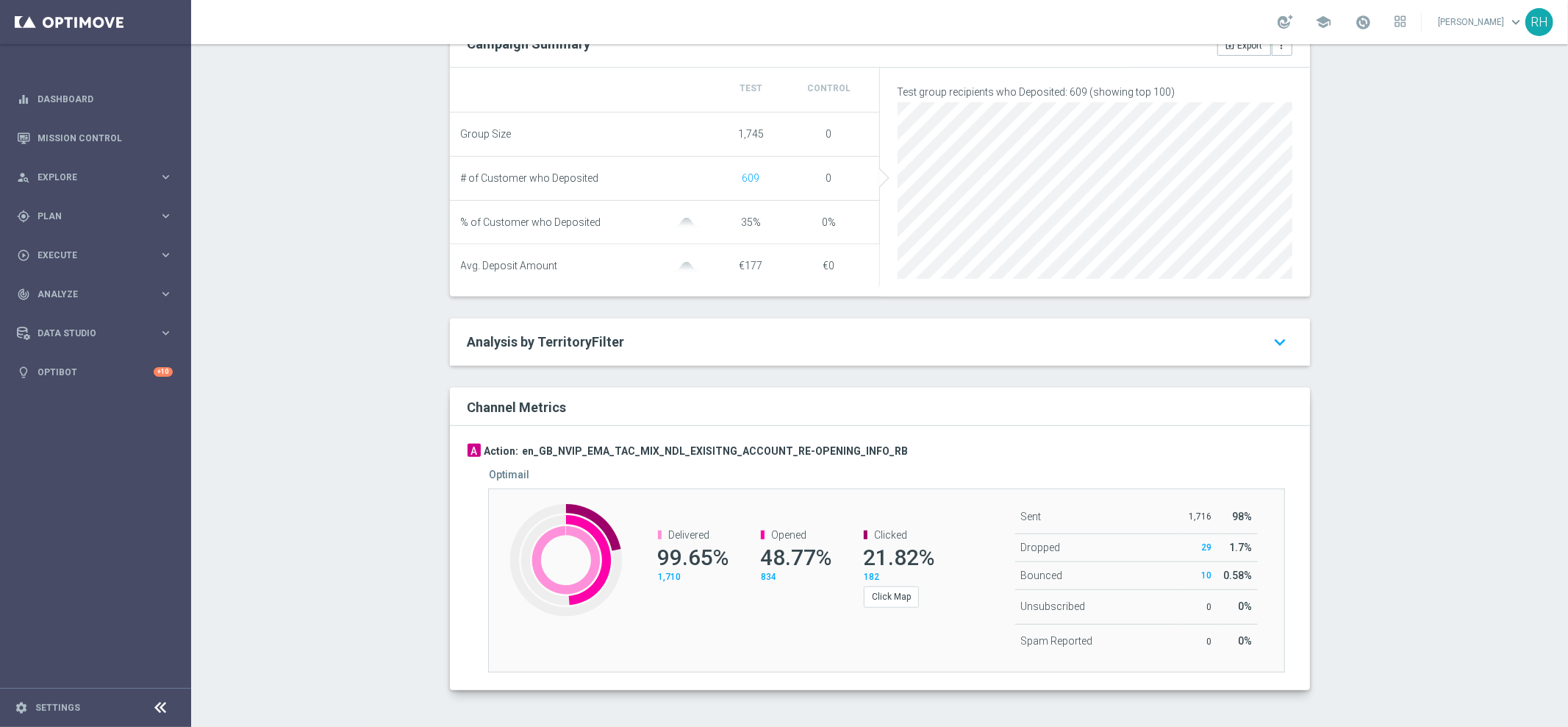
click at [1397, 347] on div "Test/Control Campaign Analysis This page presents all relevant information abou…" at bounding box center [879, 385] width 1377 height 682
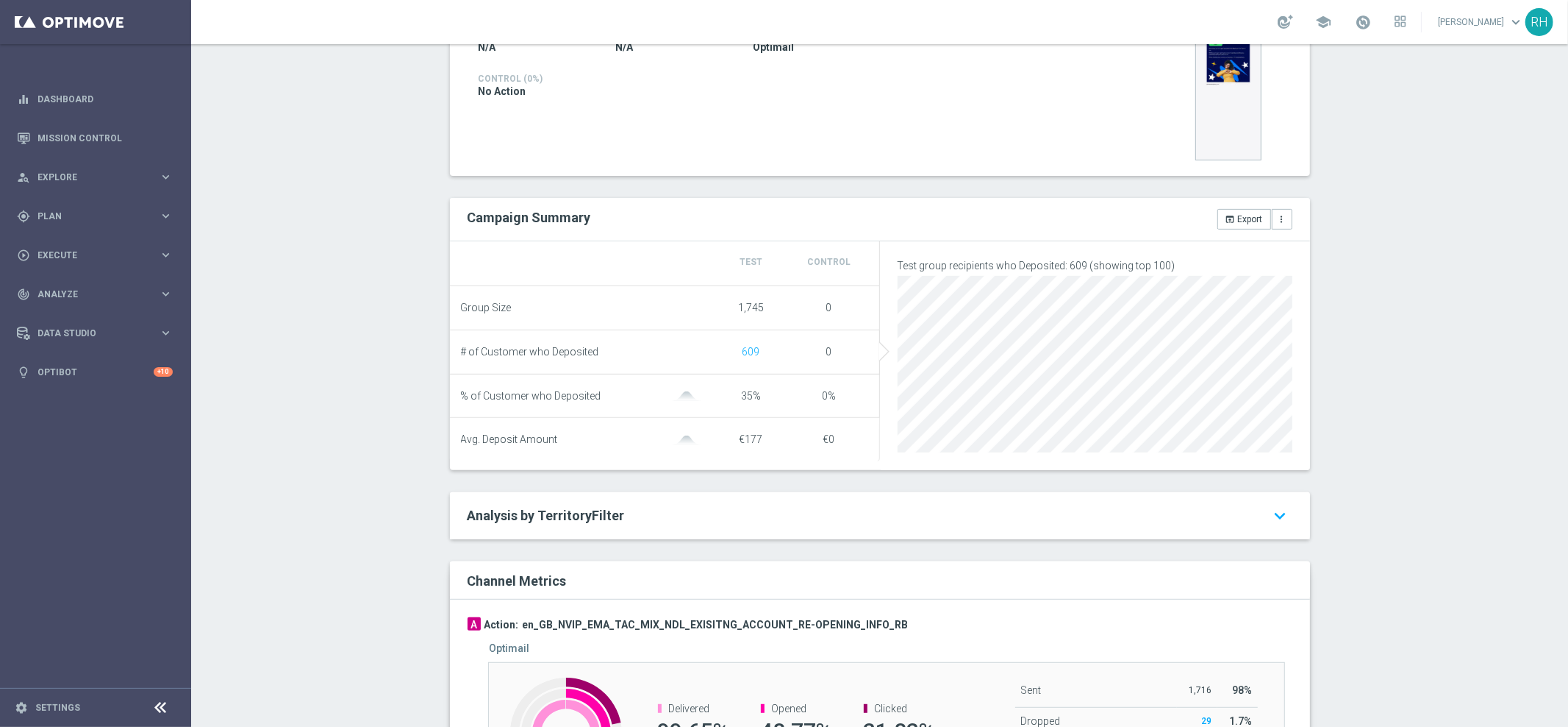
scroll to position [482, 0]
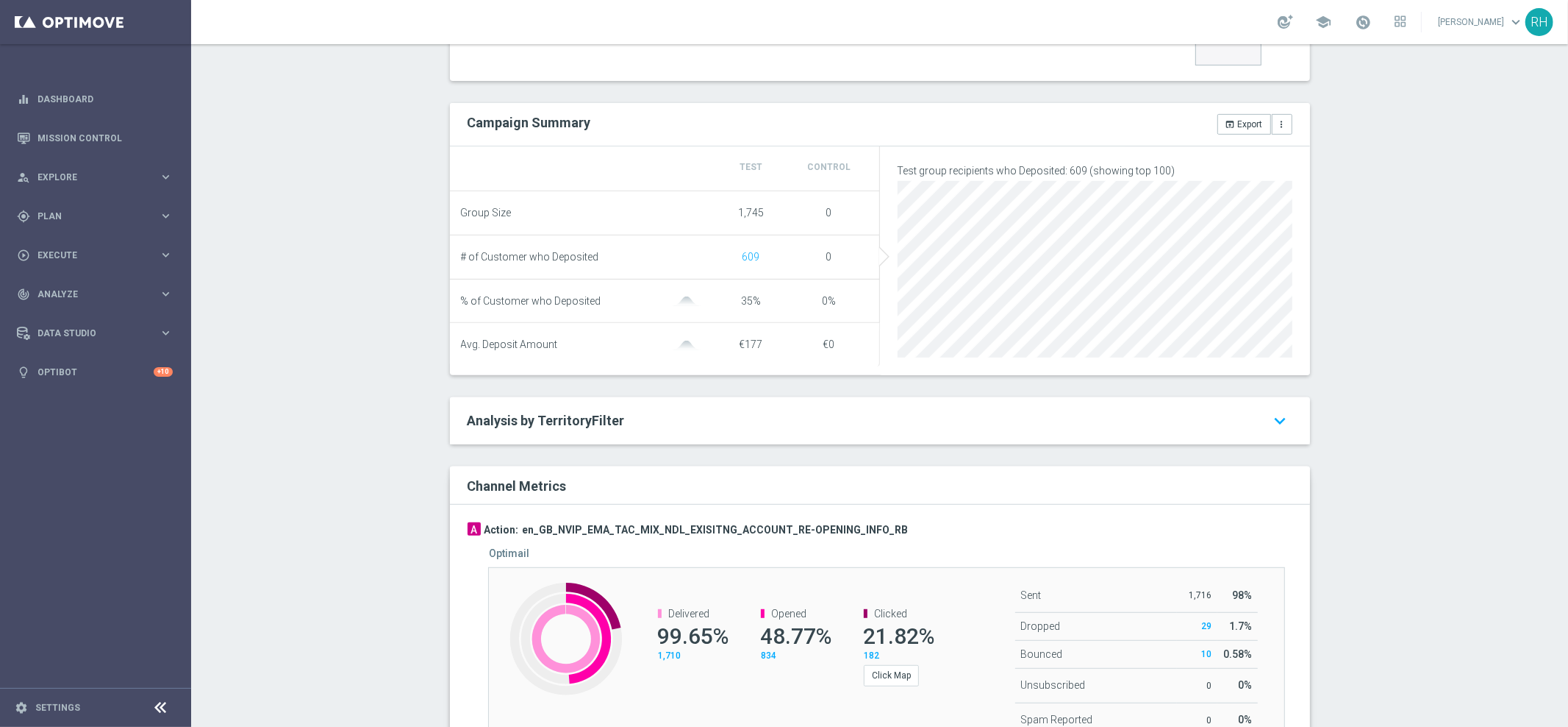
click at [1390, 485] on div "Test/Control Campaign Analysis This page presents all relevant information abou…" at bounding box center [879, 385] width 1377 height 682
click at [1390, 486] on div "Test/Control Campaign Analysis This page presents all relevant information abou…" at bounding box center [879, 385] width 1377 height 682
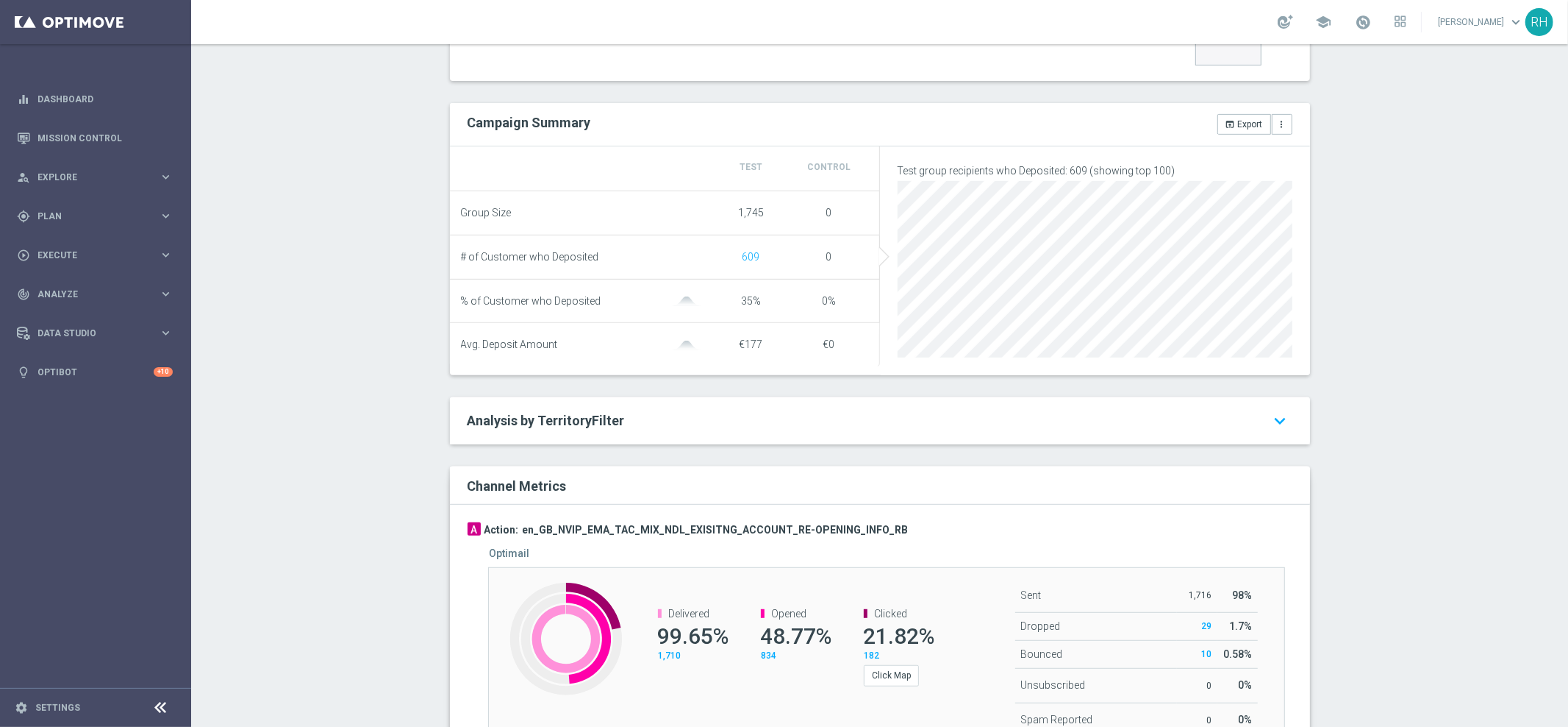
click at [1390, 486] on div "Test/Control Campaign Analysis This page presents all relevant information abou…" at bounding box center [879, 385] width 1377 height 682
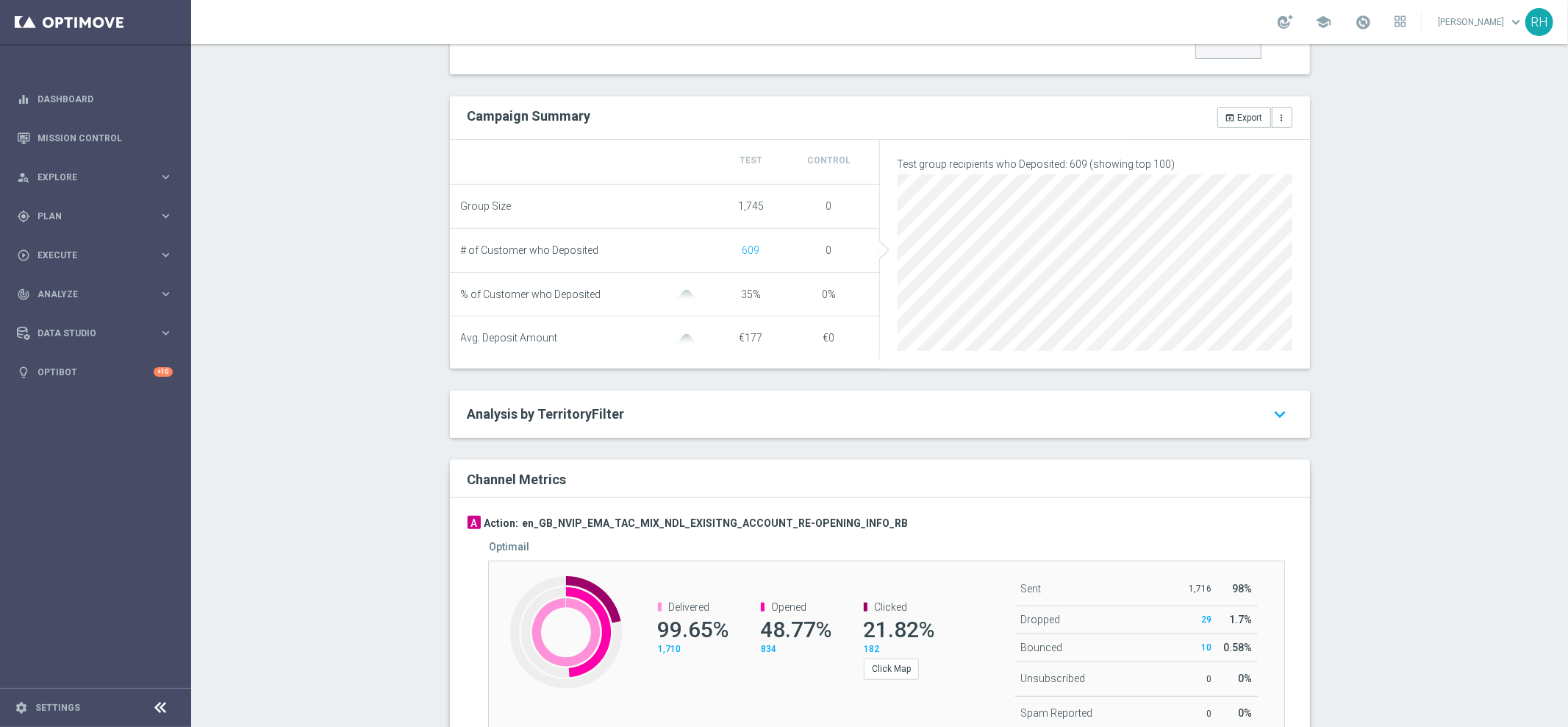
scroll to position [493, 0]
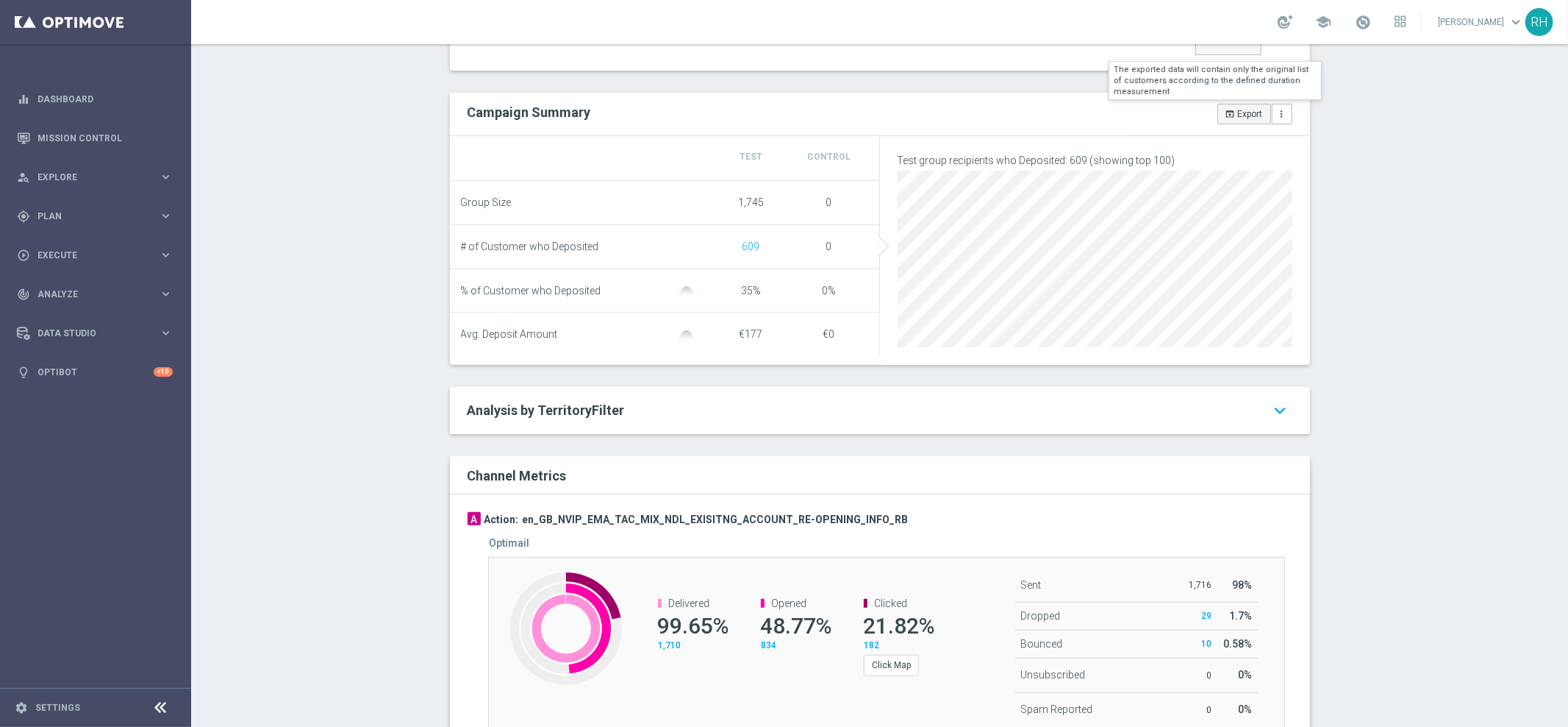
click at [1234, 109] on button "open_in_browser Export" at bounding box center [1243, 114] width 54 height 21
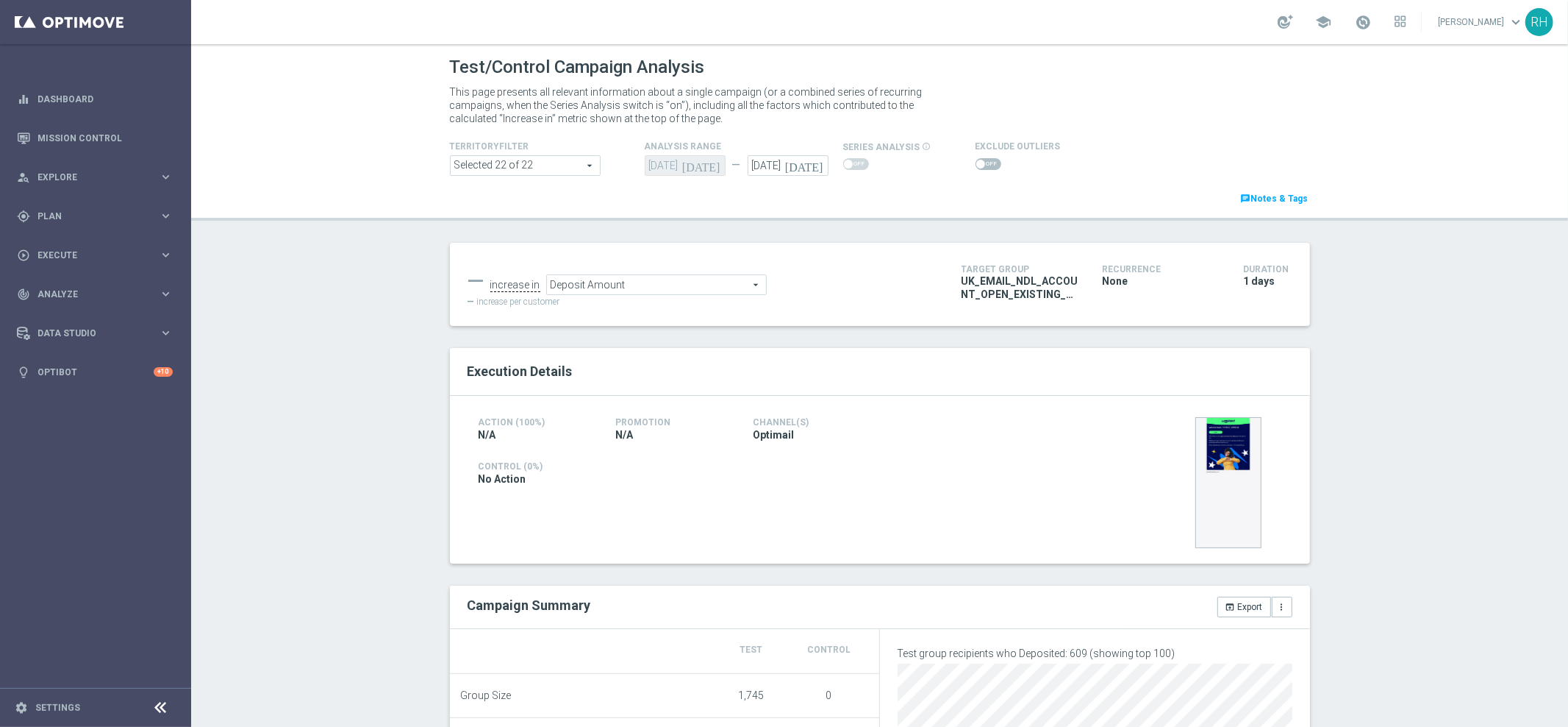
click at [1475, 444] on div "Test/Control Campaign Analysis This page presents all relevant information abou…" at bounding box center [879, 385] width 1377 height 682
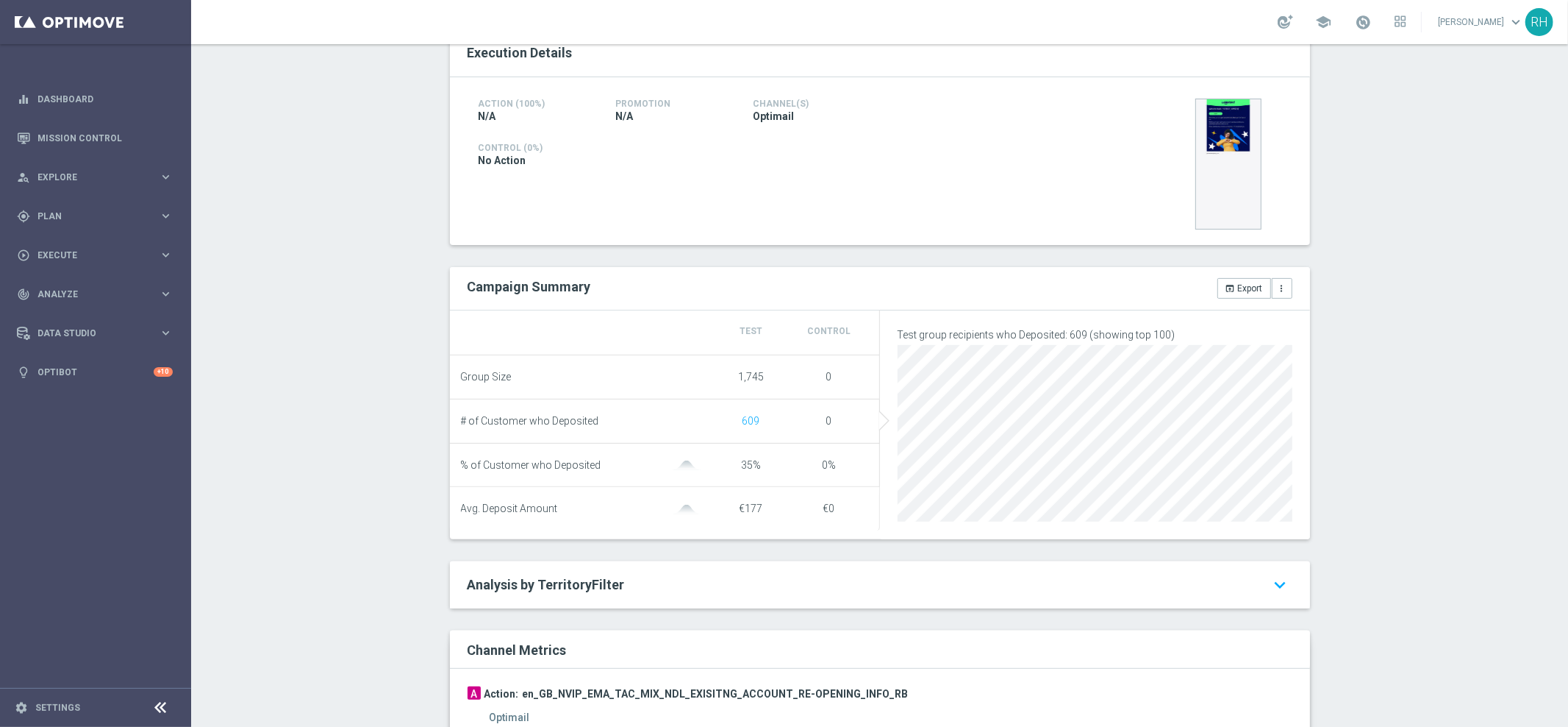
scroll to position [481, 0]
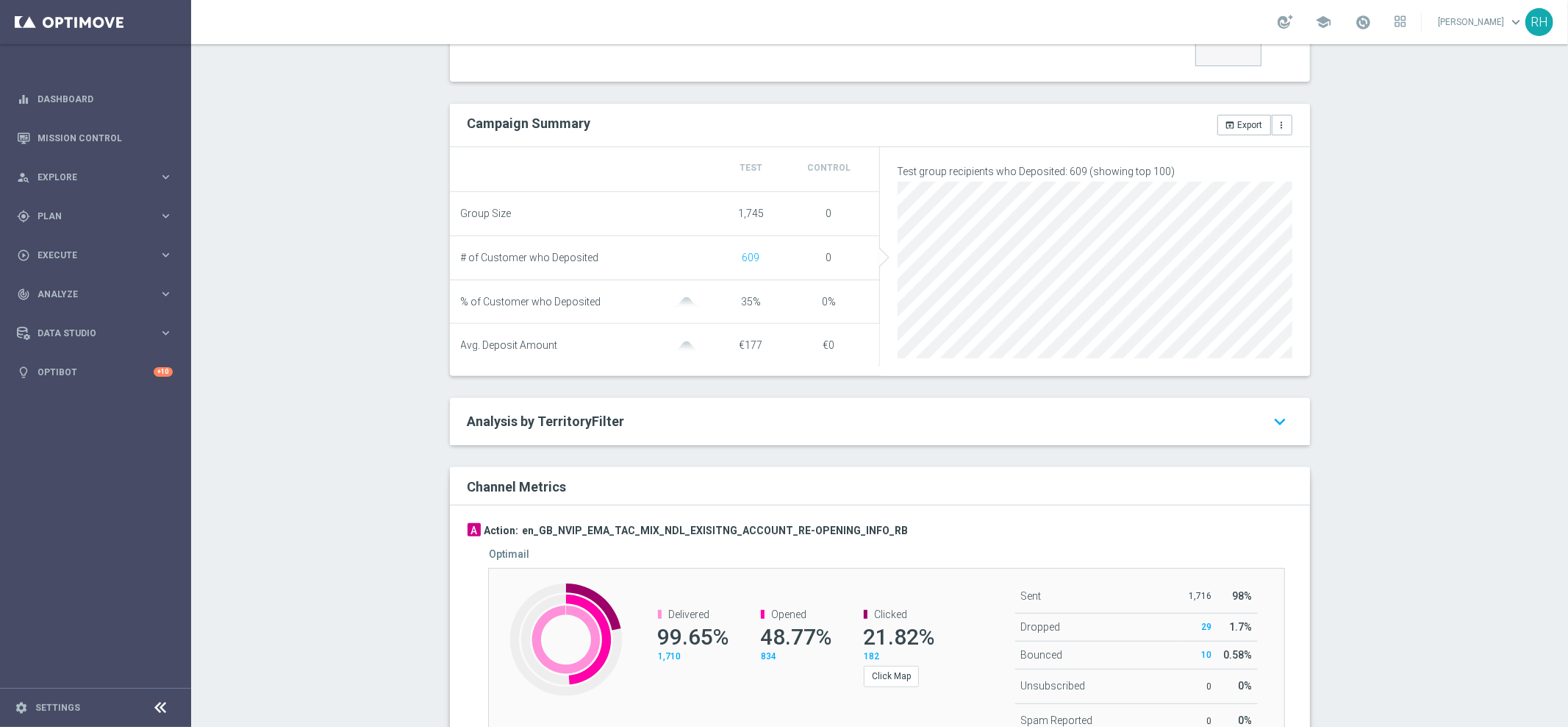
click at [940, 485] on div "Channel Metrics" at bounding box center [778, 486] width 642 height 17
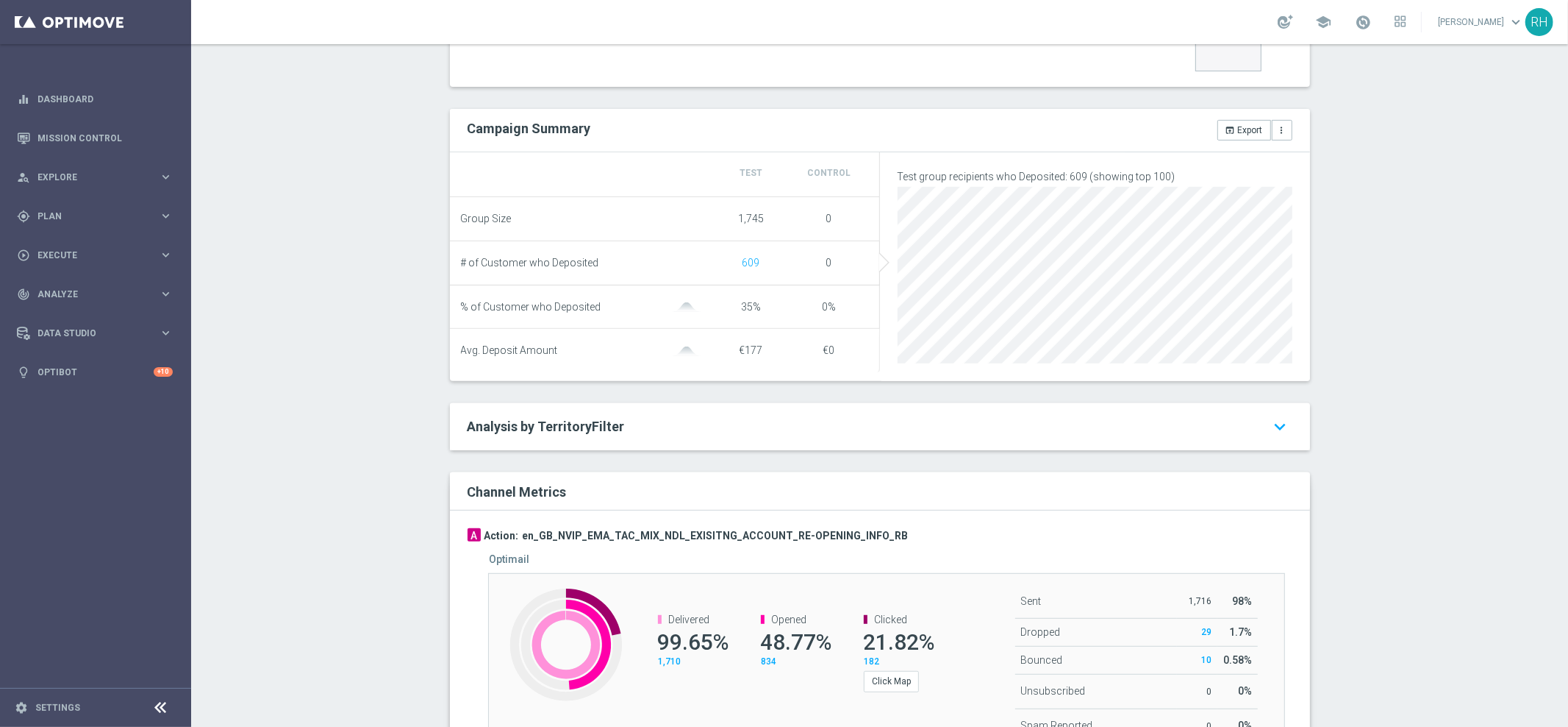
scroll to position [544, 0]
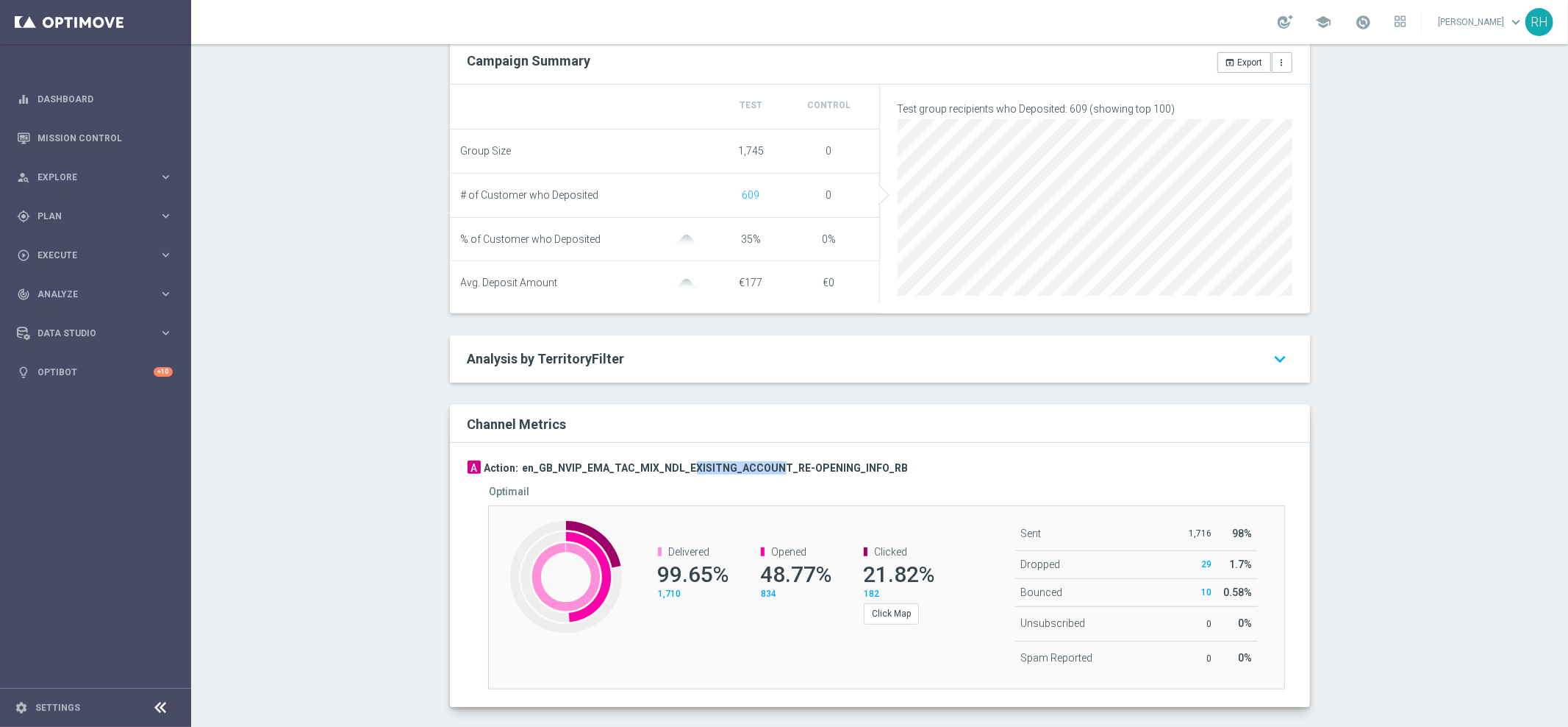
drag, startPoint x: 678, startPoint y: 479, endPoint x: 768, endPoint y: 479, distance: 90.0
click at [768, 474] on h3 "en_GB_NVIP_EMA_TAC_MIX_NDL_EXISITNG_ACCOUNT_RE-OPENING_INFO_RB" at bounding box center [716, 468] width 386 height 14
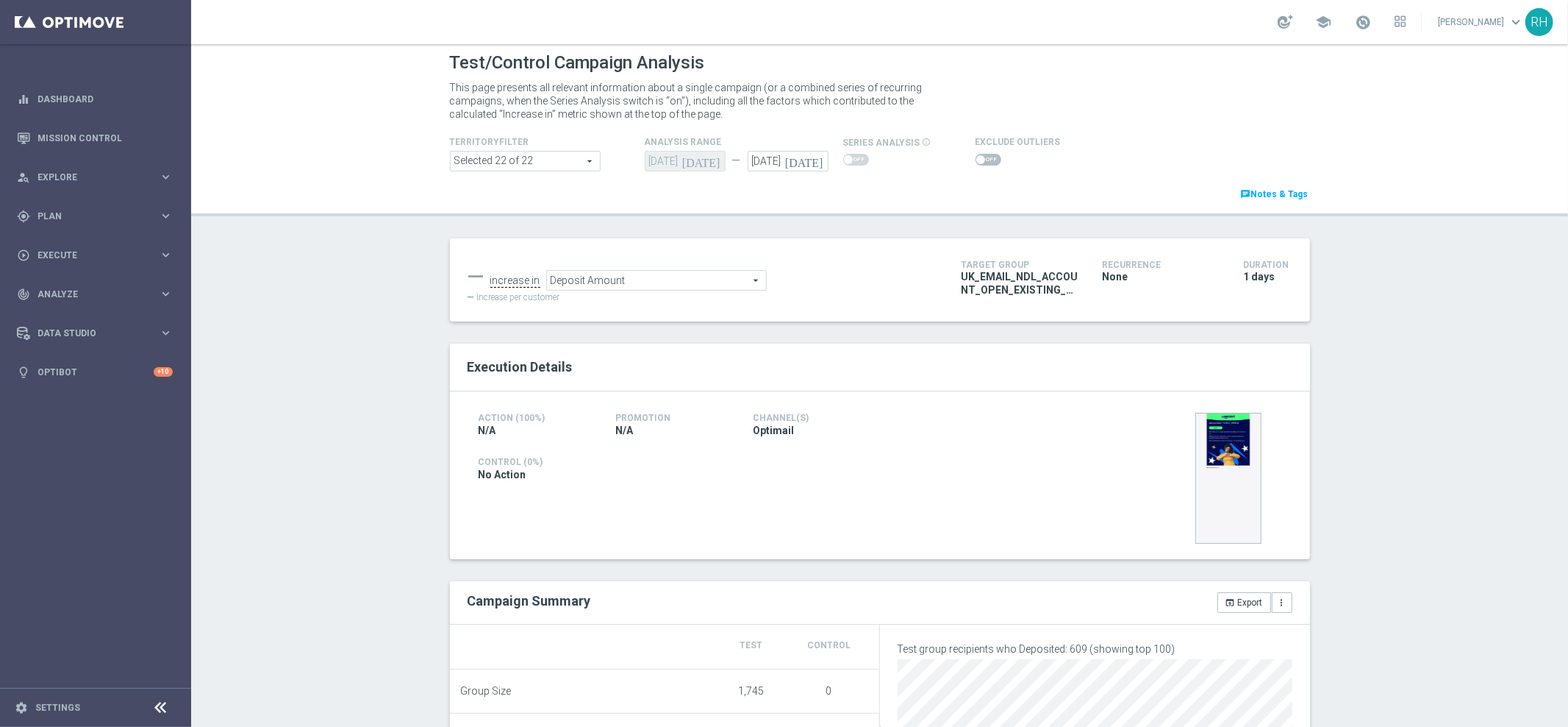
scroll to position [0, 0]
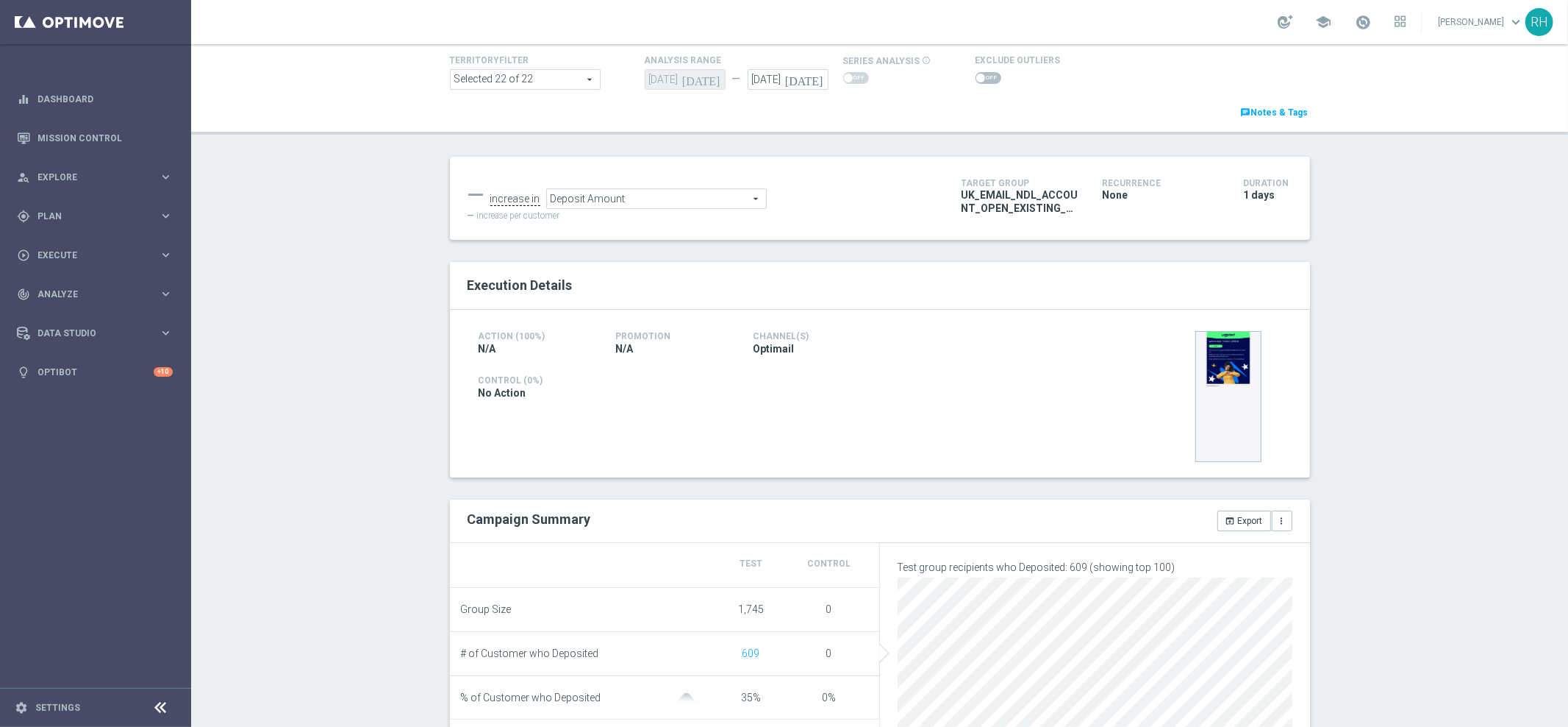
scroll to position [173, 0]
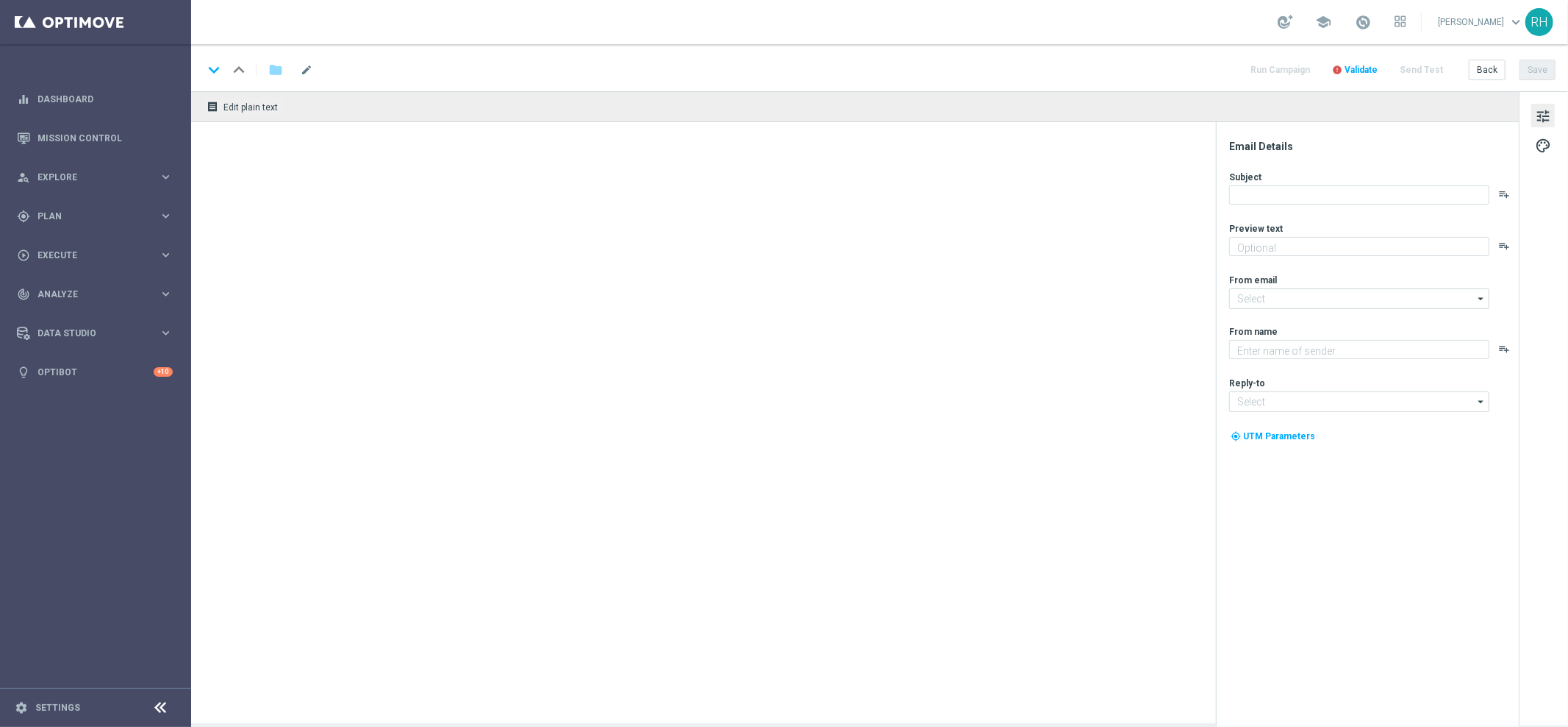
type textarea "Welcome back to your Lottoland account!"
type textarea "Lottoland"
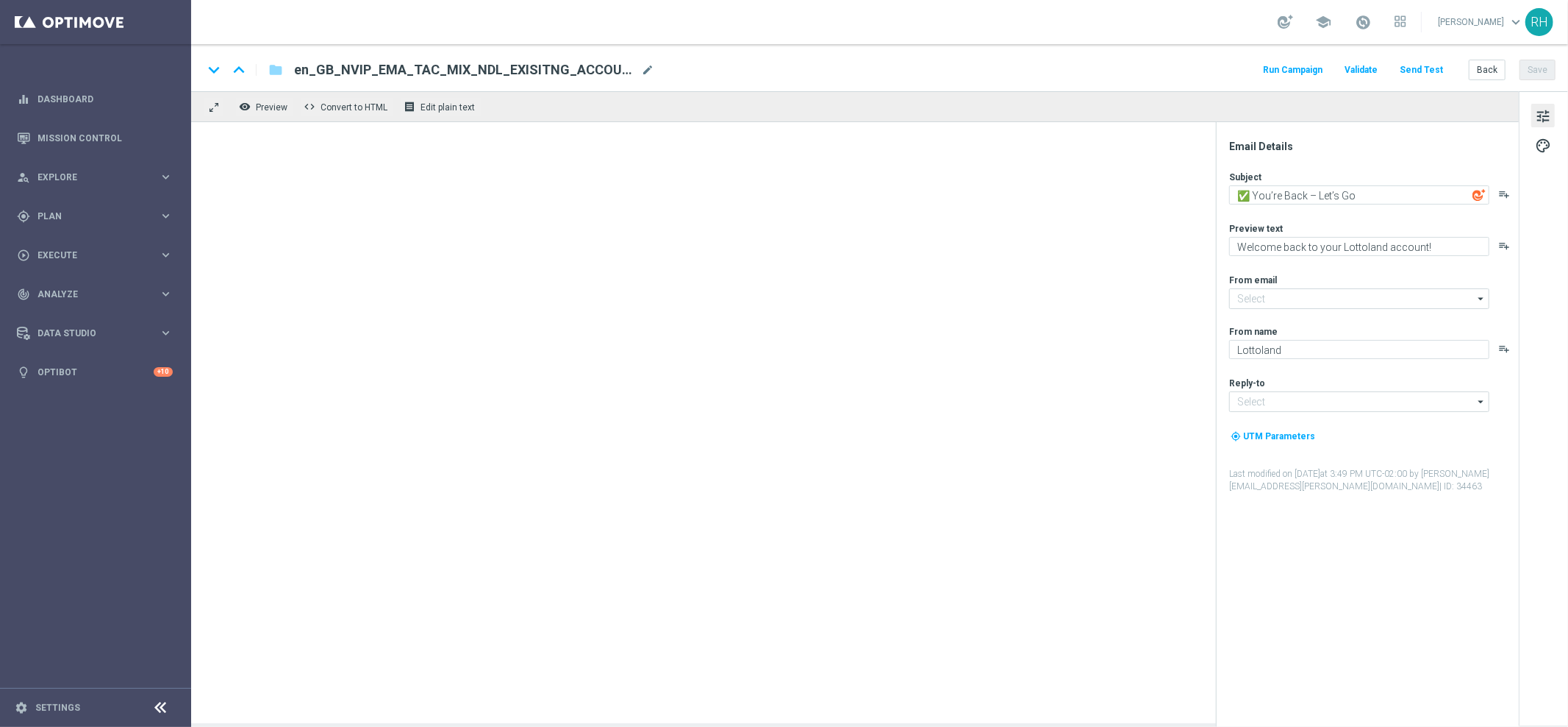
type input "[EMAIL_ADDRESS][DOMAIN_NAME]"
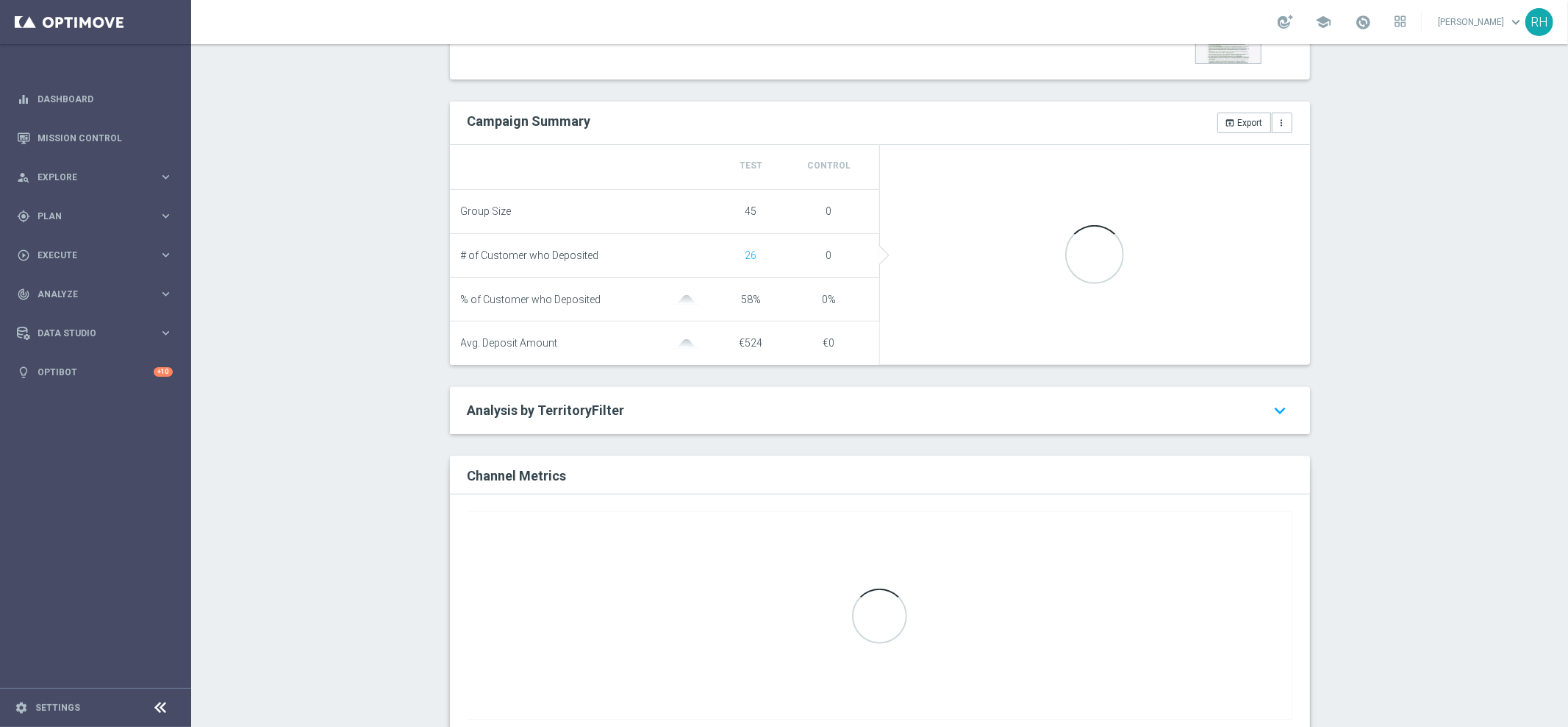
scroll to position [483, 0]
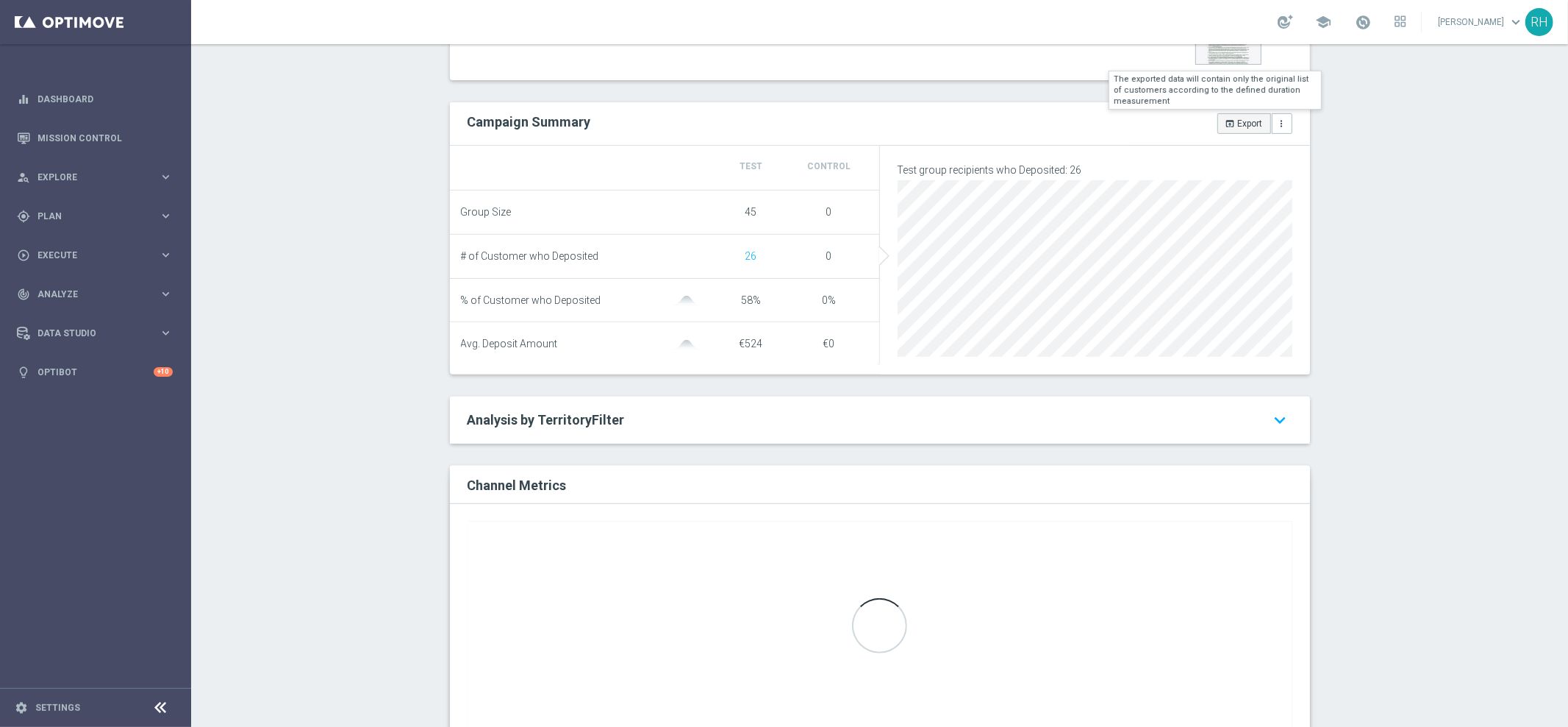
click at [1236, 125] on button "open_in_browser Export" at bounding box center [1243, 123] width 54 height 21
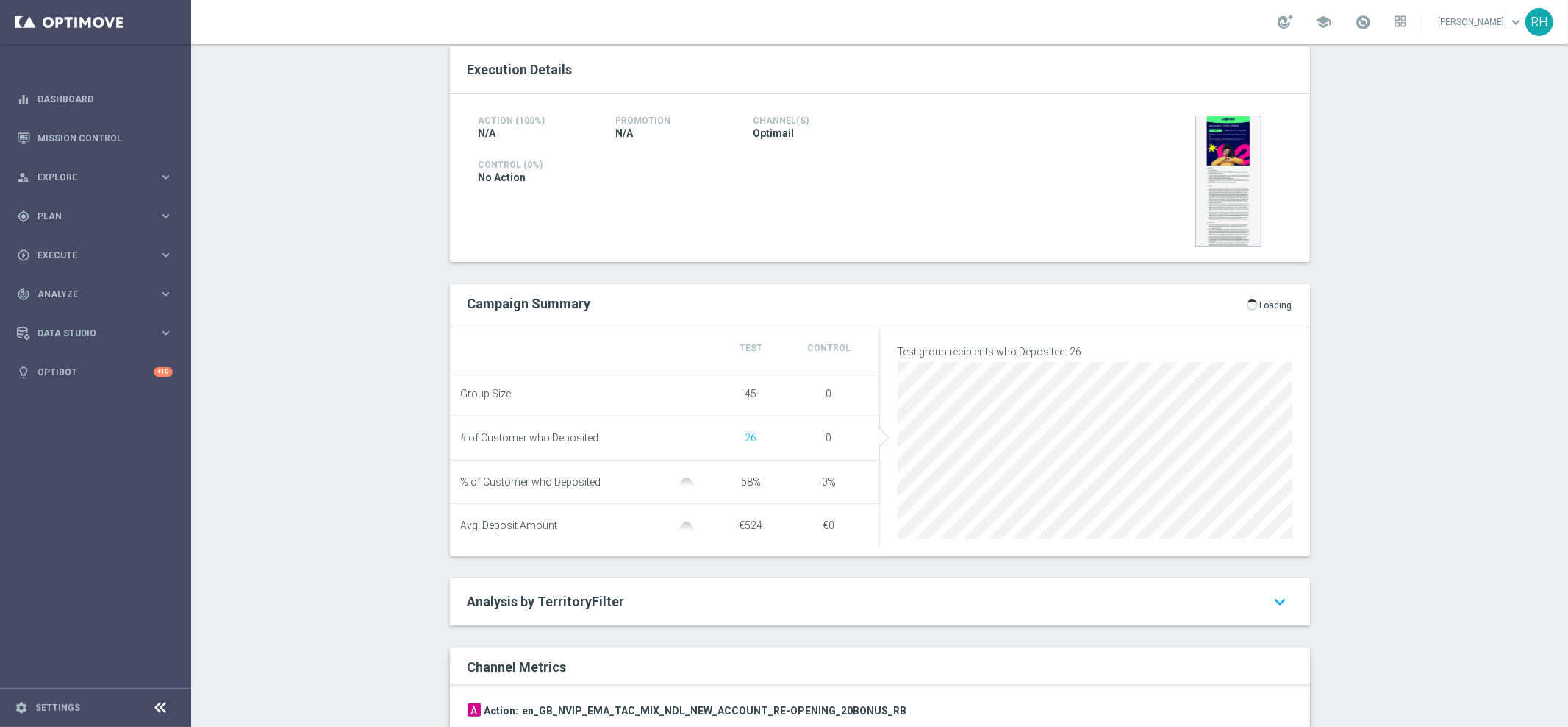
scroll to position [282, 0]
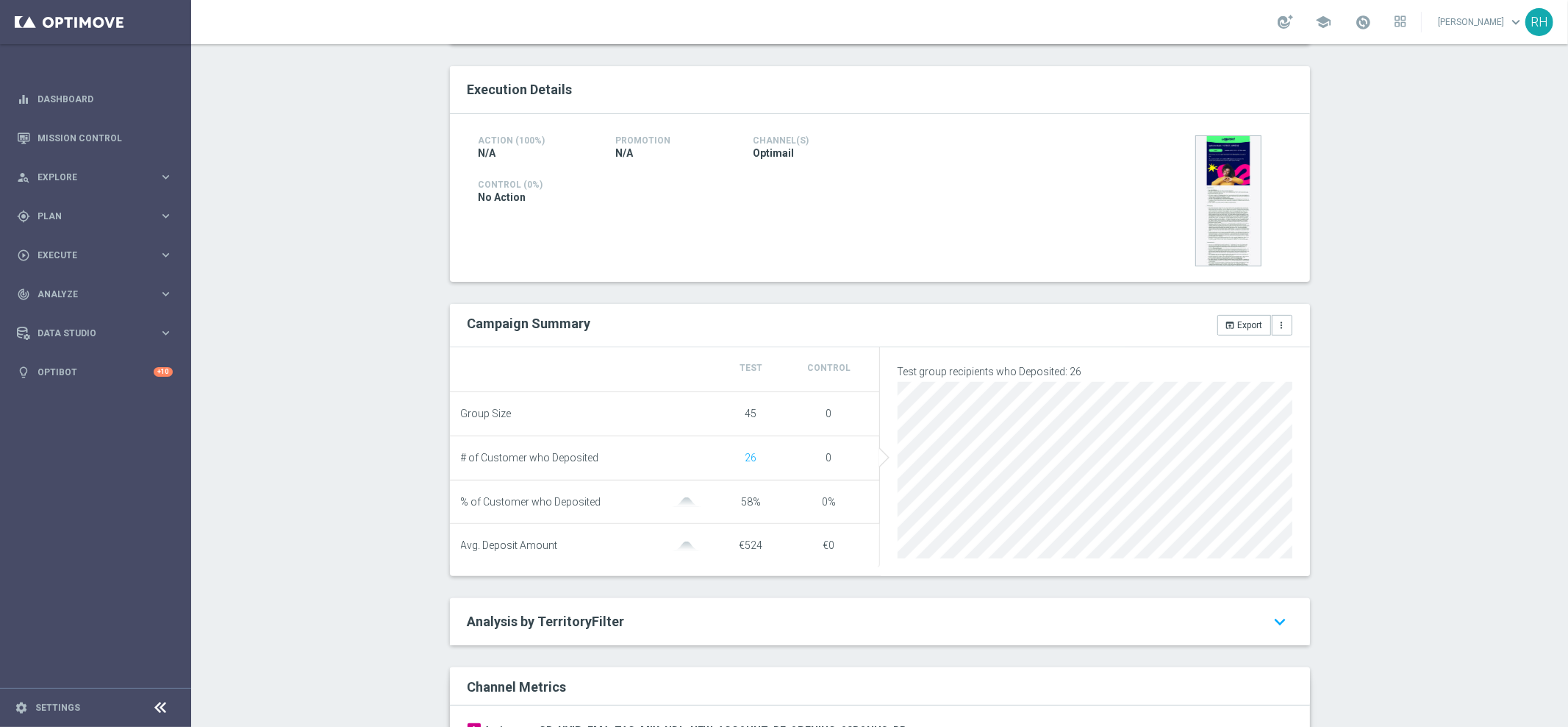
click at [1390, 504] on div "Test/Control Campaign Analysis This page presents all relevant information abou…" at bounding box center [879, 385] width 1377 height 682
click at [1349, 288] on div "Test/Control Campaign Analysis This page presents all relevant information abou…" at bounding box center [879, 385] width 1377 height 682
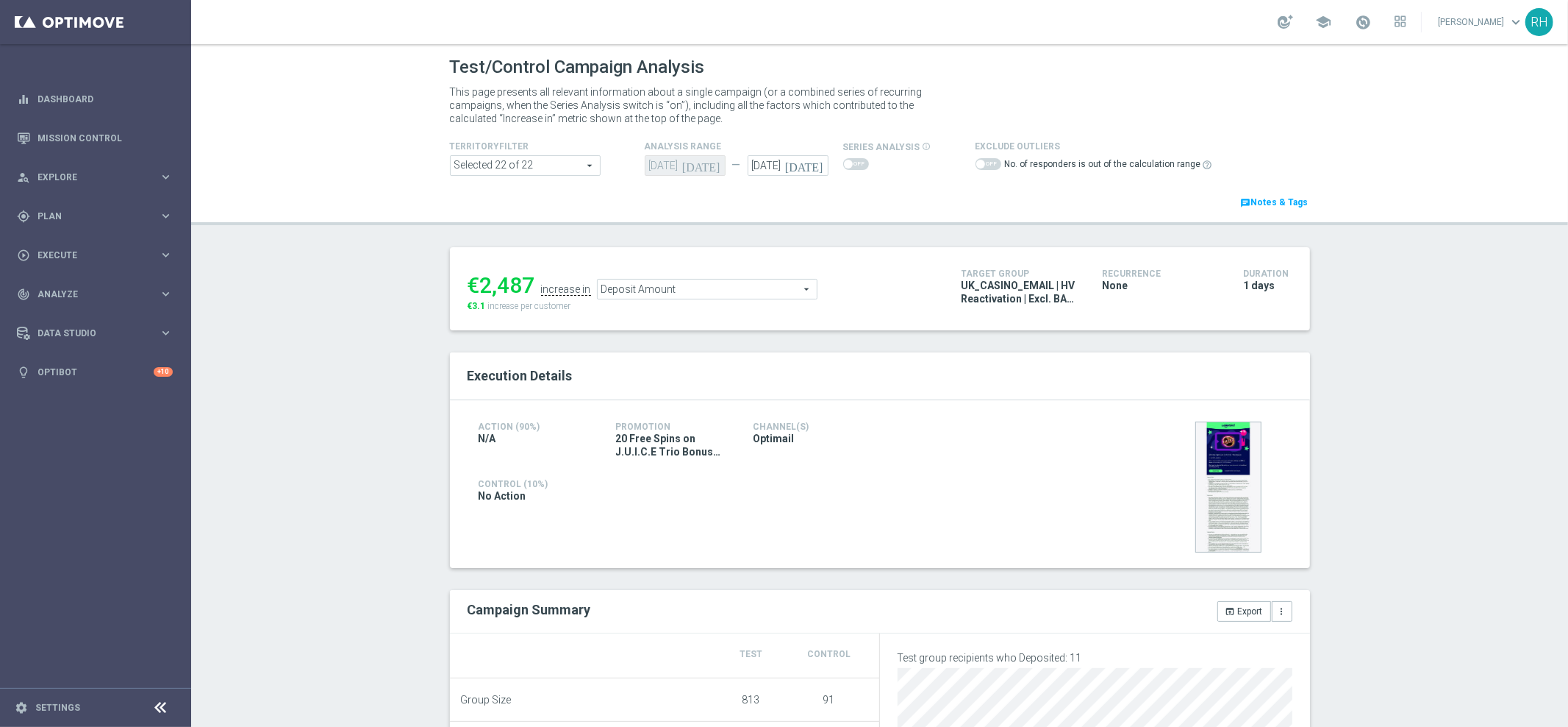
click at [1353, 458] on div "Test/Control Campaign Analysis This page presents all relevant information abou…" at bounding box center [879, 385] width 1377 height 682
click at [1379, 521] on div "Test/Control Campaign Analysis This page presents all relevant information abou…" at bounding box center [879, 385] width 1377 height 682
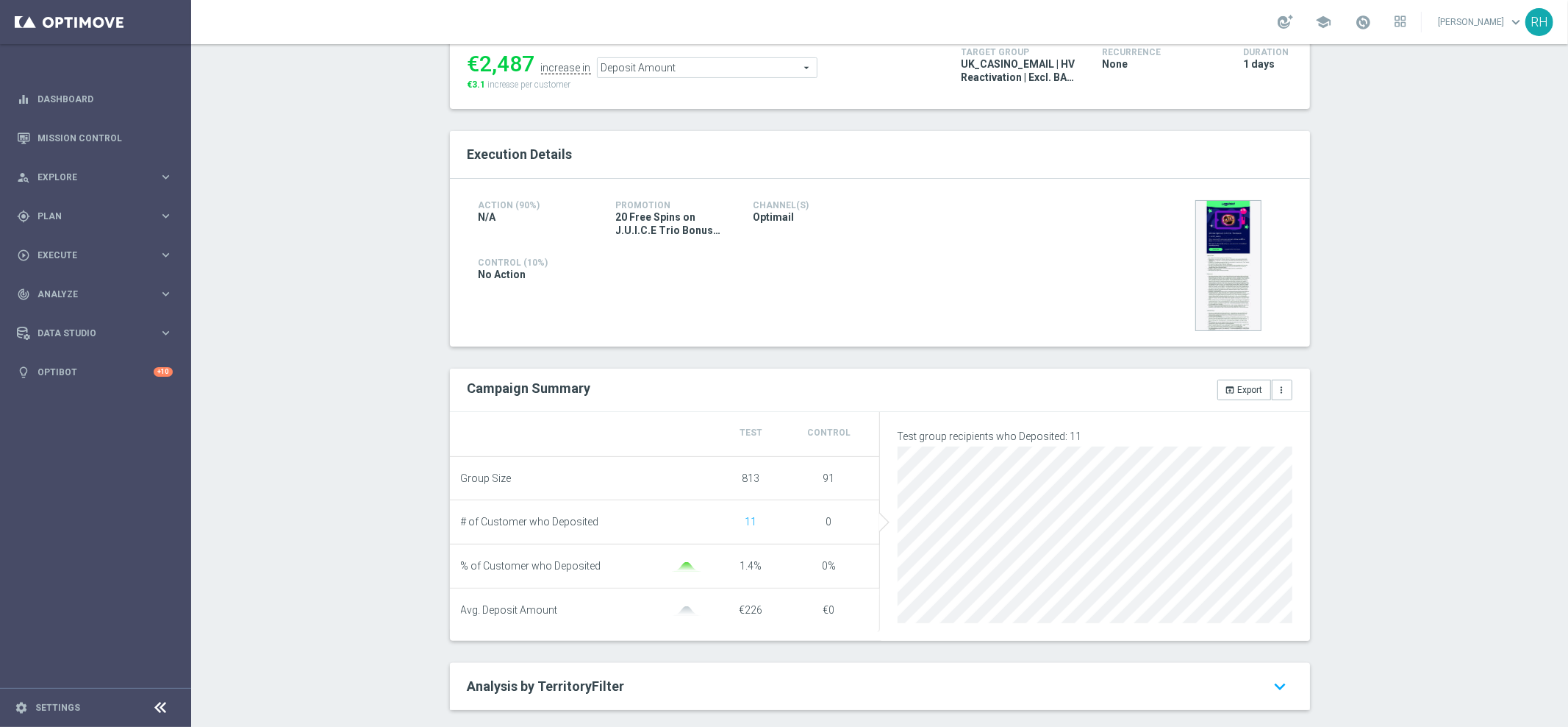
scroll to position [400, 0]
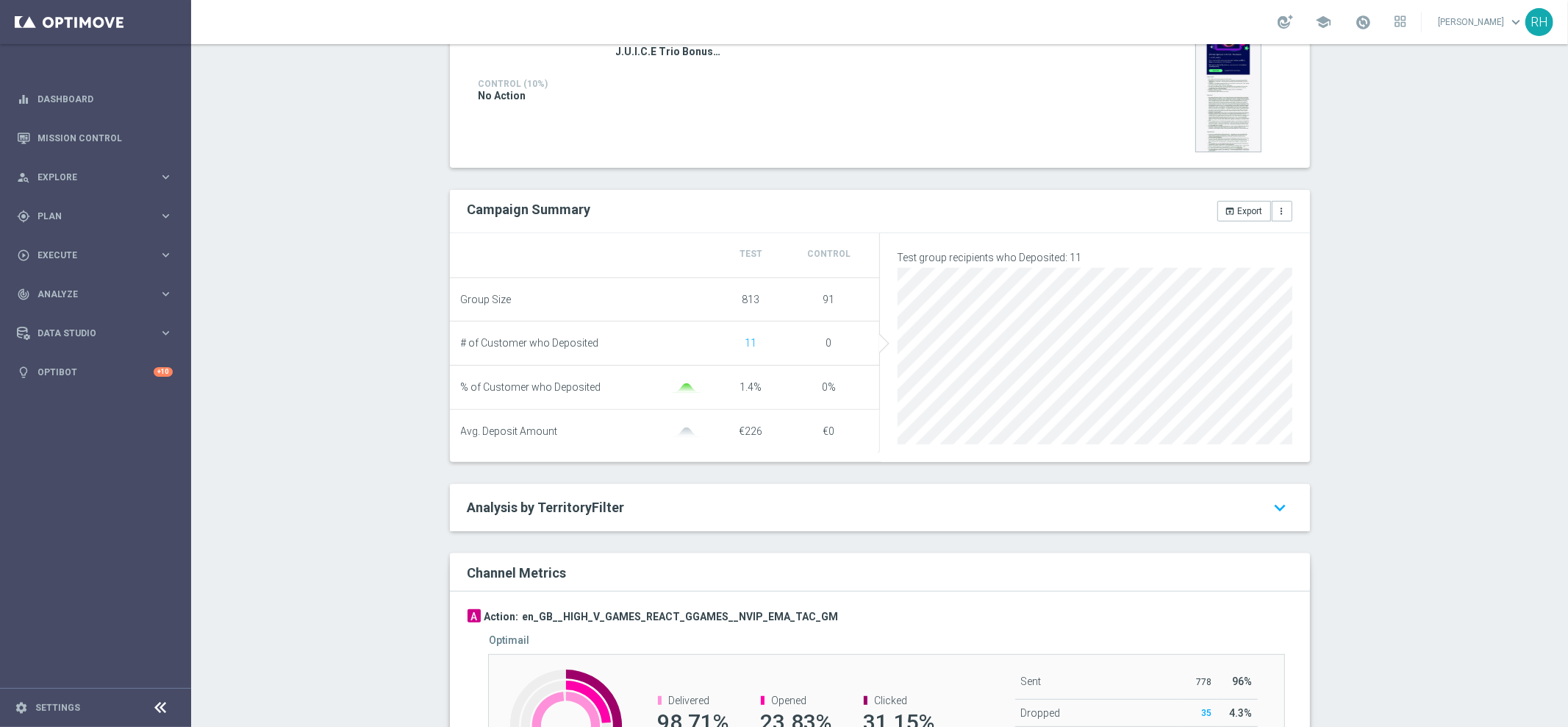
click at [1378, 521] on div "Test/Control Campaign Analysis This page presents all relevant information abou…" at bounding box center [879, 385] width 1377 height 682
click at [1295, 221] on div "Campaign Summary open_in_browser Export more_vert" at bounding box center [880, 212] width 860 height 44
click at [1242, 206] on button "open_in_browser Export" at bounding box center [1243, 211] width 54 height 21
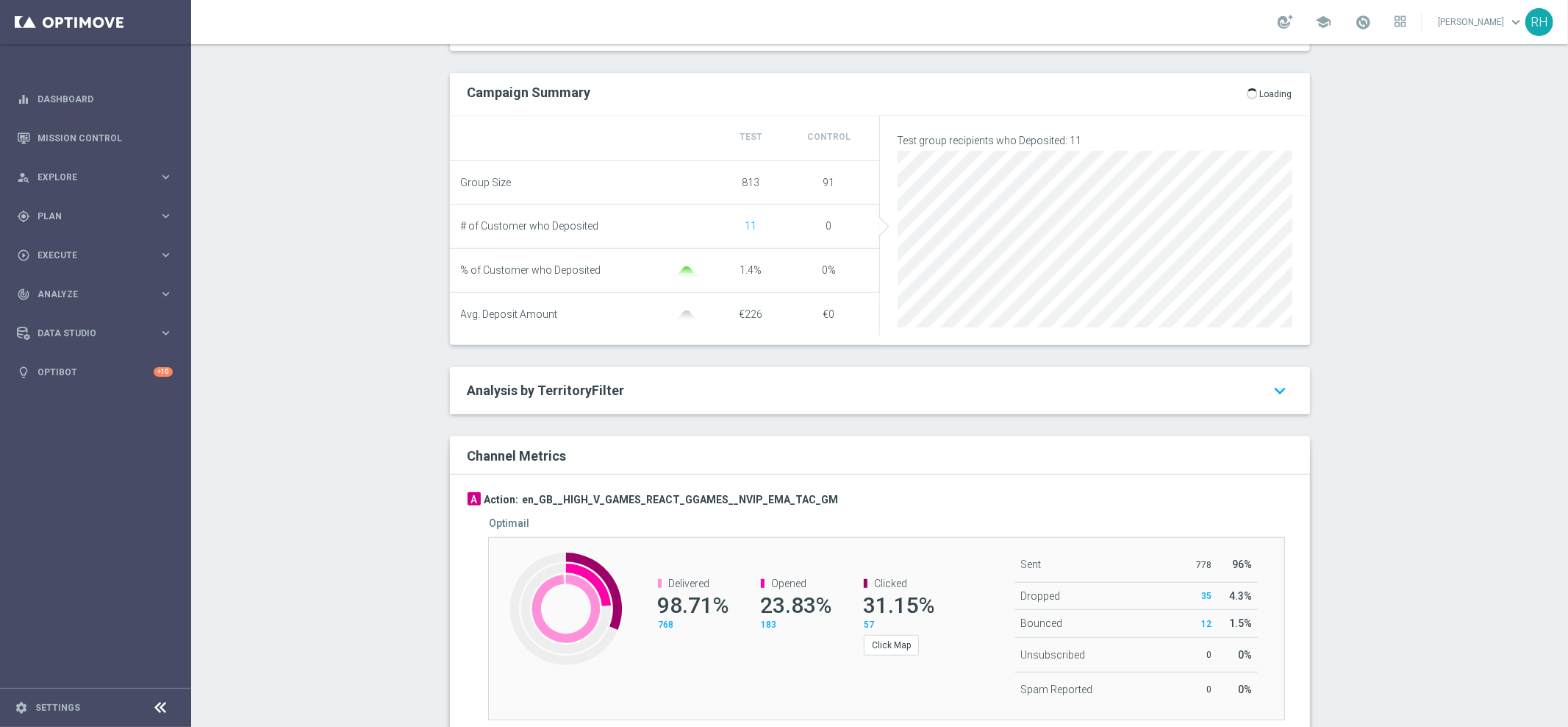
scroll to position [533, 0]
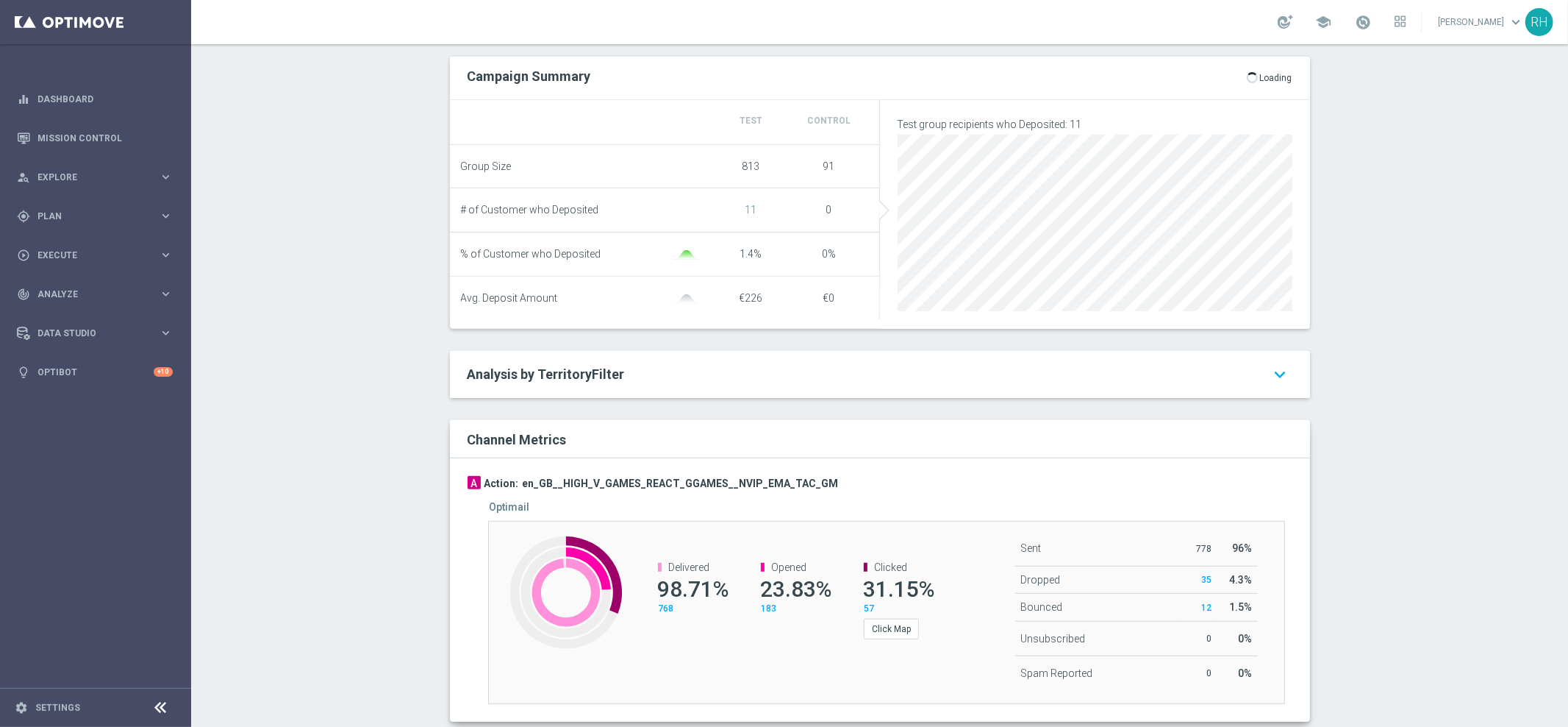
click at [1360, 452] on div "Test/Control Campaign Analysis This page presents all relevant information abou…" at bounding box center [879, 385] width 1377 height 682
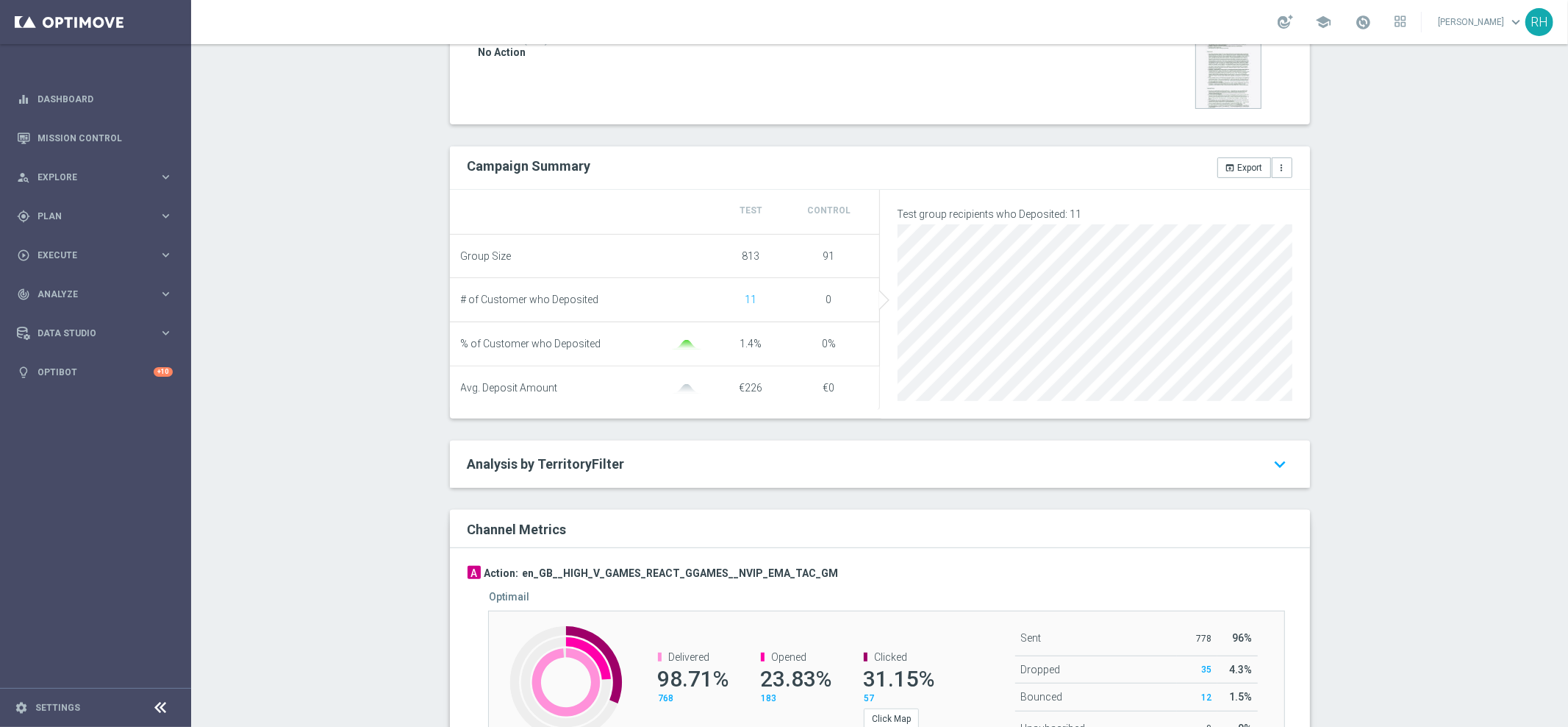
scroll to position [328, 0]
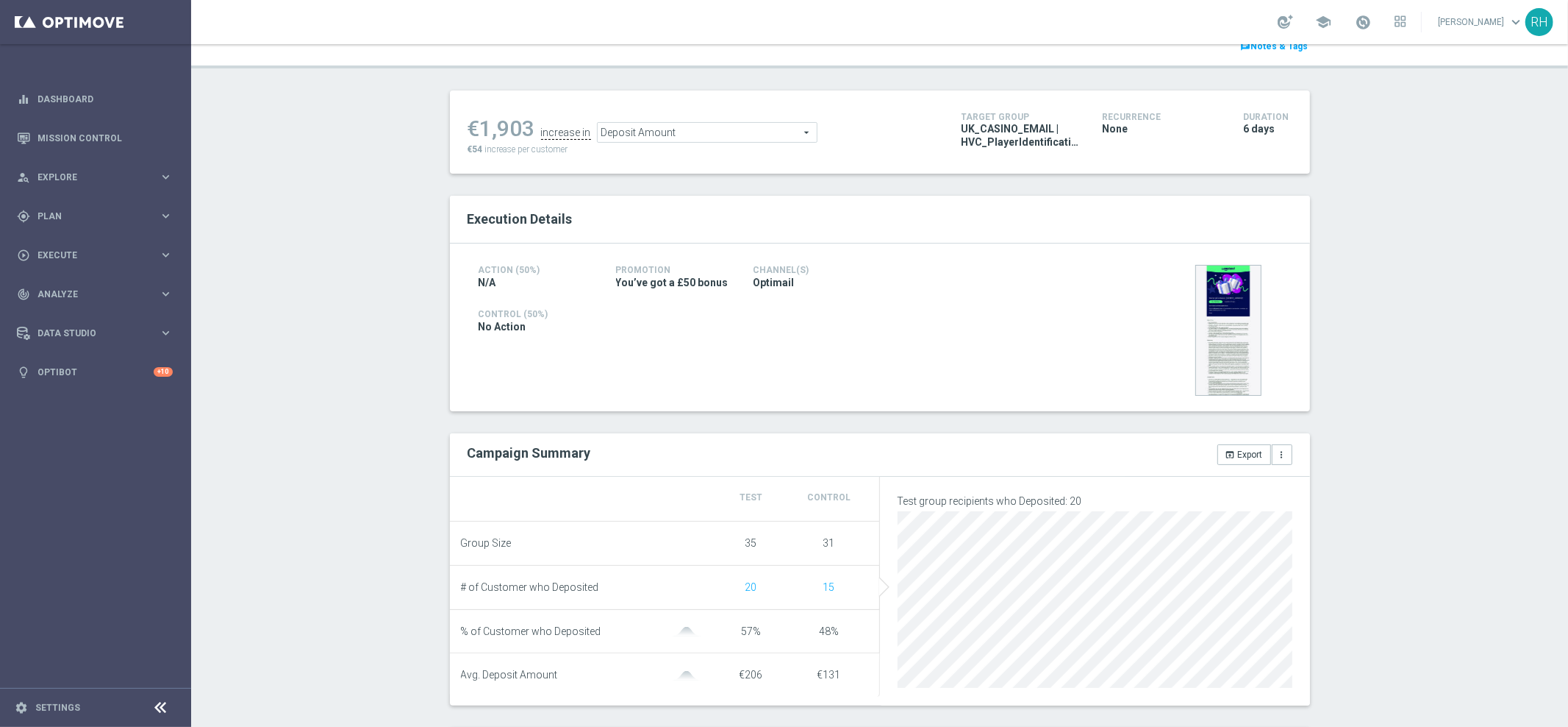
scroll to position [335, 0]
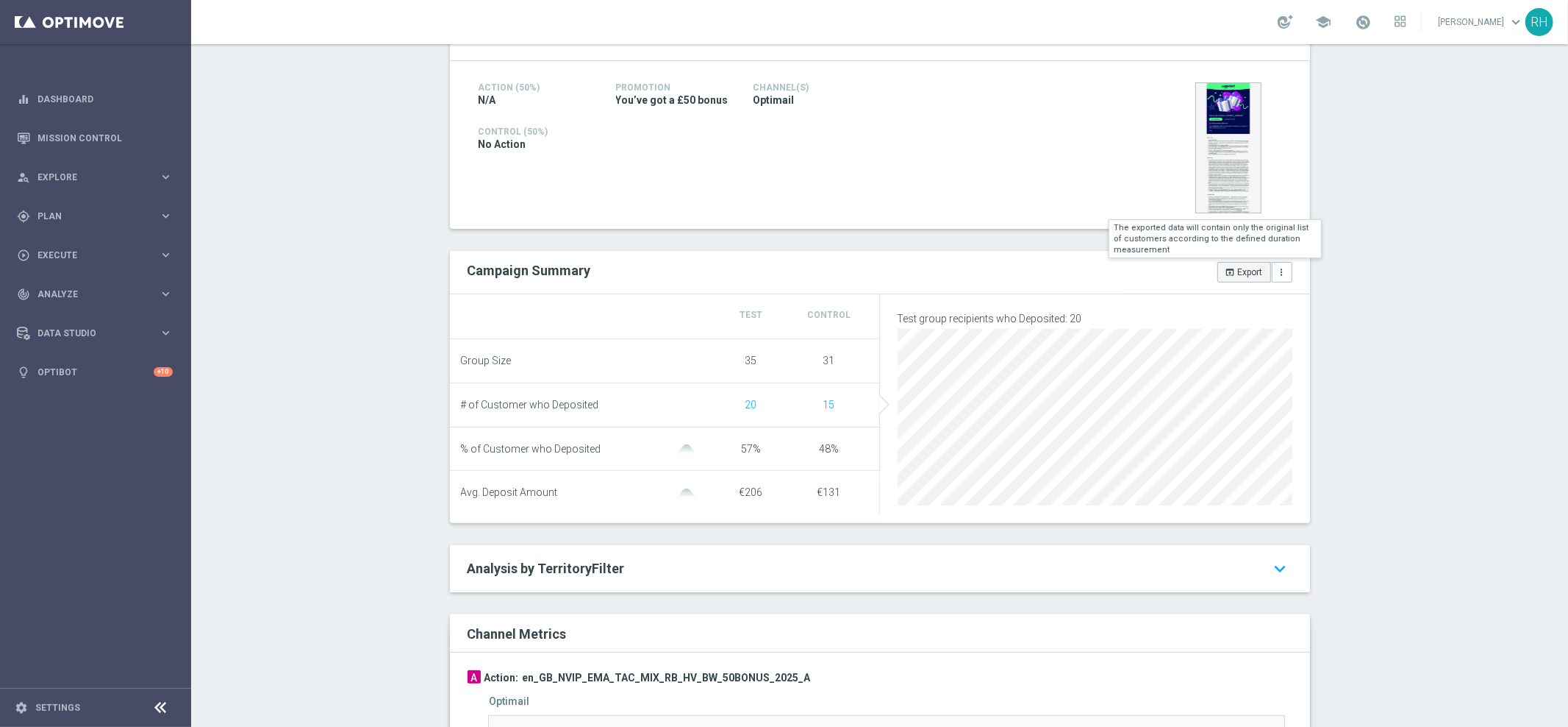
click at [1241, 267] on button "open_in_browser Export" at bounding box center [1243, 272] width 54 height 21
click at [1454, 151] on div "Test/Control Campaign Analysis This page presents all relevant information abou…" at bounding box center [879, 385] width 1377 height 682
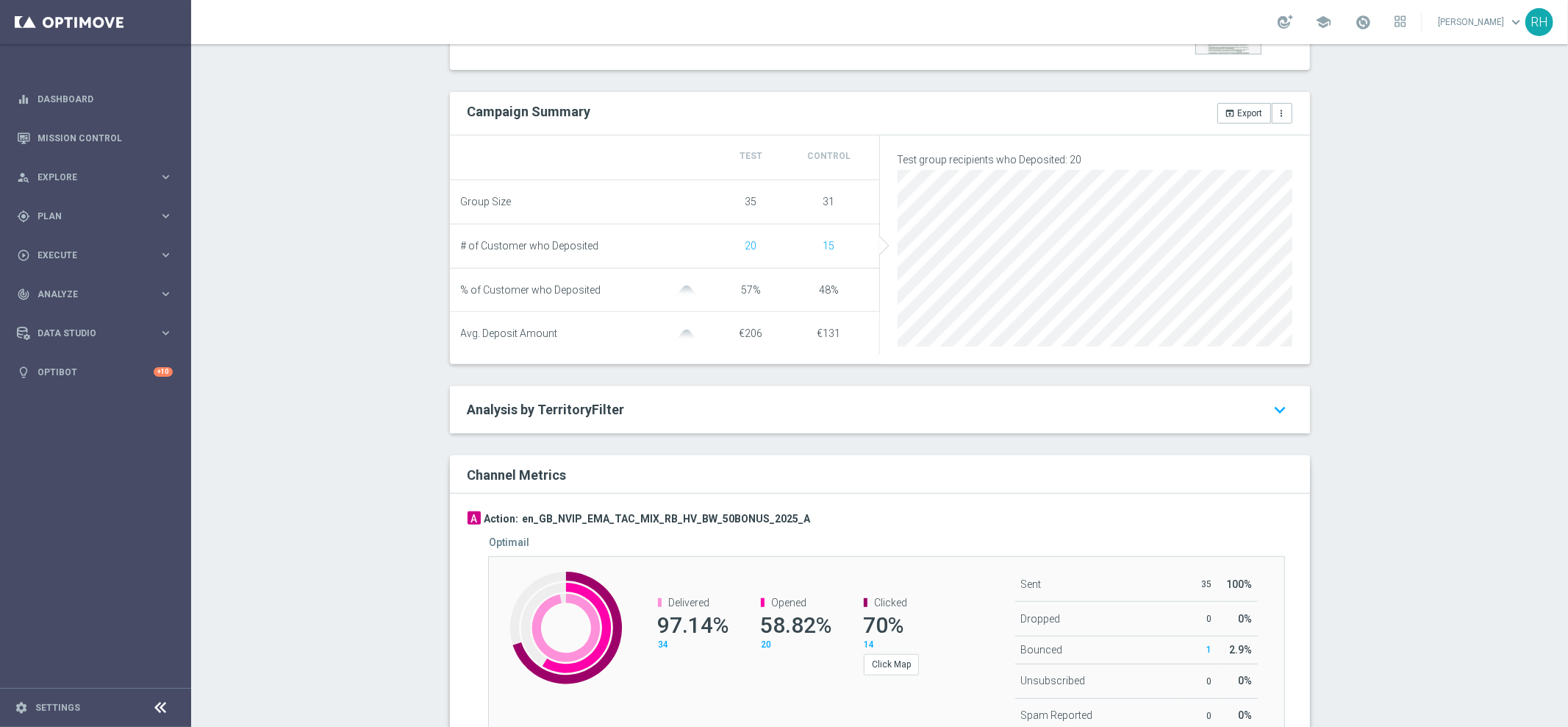
scroll to position [502, 0]
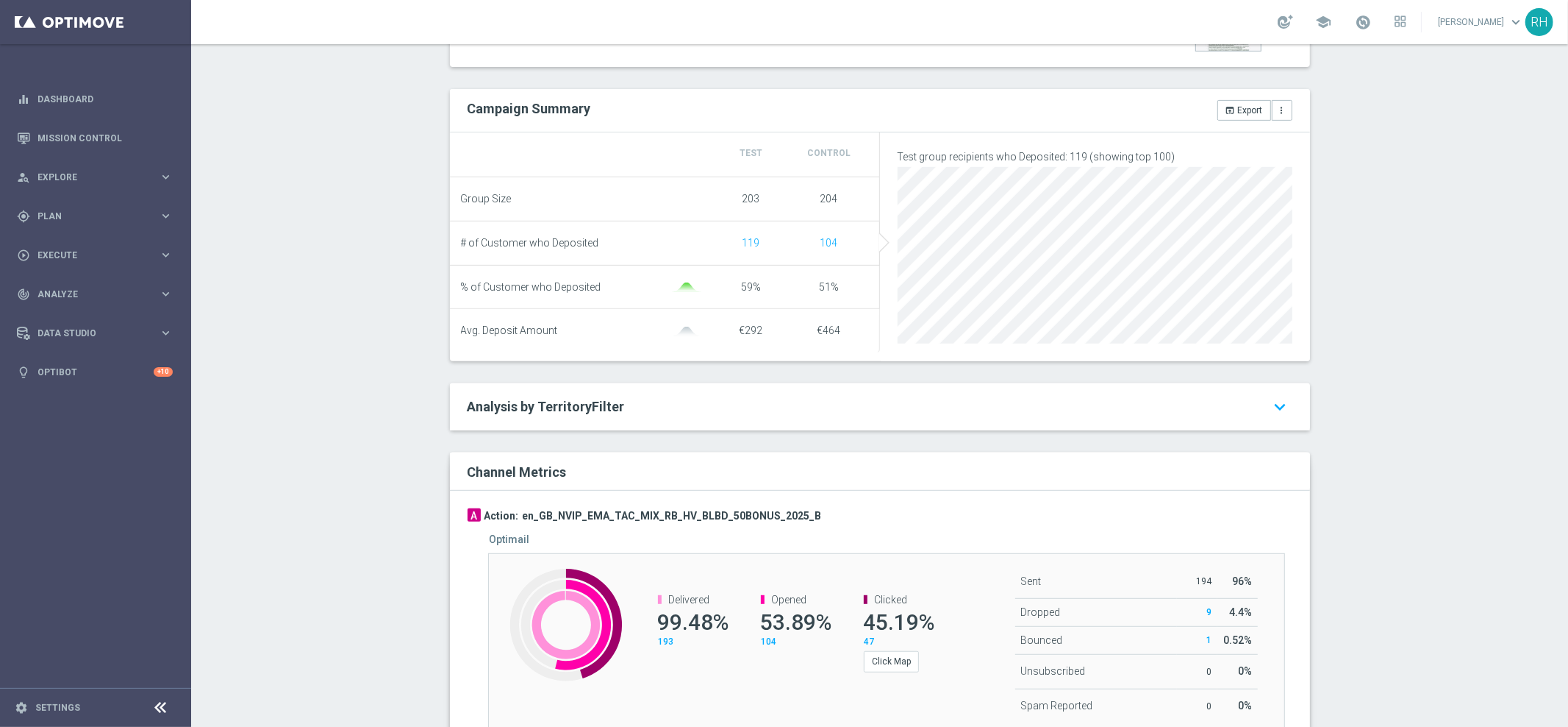
scroll to position [423, 0]
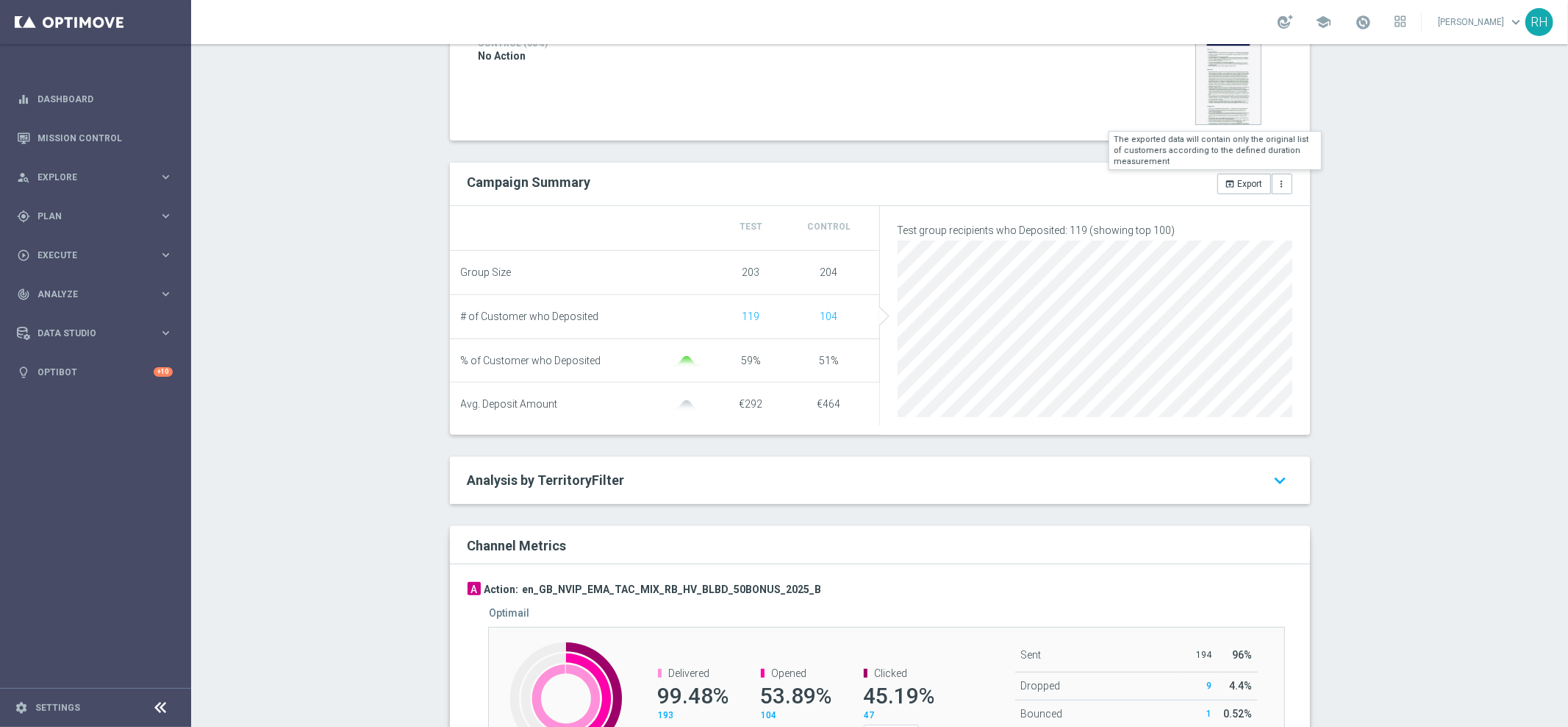
click at [1245, 180] on button "open_in_browser Export" at bounding box center [1243, 184] width 54 height 21
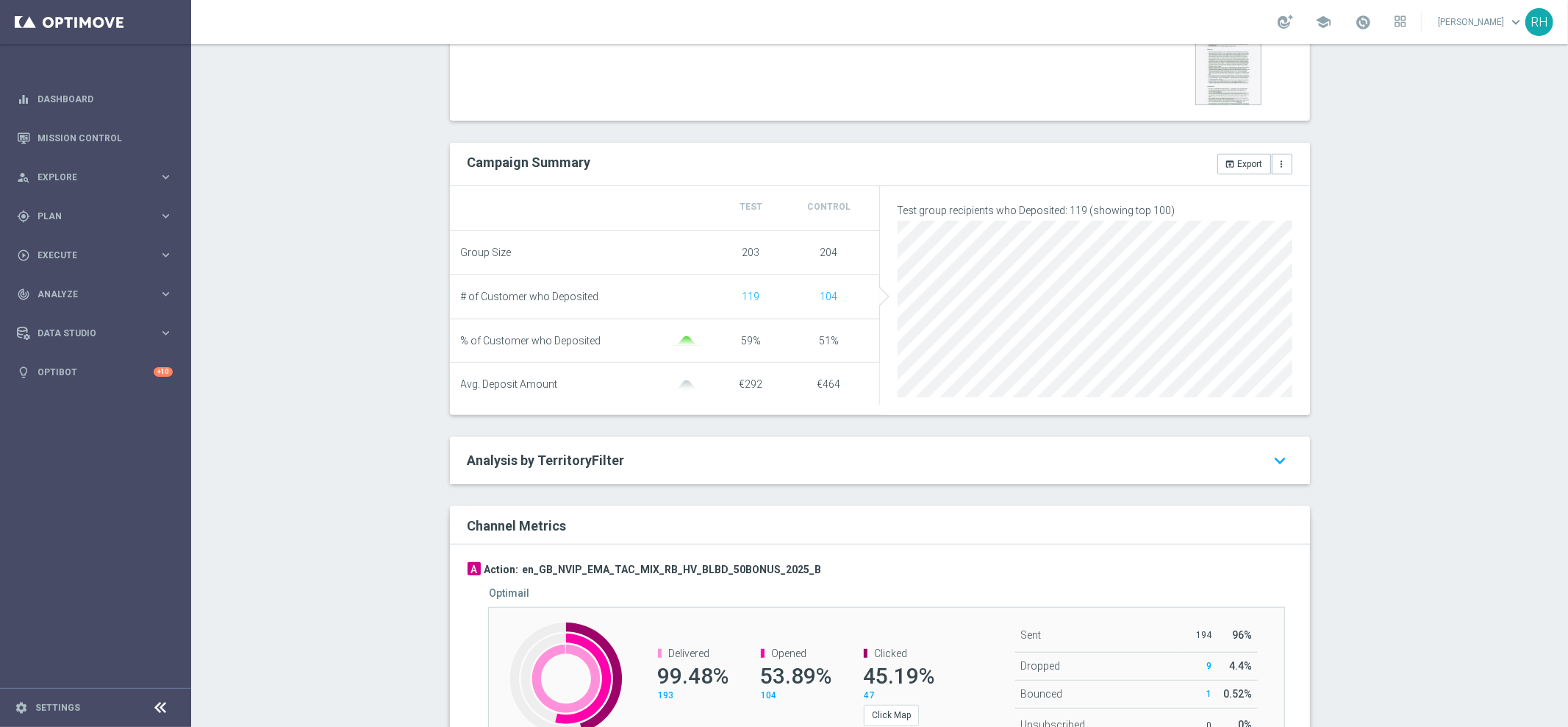
scroll to position [567, 0]
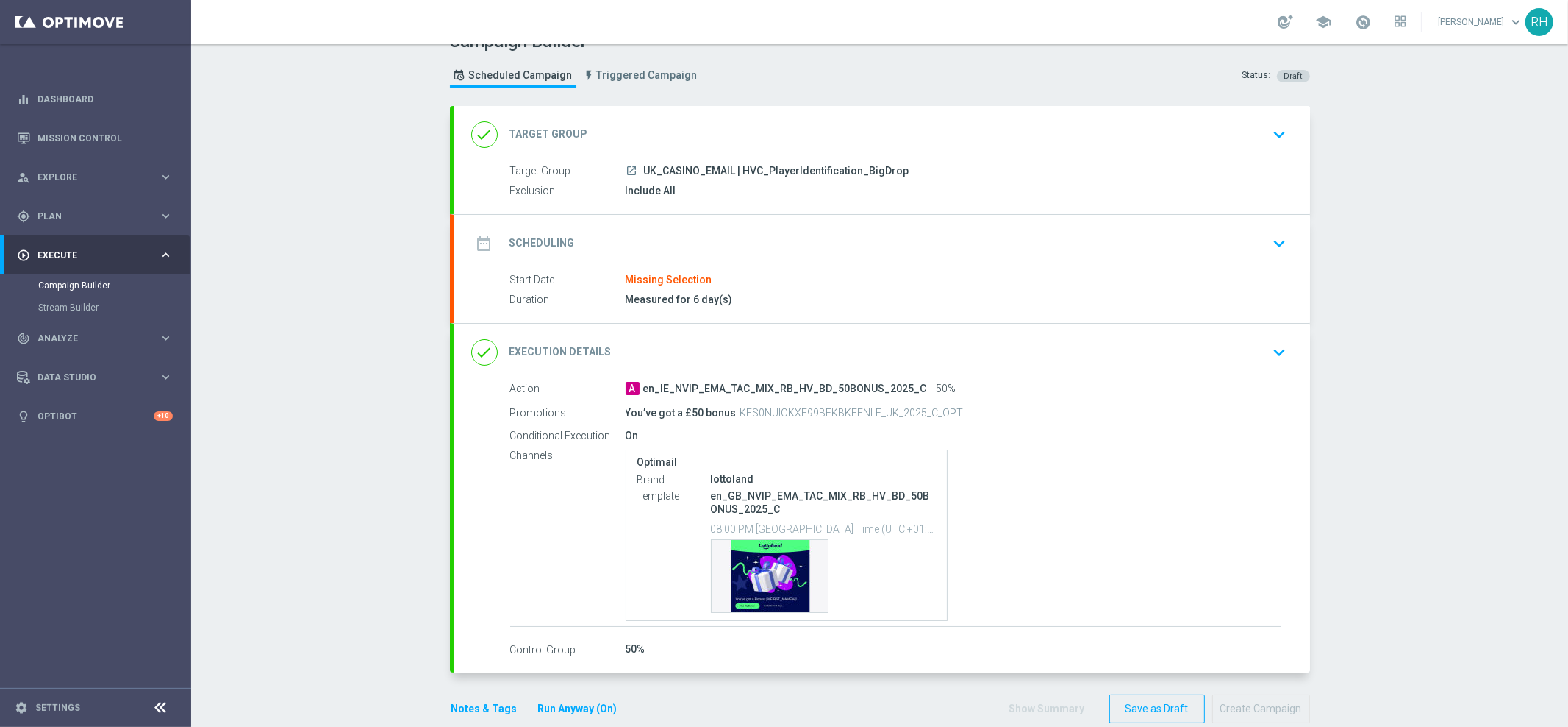
scroll to position [50, 0]
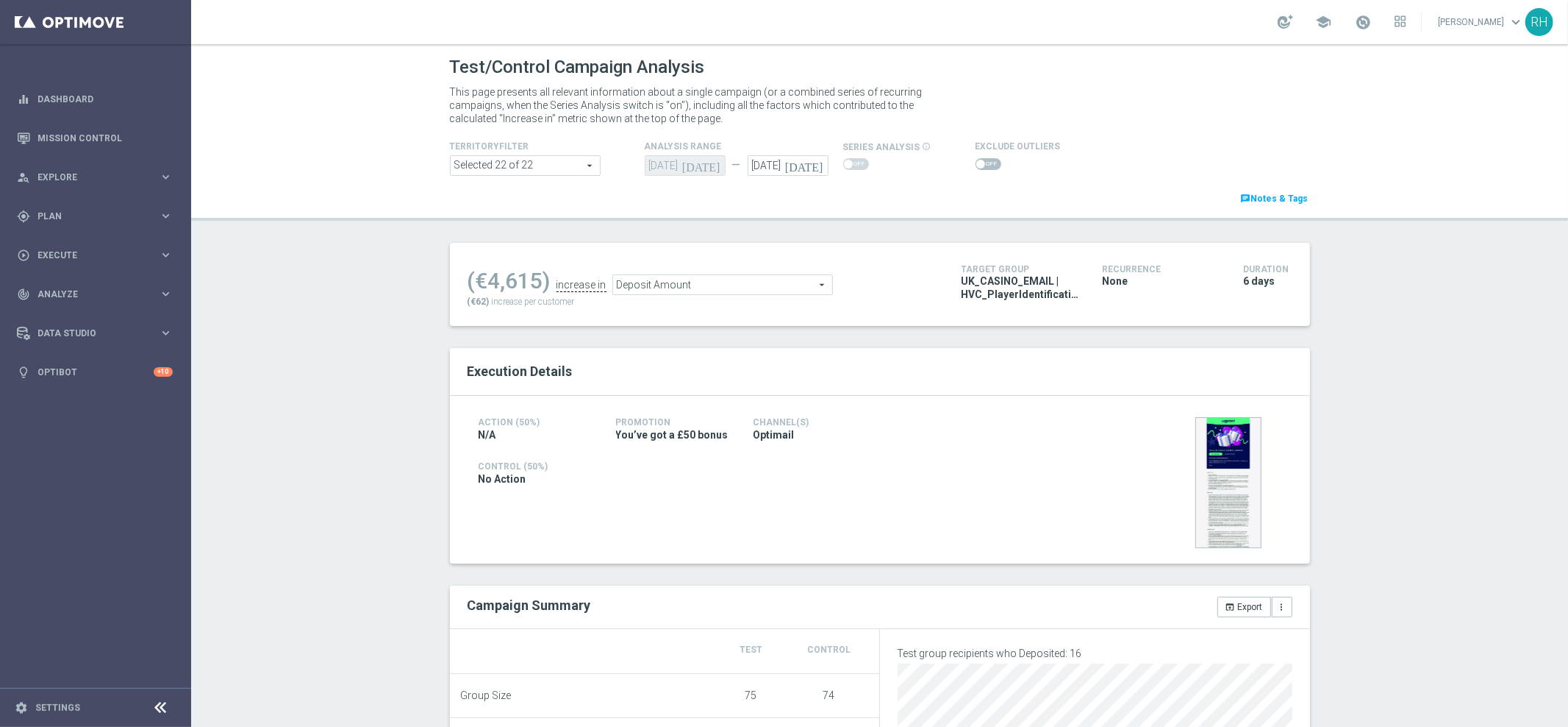
scroll to position [396, 0]
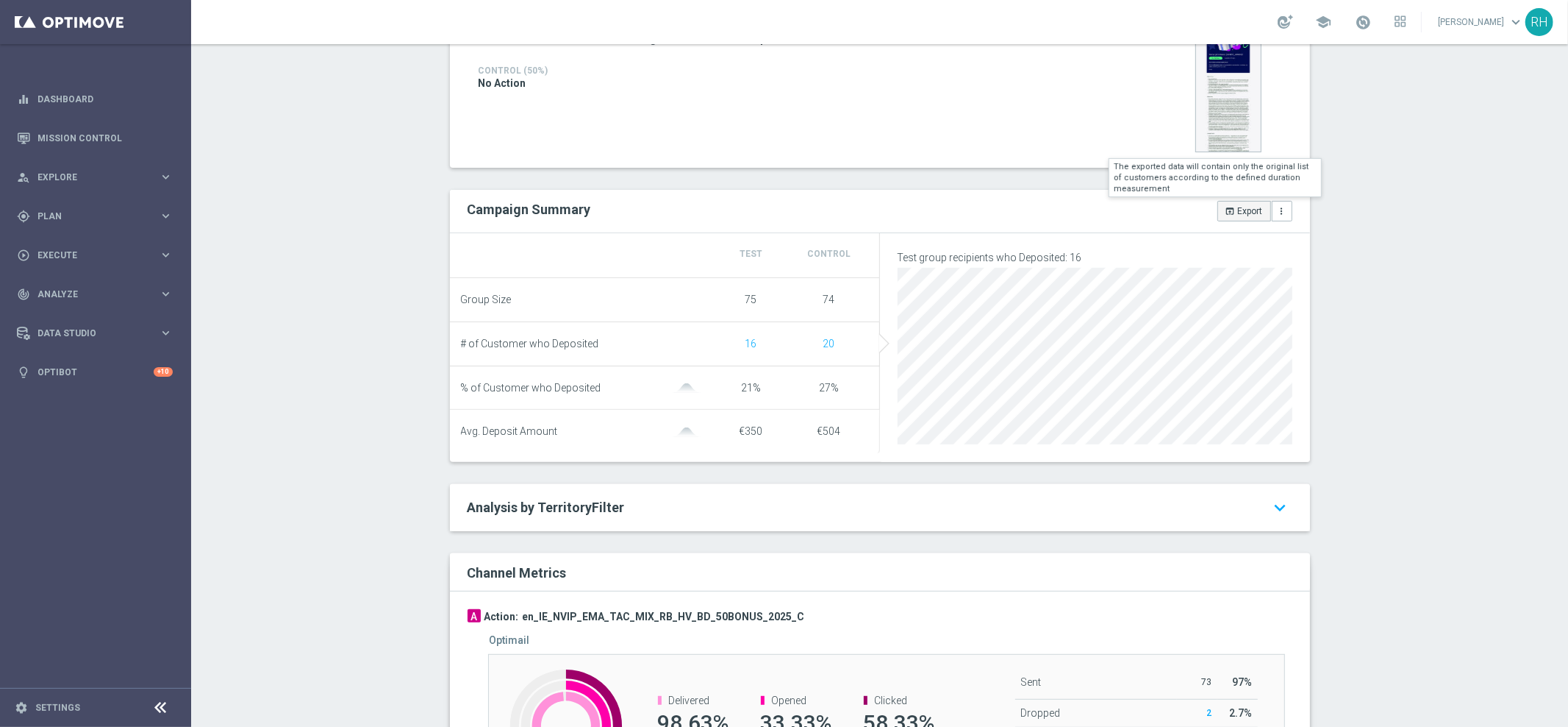
click at [1229, 207] on button "open_in_browser Export" at bounding box center [1243, 211] width 54 height 21
click at [1530, 154] on div "Test/Control Campaign Analysis This page presents all relevant information abou…" at bounding box center [879, 385] width 1377 height 682
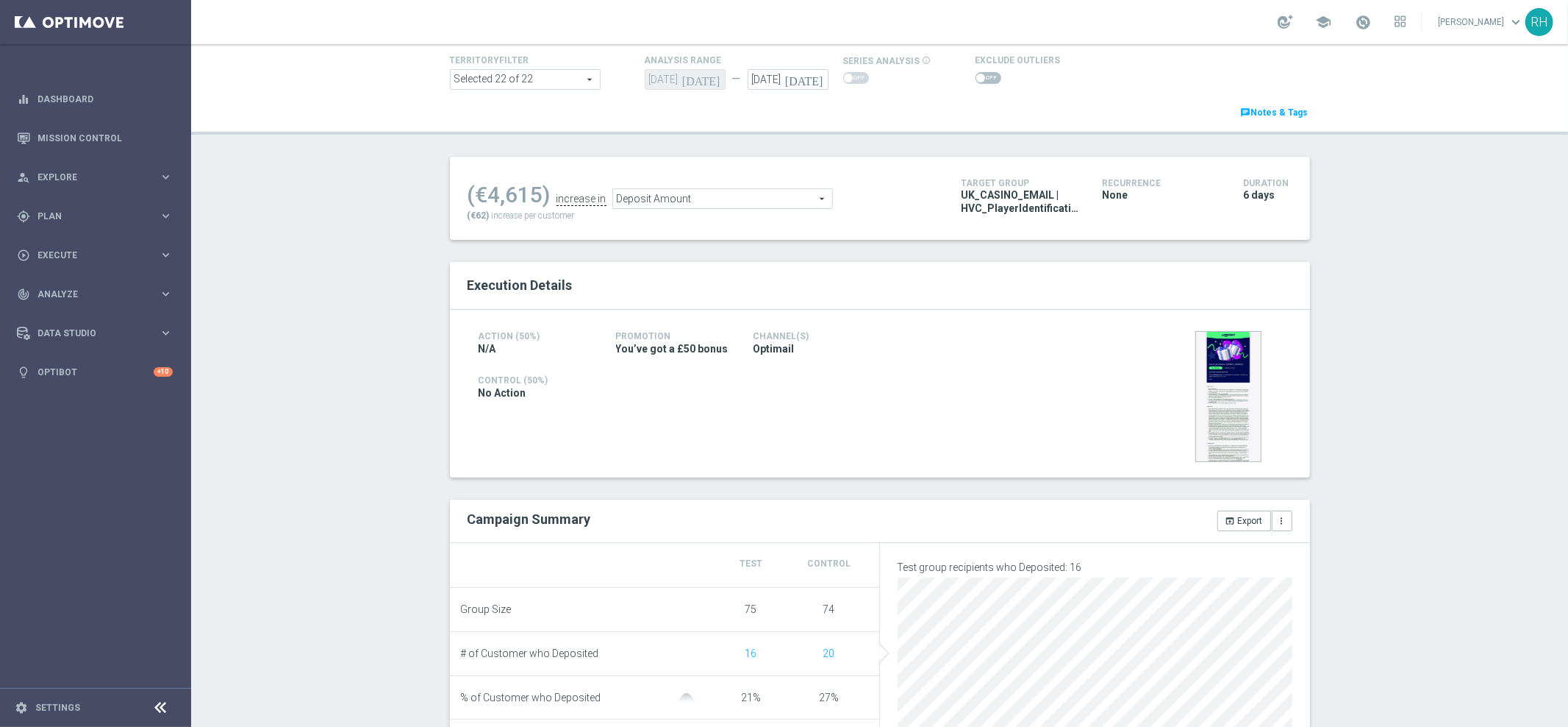
scroll to position [516, 0]
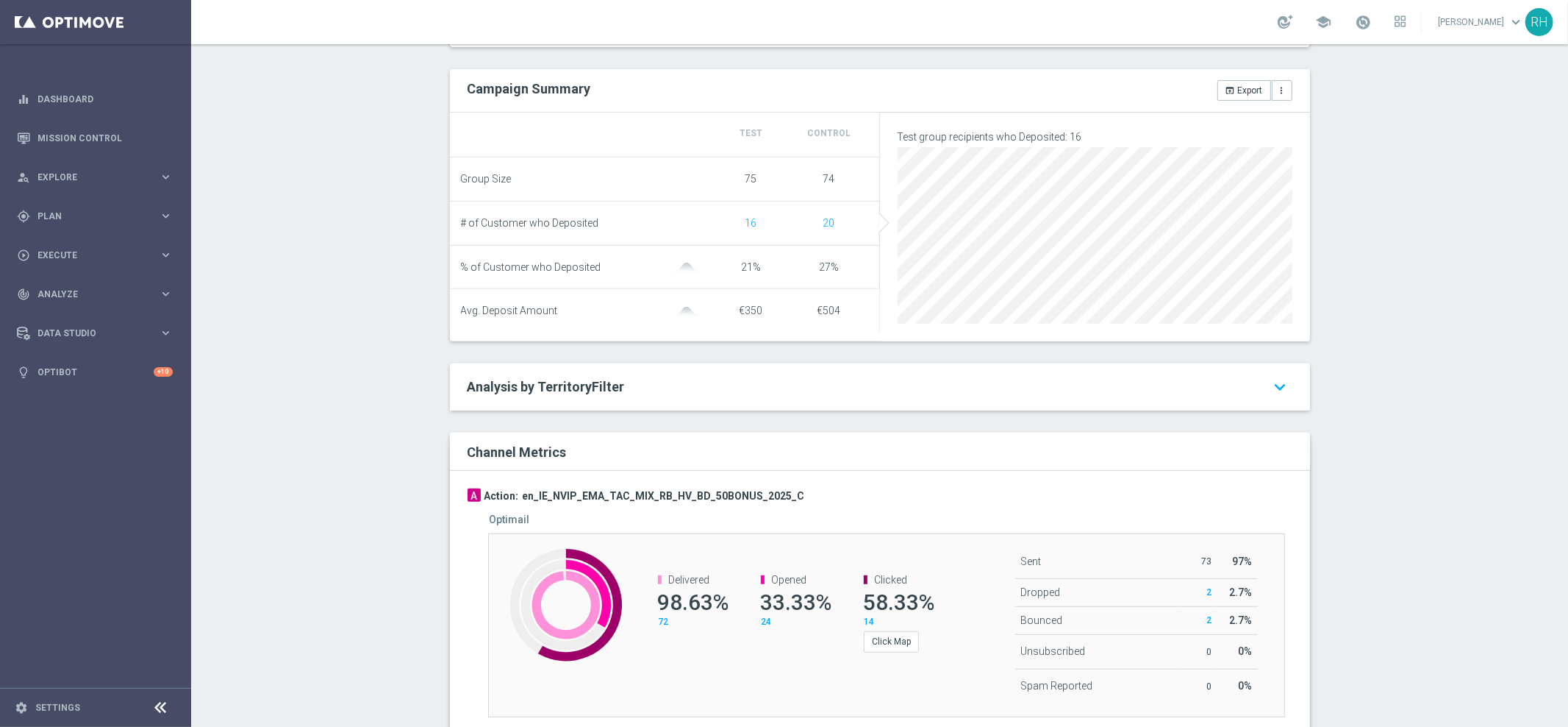
click at [1346, 485] on div "Test/Control Campaign Analysis This page presents all relevant information abou…" at bounding box center [879, 385] width 1377 height 682
click at [1422, 470] on div "Test/Control Campaign Analysis This page presents all relevant information abou…" at bounding box center [879, 385] width 1377 height 682
click at [64, 313] on div "Data Studio keyboard_arrow_right" at bounding box center [95, 332] width 190 height 39
click at [74, 289] on span "Analyze" at bounding box center [97, 294] width 121 height 9
